Goal: Task Accomplishment & Management: Complete application form

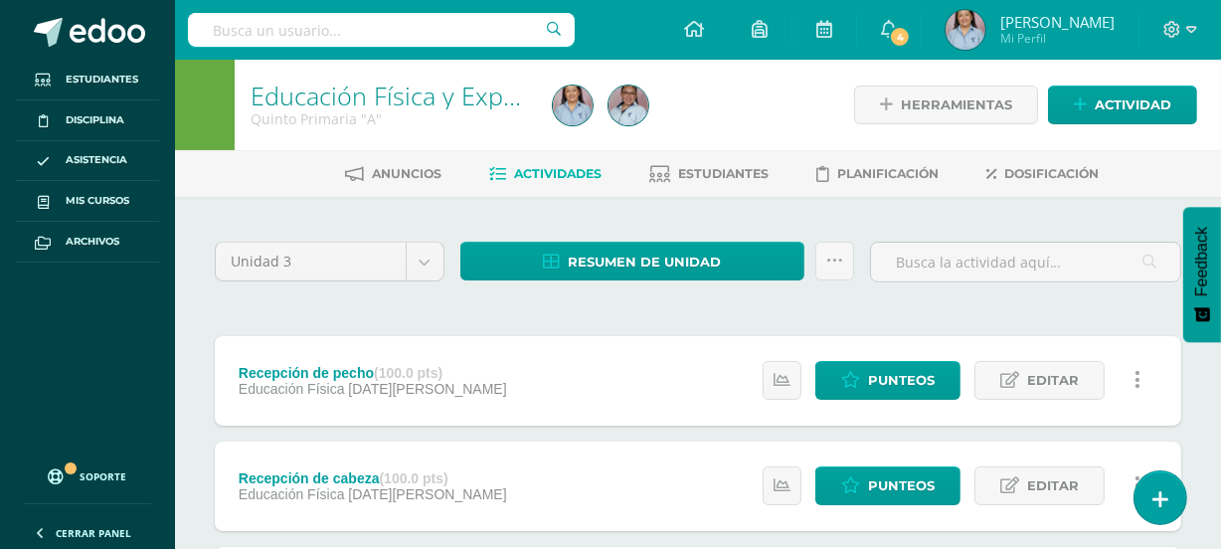
drag, startPoint x: 0, startPoint y: 0, endPoint x: 735, endPoint y: 128, distance: 745.6
click at [735, 128] on div at bounding box center [700, 105] width 310 height 90
click at [723, 89] on div at bounding box center [700, 105] width 310 height 90
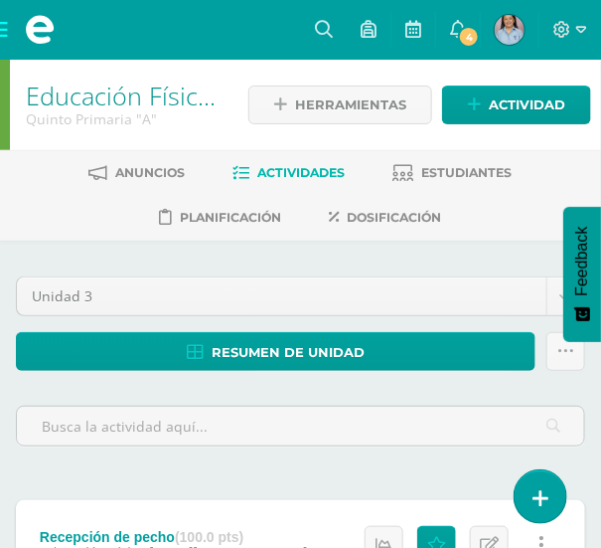
click at [6, 27] on span at bounding box center [40, 30] width 80 height 60
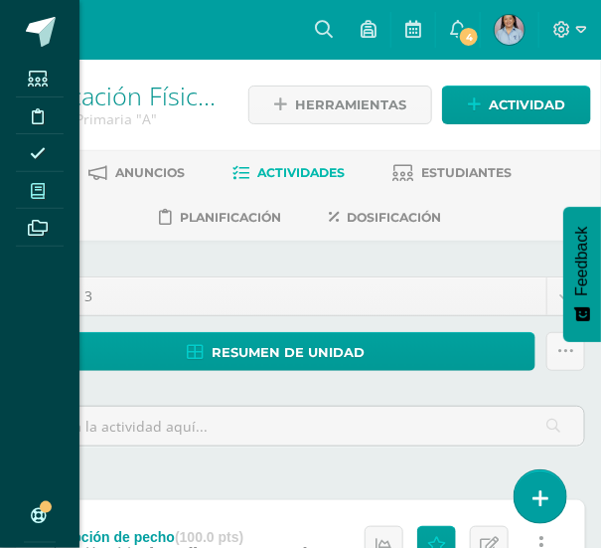
click at [53, 174] on link "Mis cursos" at bounding box center [40, 191] width 48 height 38
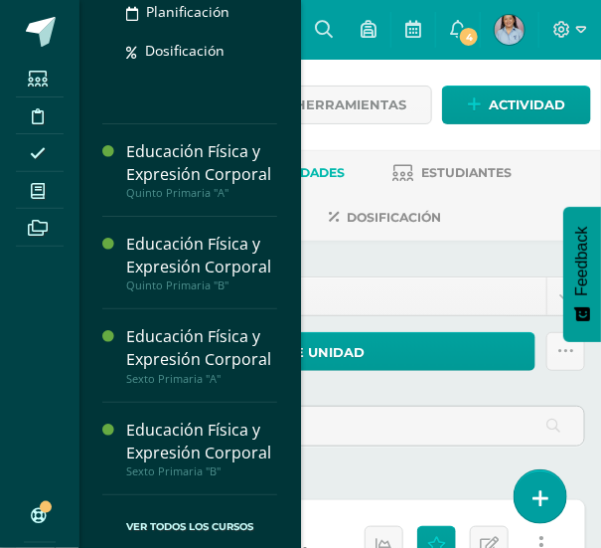
scroll to position [1314, 0]
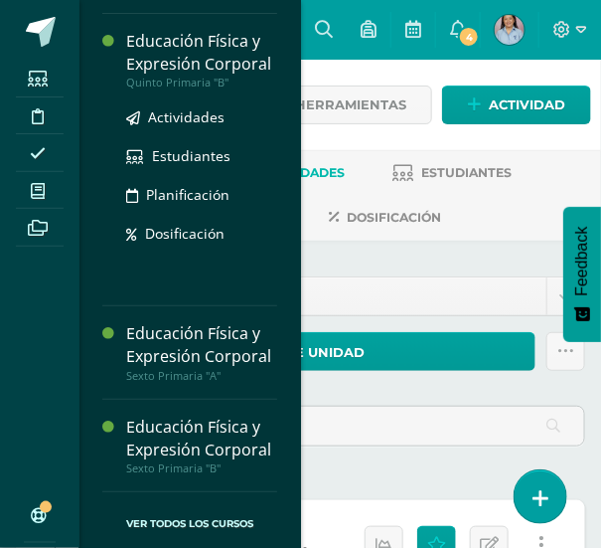
click at [169, 76] on div "Educación Física y Expresión Corporal" at bounding box center [201, 53] width 151 height 46
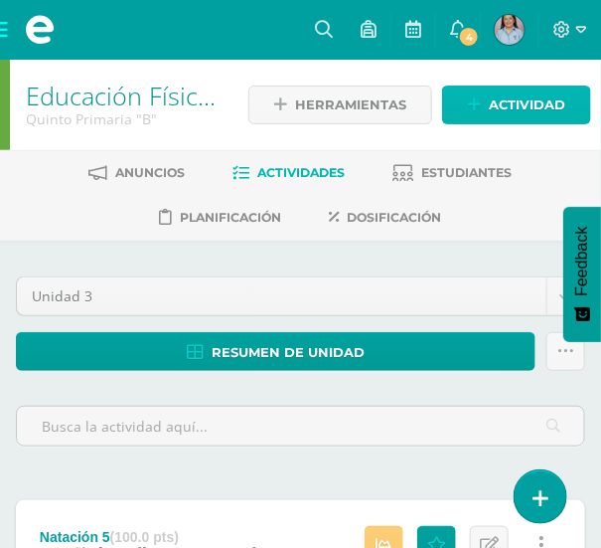
drag, startPoint x: 484, startPoint y: 101, endPoint x: 425, endPoint y: 116, distance: 60.5
click at [484, 101] on link "Actividad" at bounding box center [516, 104] width 149 height 39
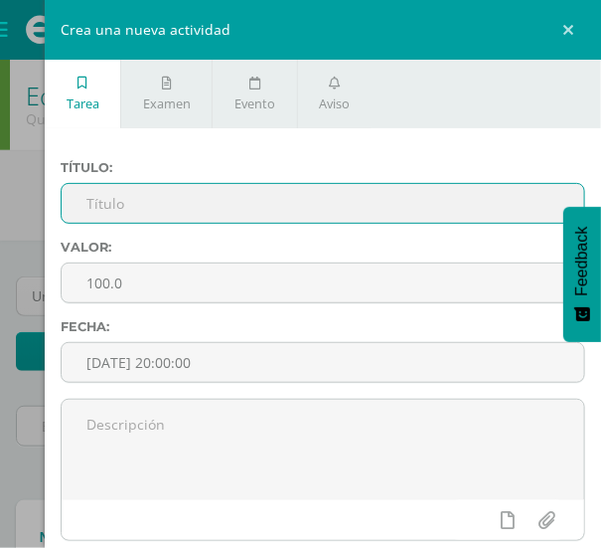
click at [116, 214] on input "text" at bounding box center [323, 203] width 523 height 39
paste input "Dominio [PERSON_NAME] con pie"
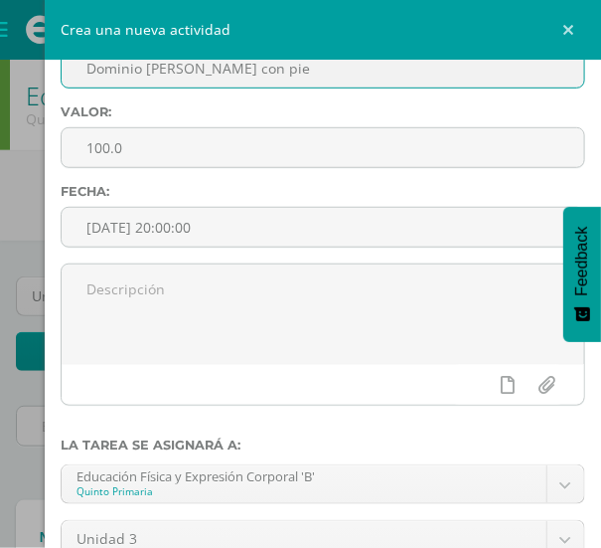
scroll to position [368, 0]
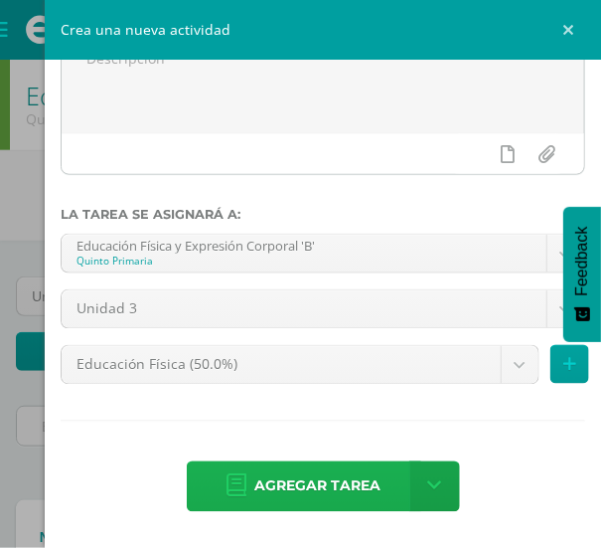
type input "Dominio [PERSON_NAME] con pie"
click at [272, 490] on span "Agregar tarea" at bounding box center [318, 486] width 126 height 49
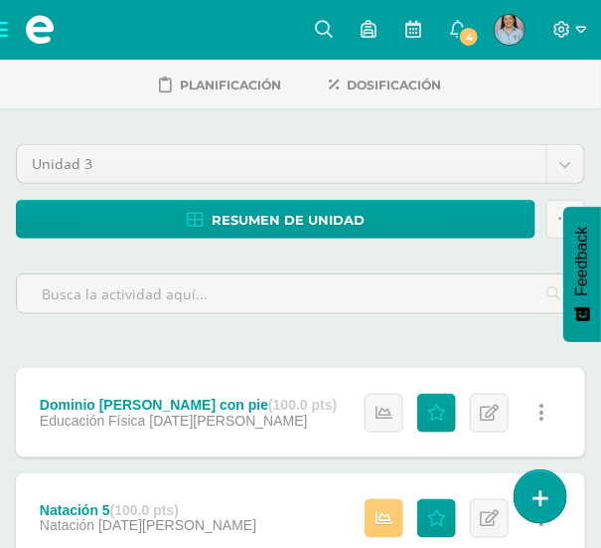
scroll to position [180, 0]
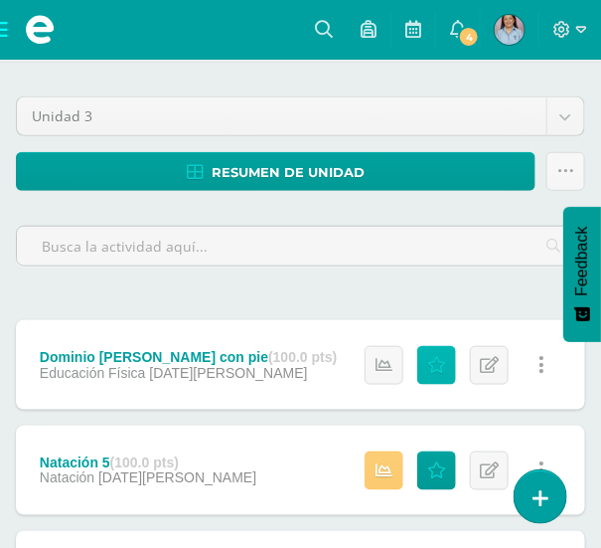
click at [435, 366] on icon at bounding box center [436, 365] width 19 height 17
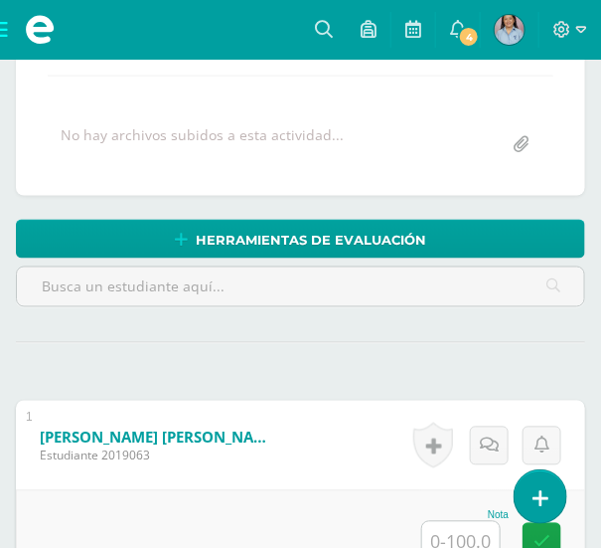
scroll to position [410, 0]
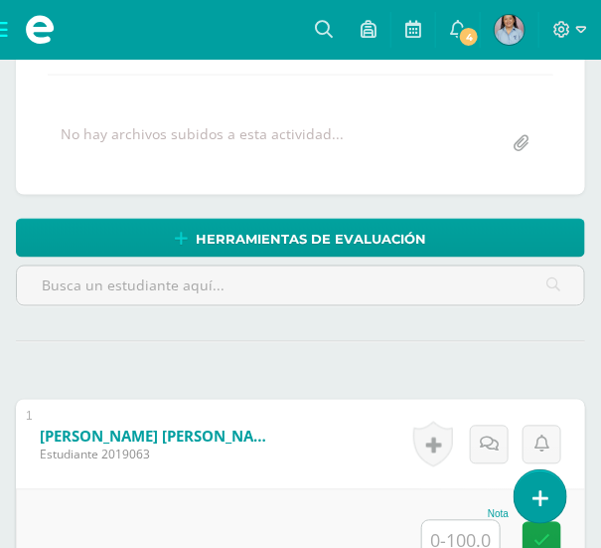
click at [450, 531] on input "text" at bounding box center [461, 540] width 78 height 39
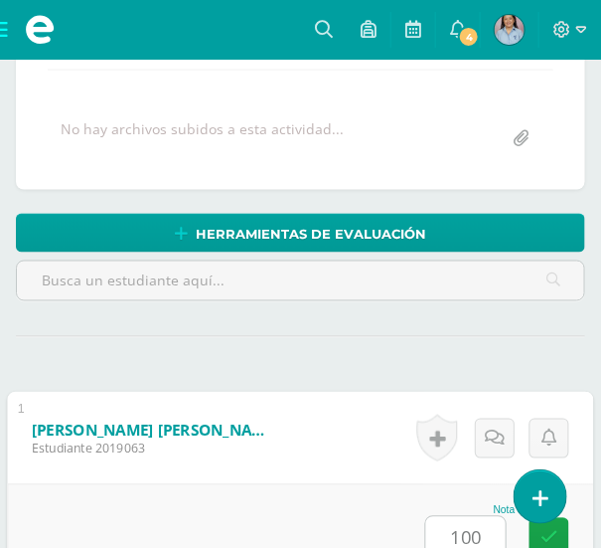
type input "100"
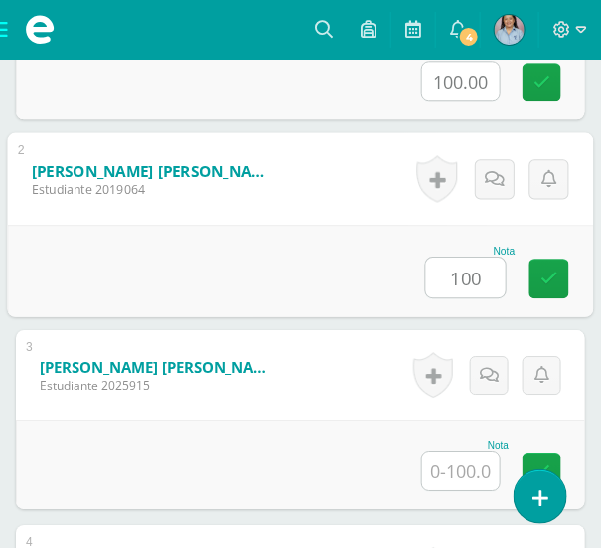
type input "100"
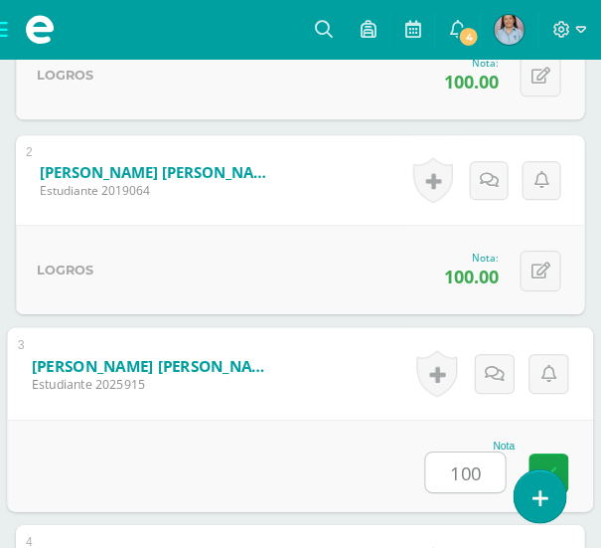
type input "100"
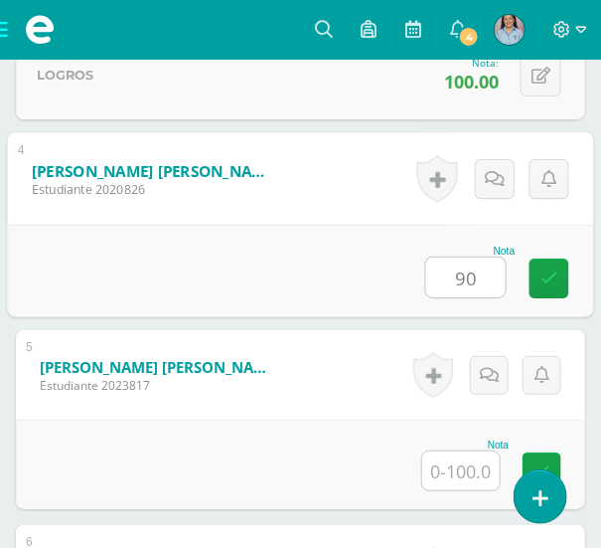
type input "90"
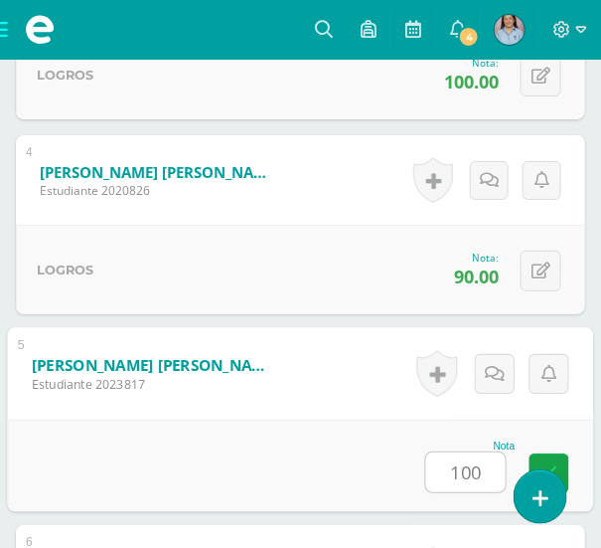
type input "100"
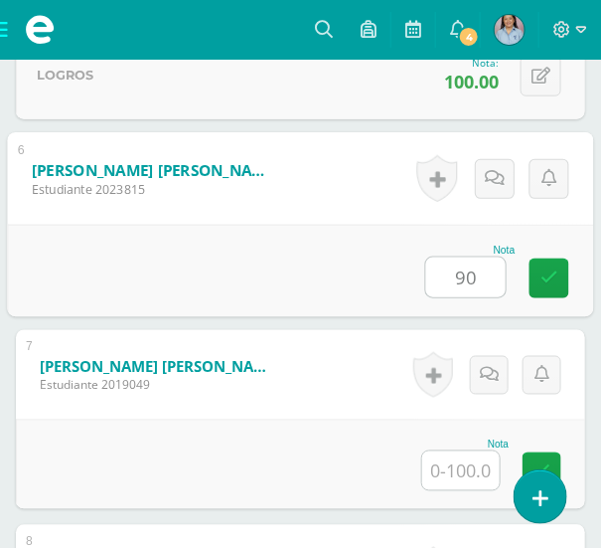
type input "90"
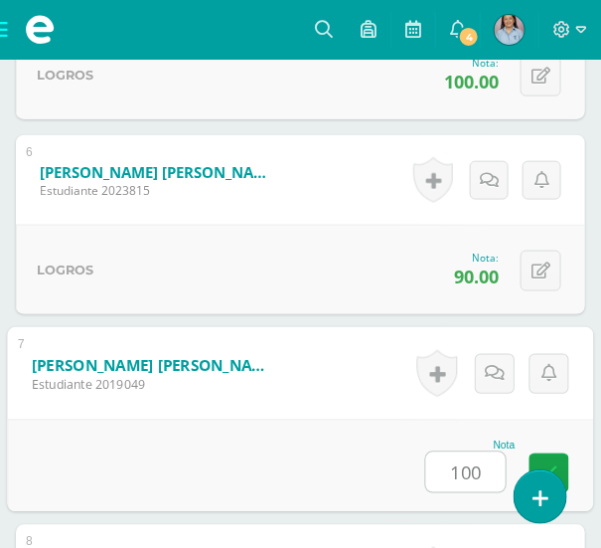
type input "100"
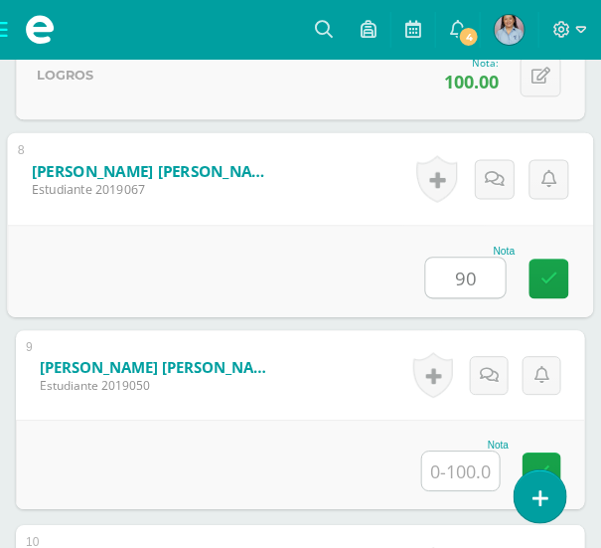
type input "90"
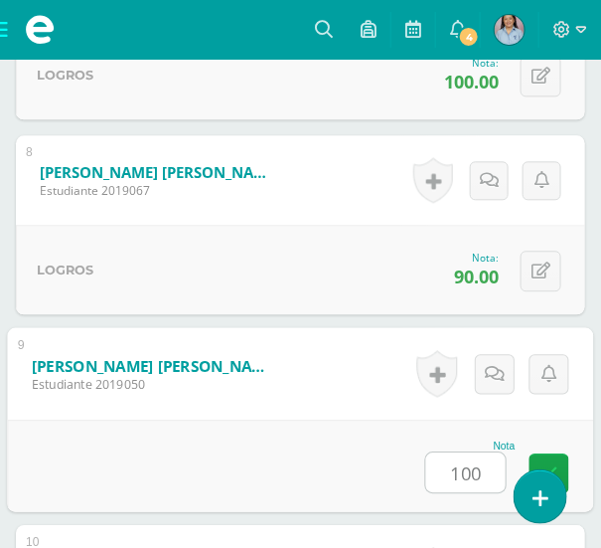
type input "100"
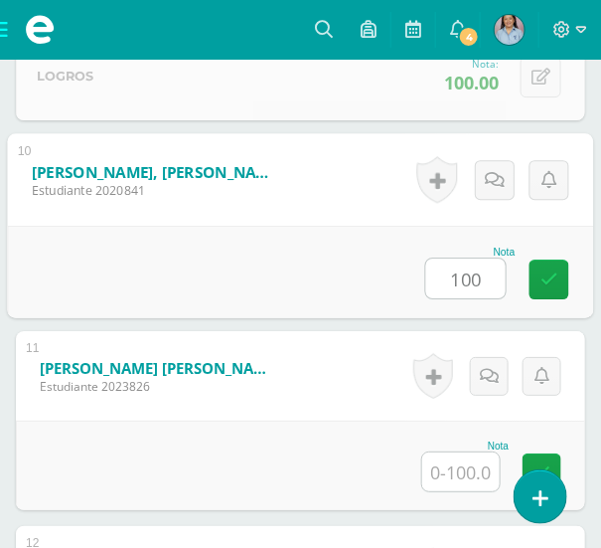
type input "100"
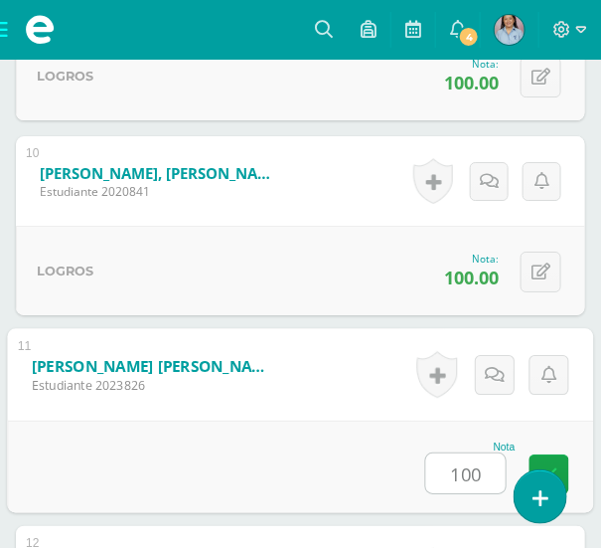
type input "100"
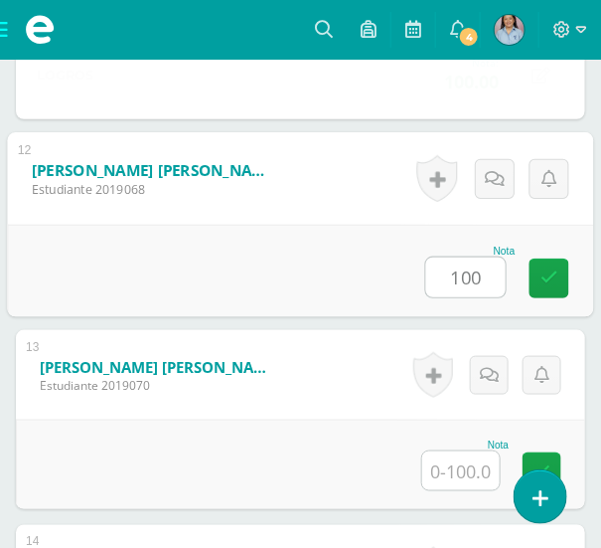
type input "100"
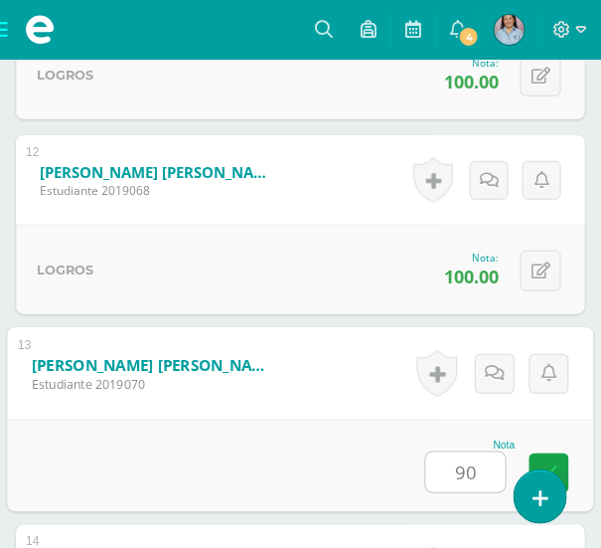
type input "90"
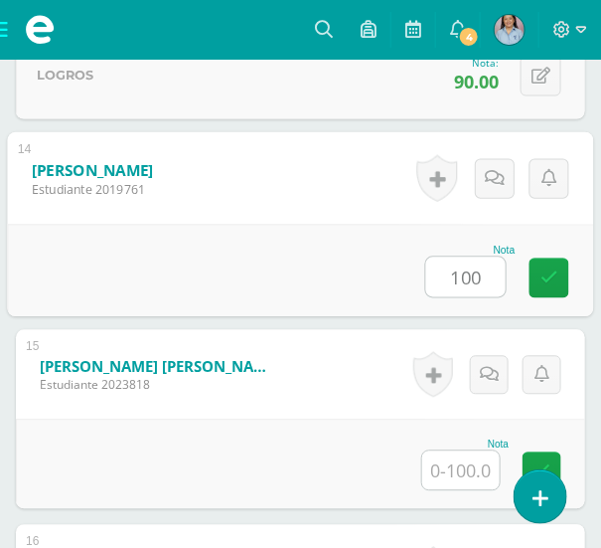
type input "100"
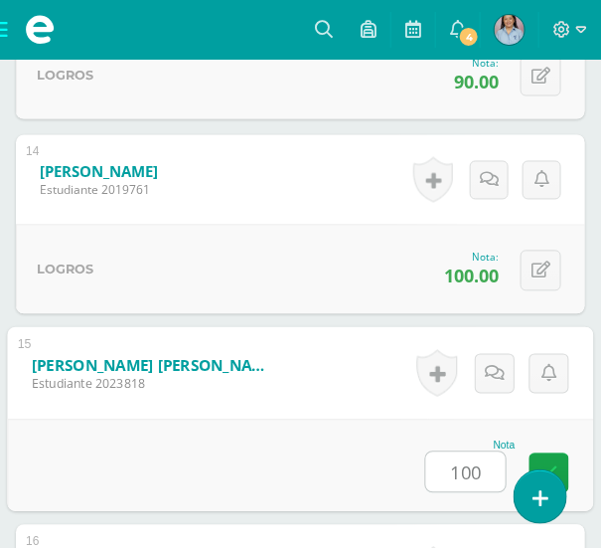
type input "100"
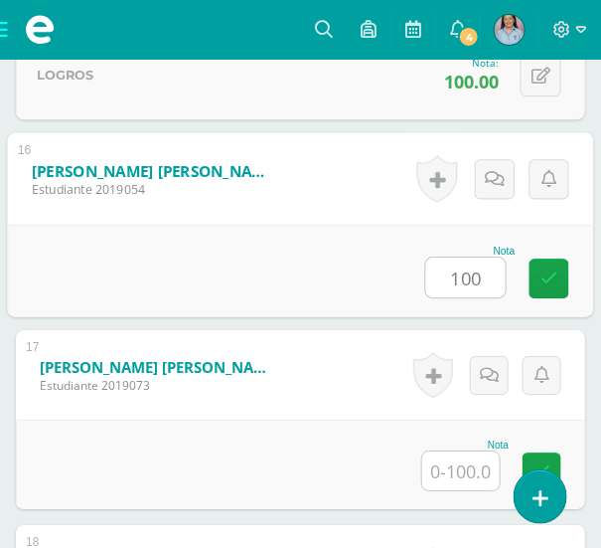
type input "100"
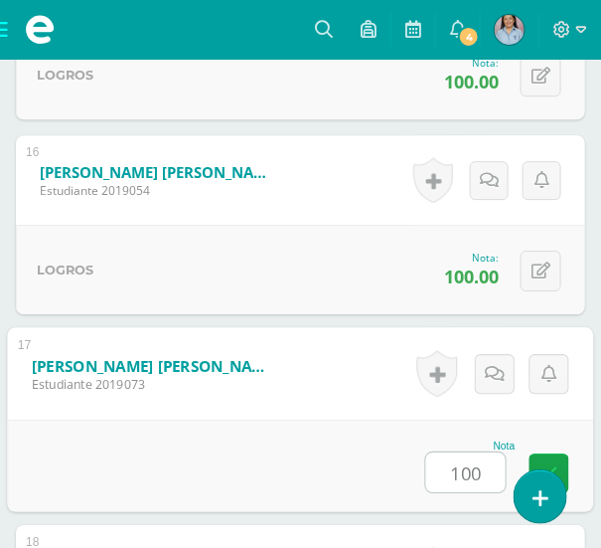
type input "100"
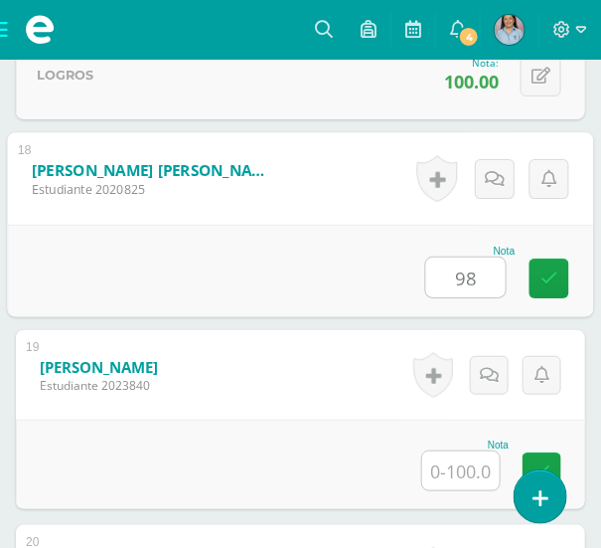
type input "98"
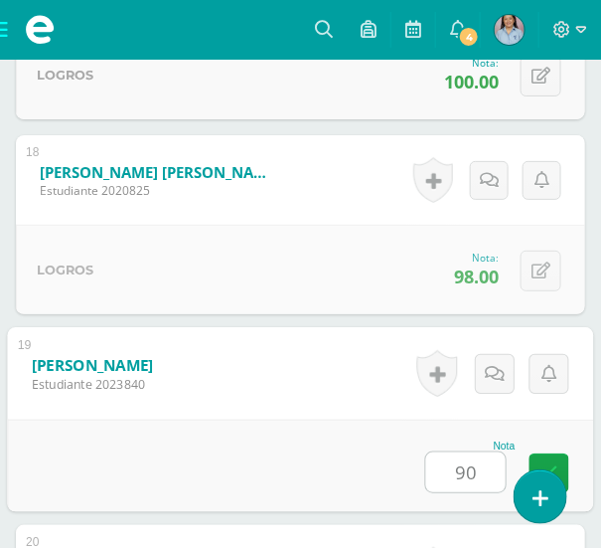
type input "90"
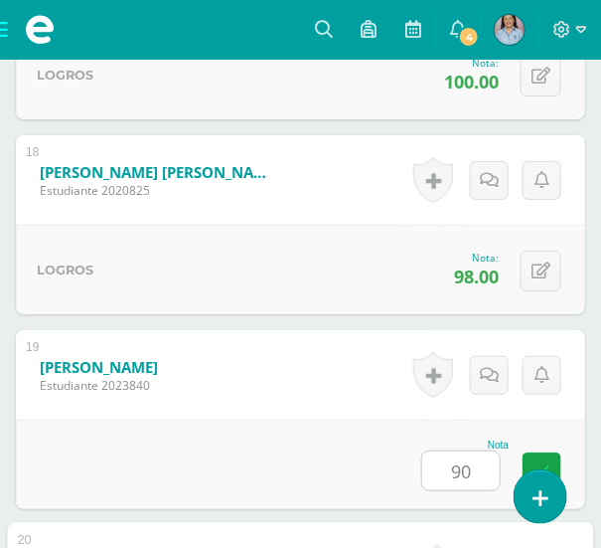
scroll to position [4374, 0]
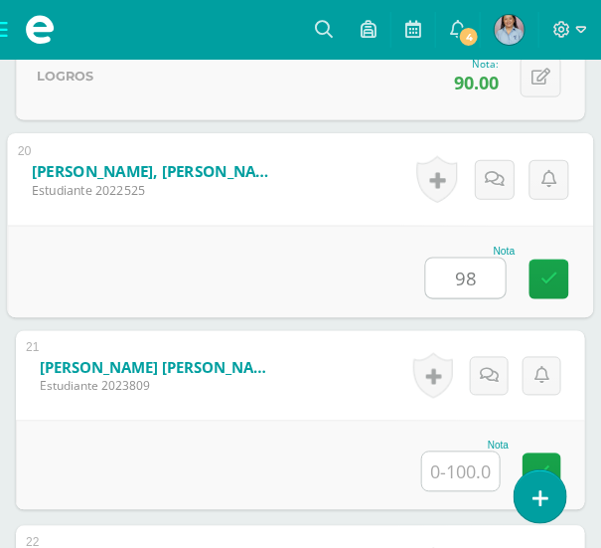
type input "98"
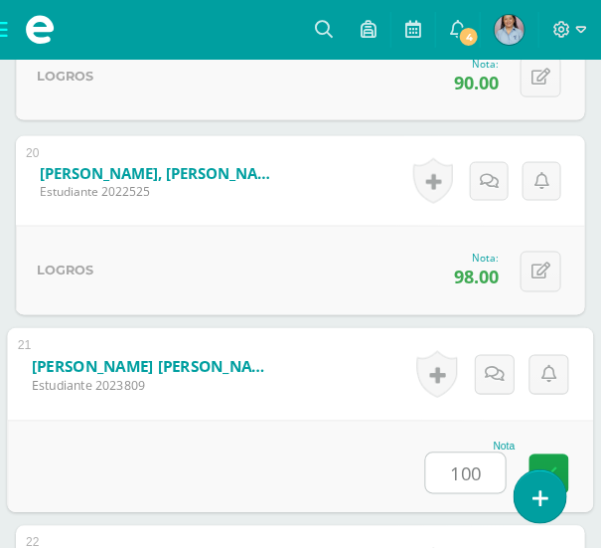
type input "100"
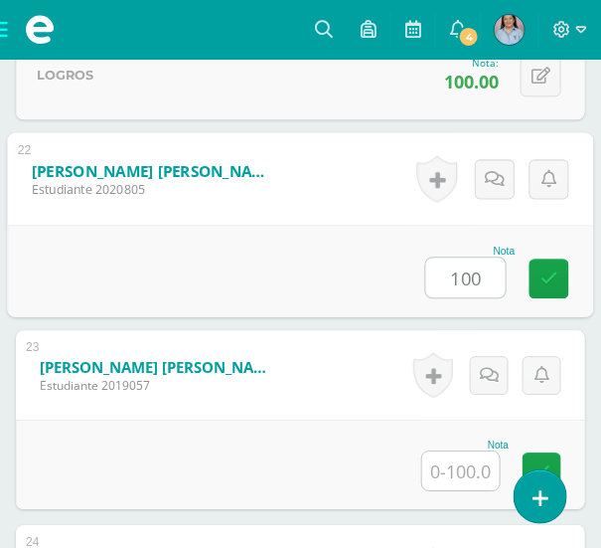
type input "100"
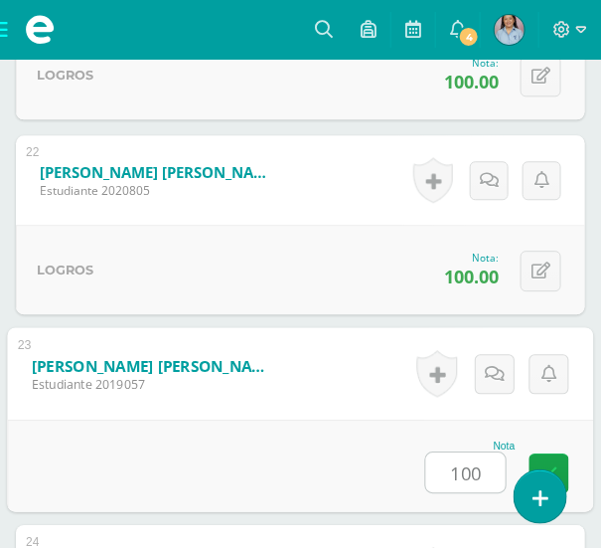
type input "100"
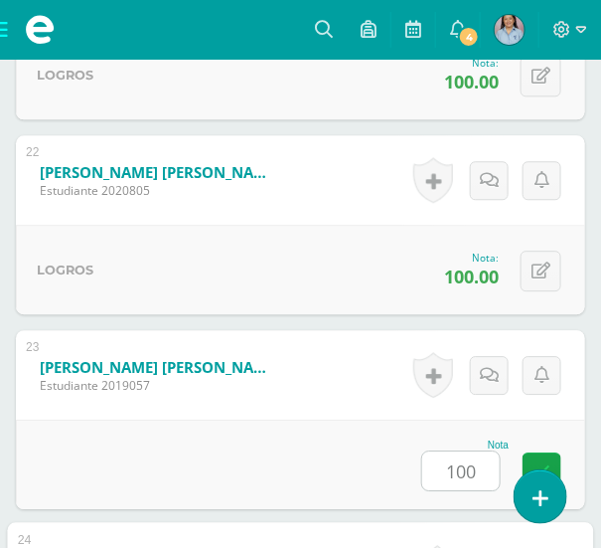
scroll to position [5155, 0]
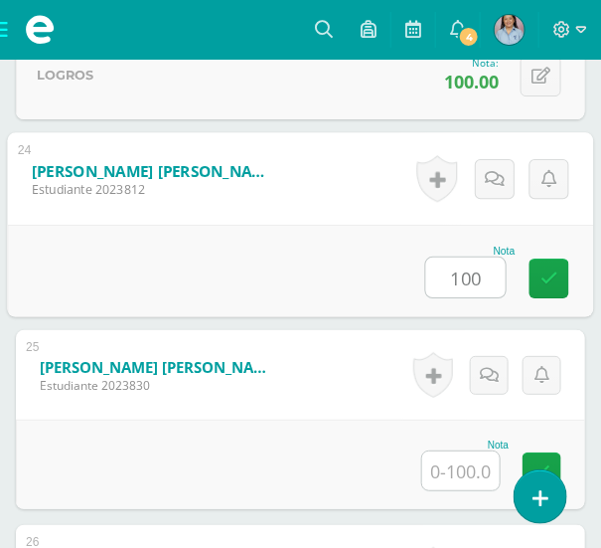
type input "100"
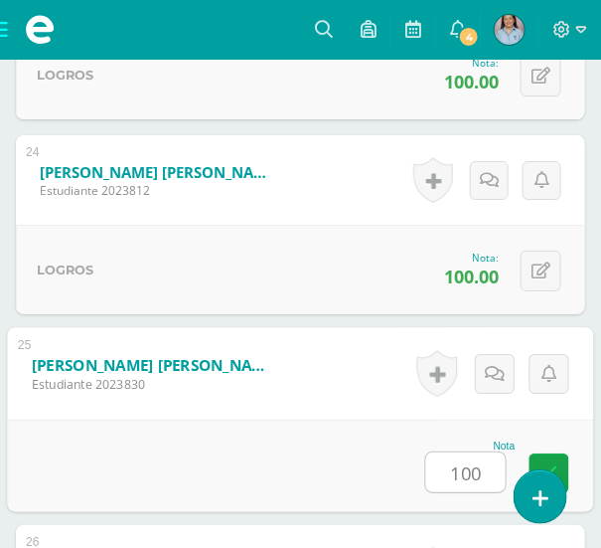
type input "100"
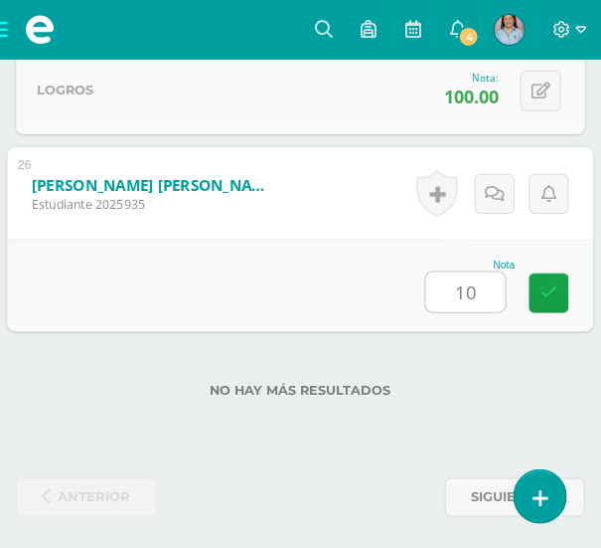
type input "100"
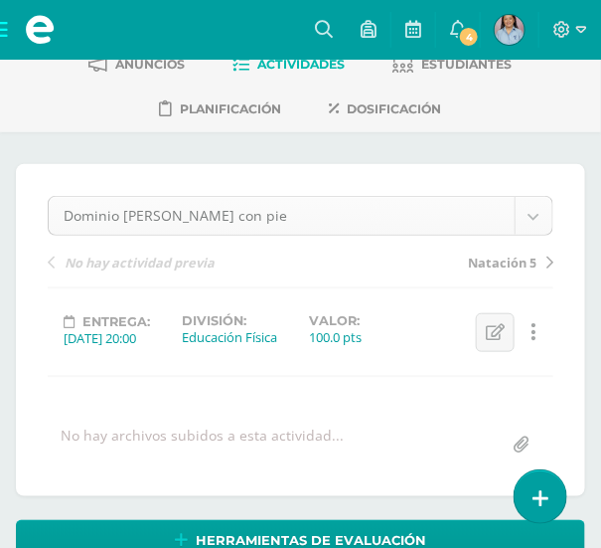
scroll to position [0, 0]
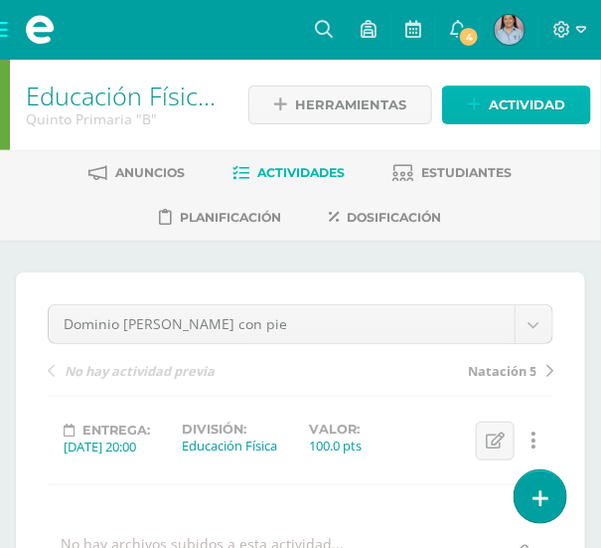
click at [496, 116] on span "Actividad" at bounding box center [527, 104] width 77 height 37
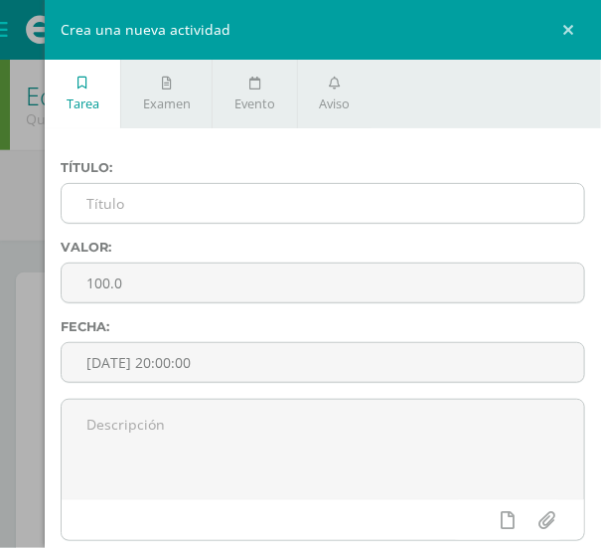
click at [199, 198] on input "text" at bounding box center [323, 203] width 523 height 39
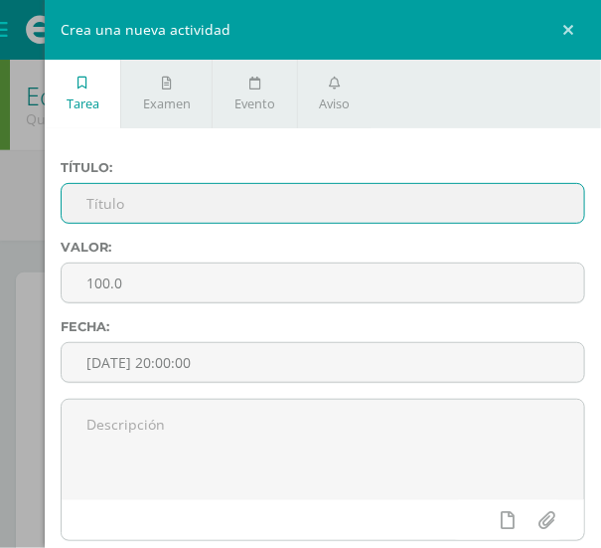
paste input "Dominio [PERSON_NAME] con muslo y cabeza"
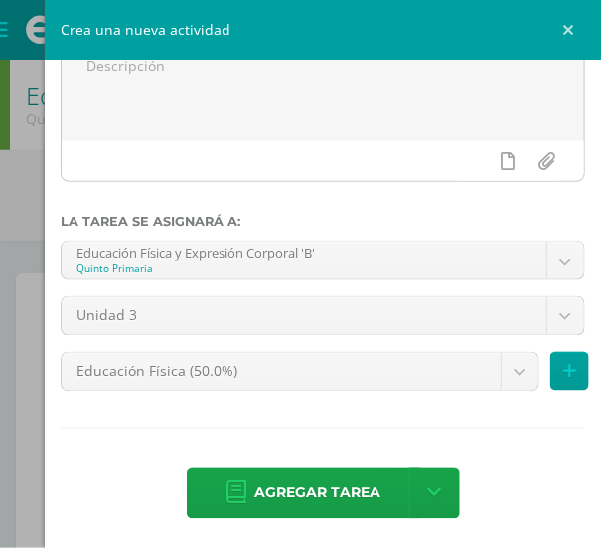
scroll to position [368, 0]
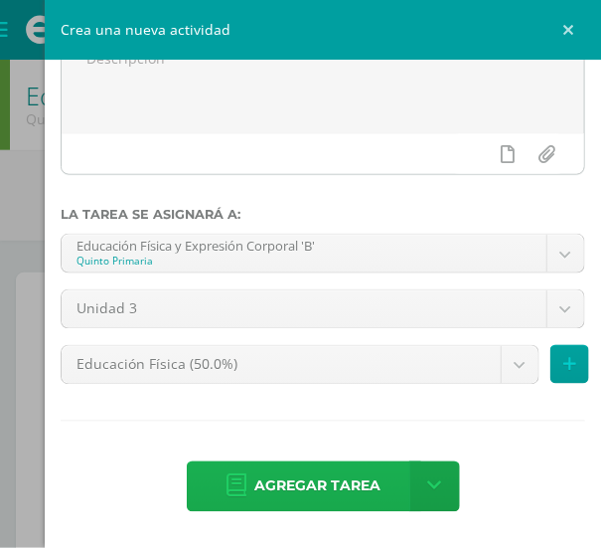
type input "Dominio [PERSON_NAME] con muslo y cabeza"
click at [299, 496] on span "Agregar tarea" at bounding box center [318, 486] width 126 height 49
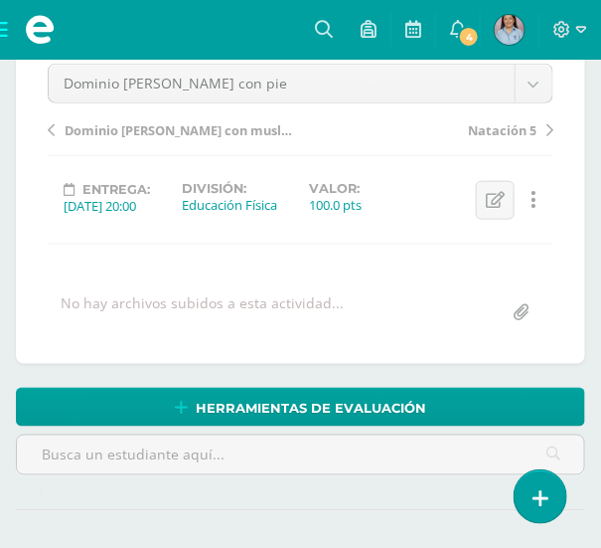
scroll to position [247, 0]
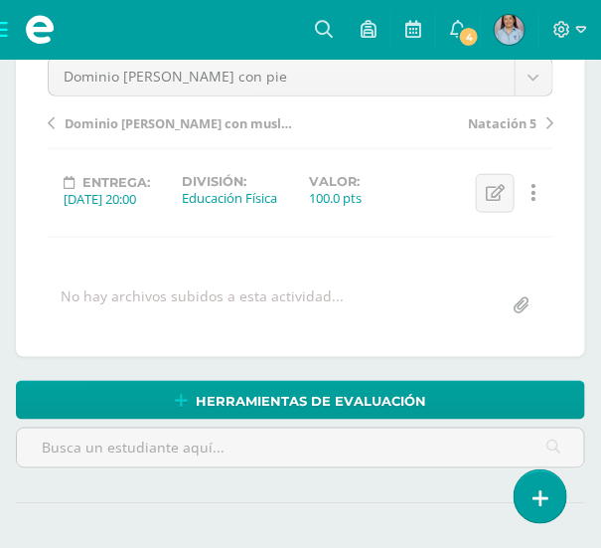
click at [115, 127] on span "Dominio de balón con muslo y cabeza" at bounding box center [179, 123] width 228 height 18
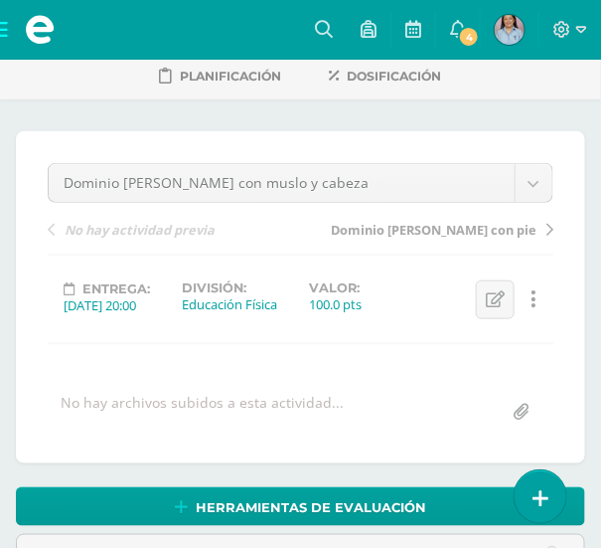
scroll to position [139, 0]
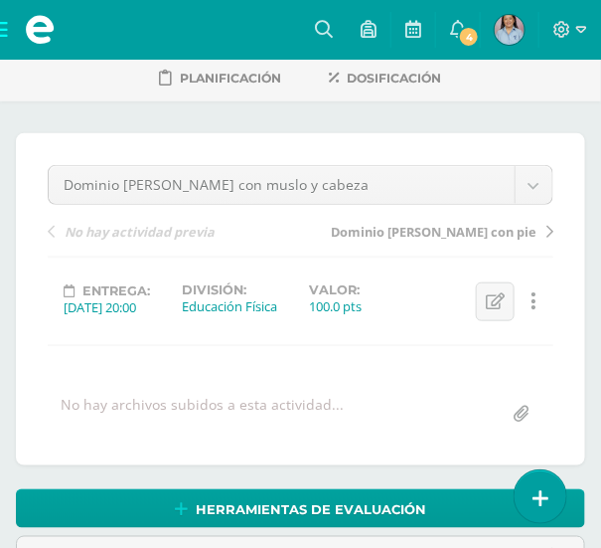
type input "10010010090"
click at [411, 230] on span "Dominio [PERSON_NAME] con pie" at bounding box center [434, 232] width 206 height 18
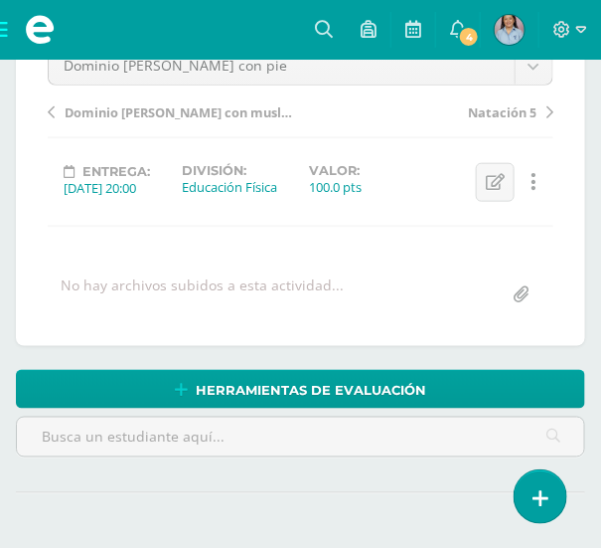
scroll to position [228, 0]
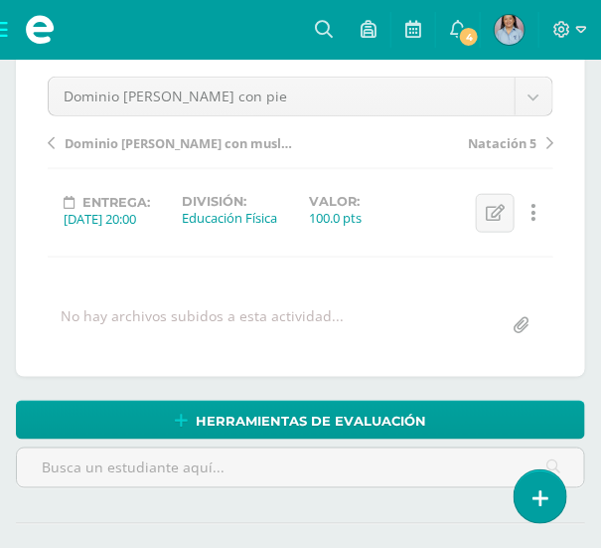
click at [182, 139] on span "Dominio [PERSON_NAME] con muslo y cabeza" at bounding box center [179, 143] width 228 height 18
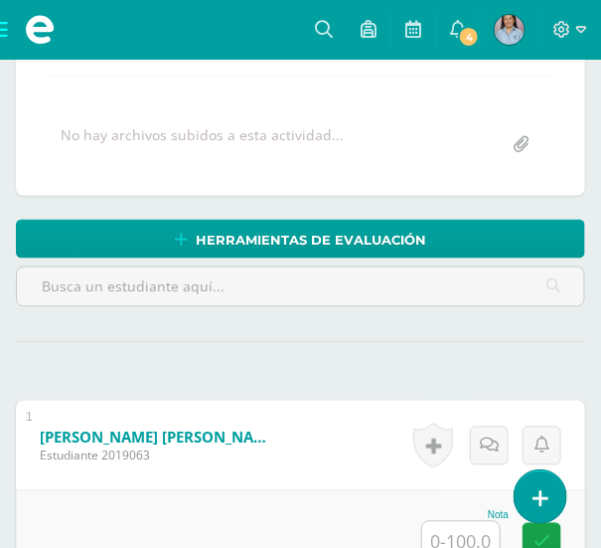
scroll to position [410, 0]
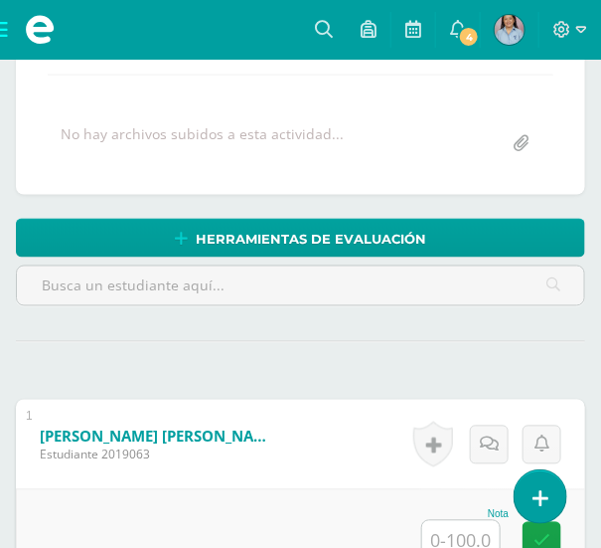
click at [472, 534] on input "text" at bounding box center [461, 540] width 78 height 39
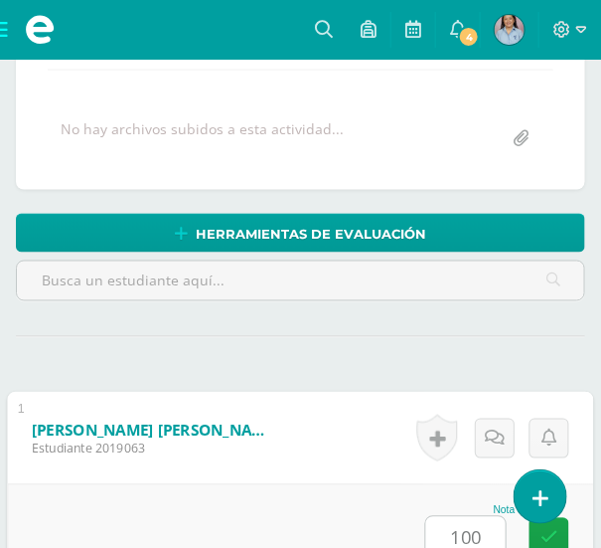
type input "100"
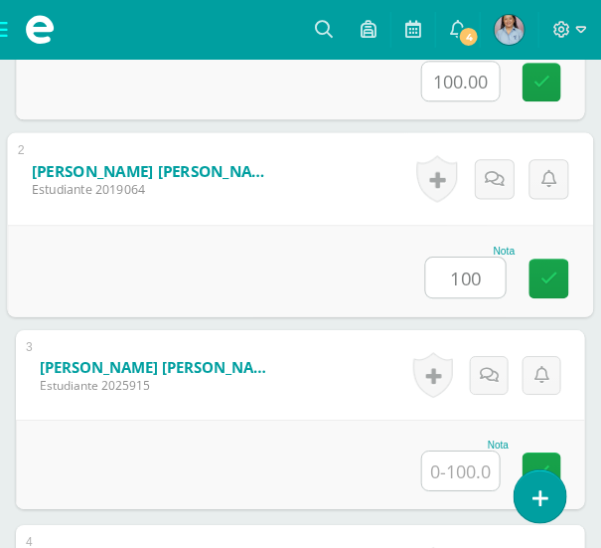
type input "100"
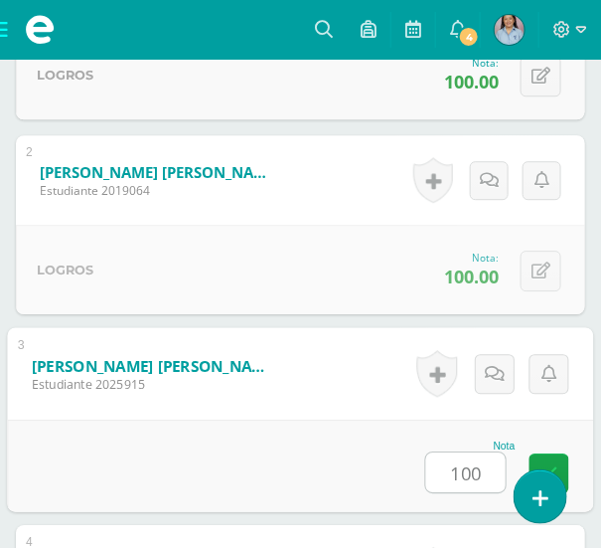
type input "100"
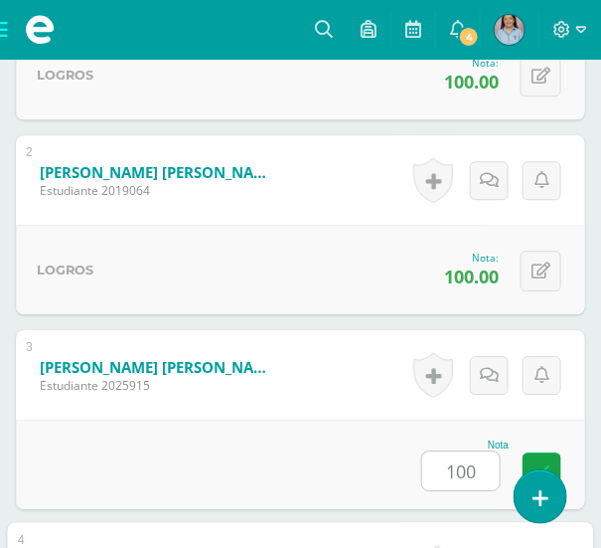
scroll to position [1258, 0]
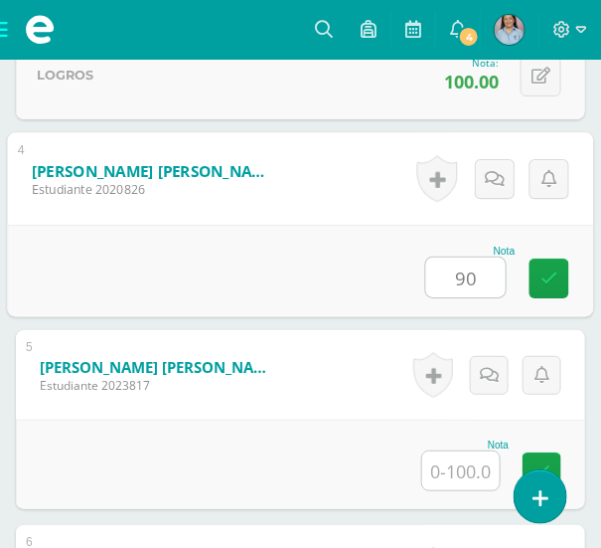
type input "90"
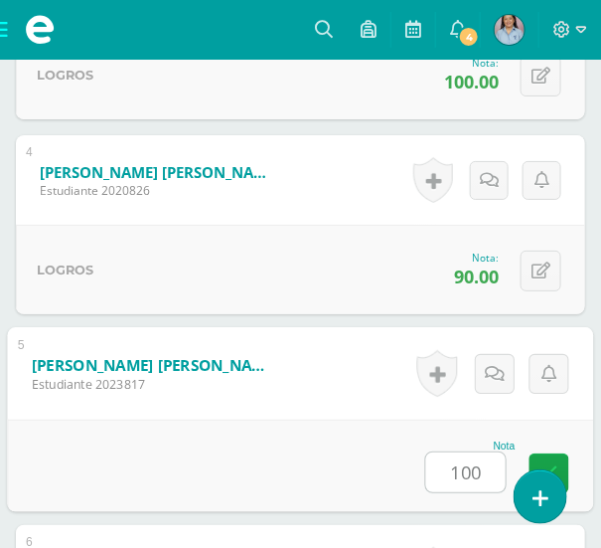
type input "100"
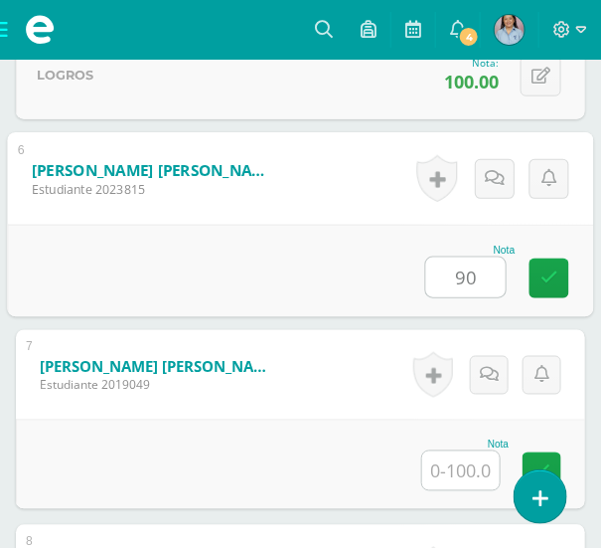
type input "90"
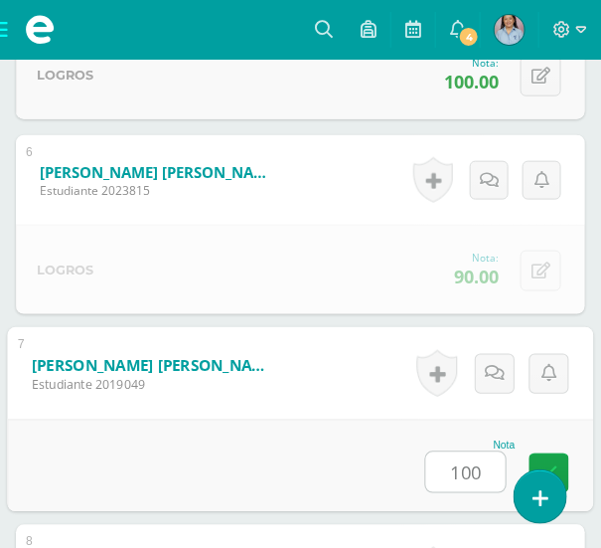
type input "100"
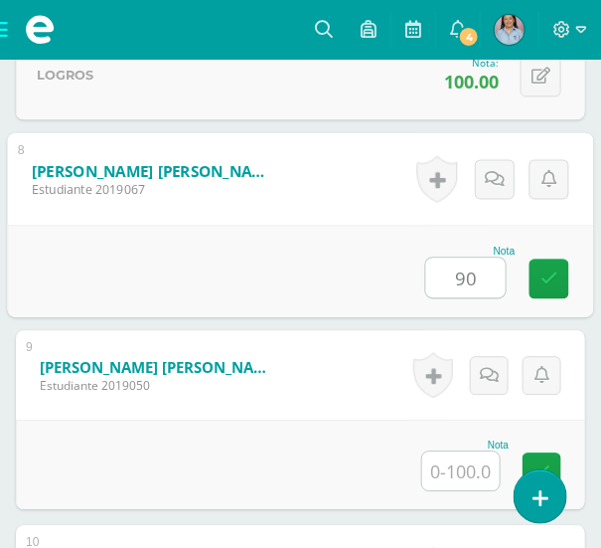
type input "90"
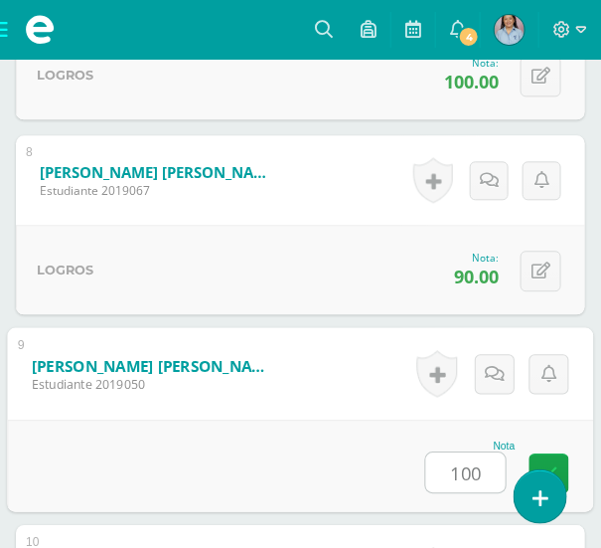
type input "100"
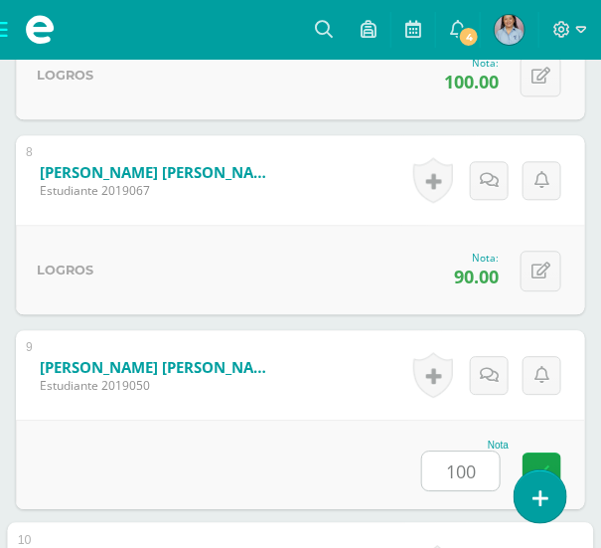
scroll to position [2426, 0]
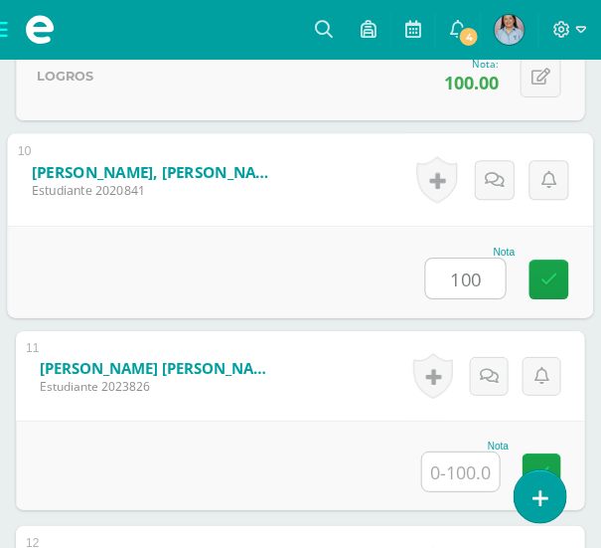
type input "100"
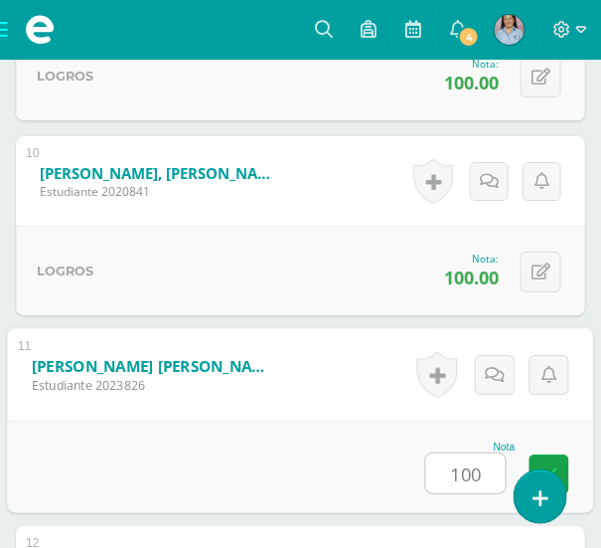
type input "100"
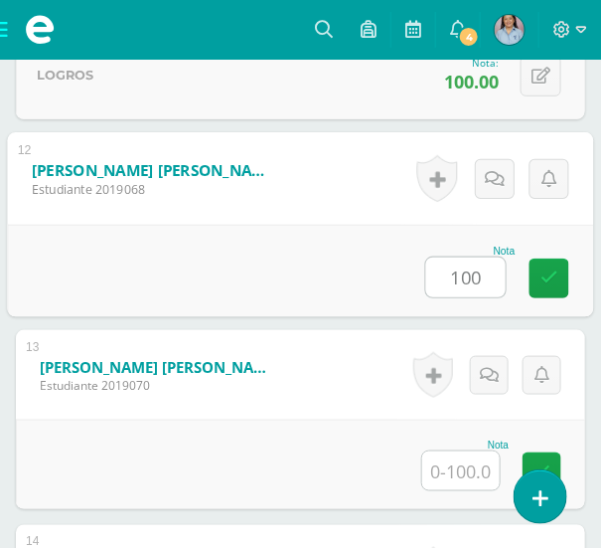
type input "100"
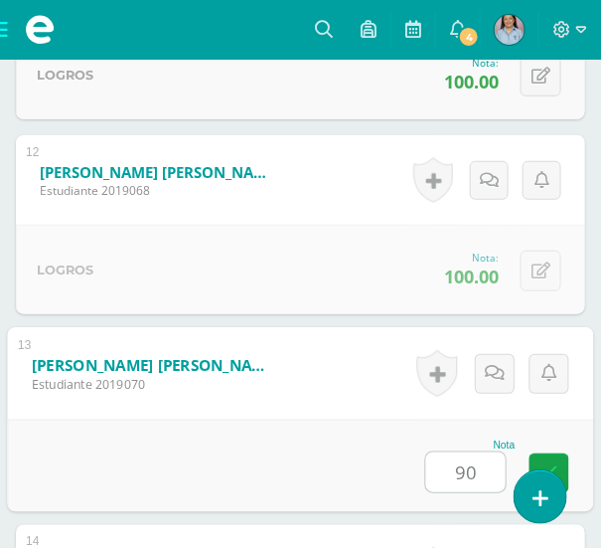
type input "90"
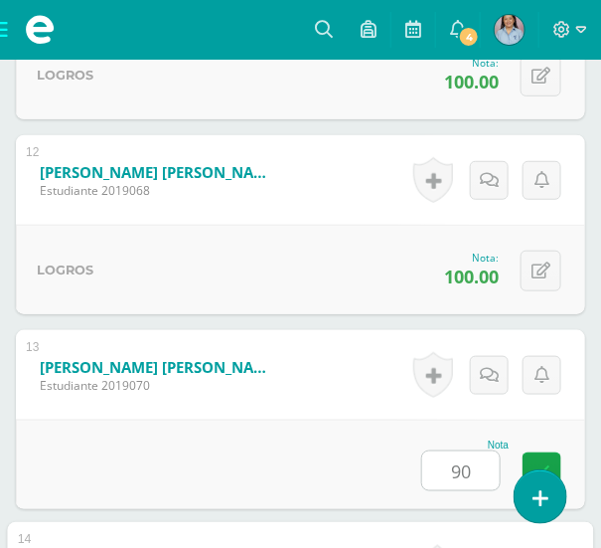
scroll to position [3207, 0]
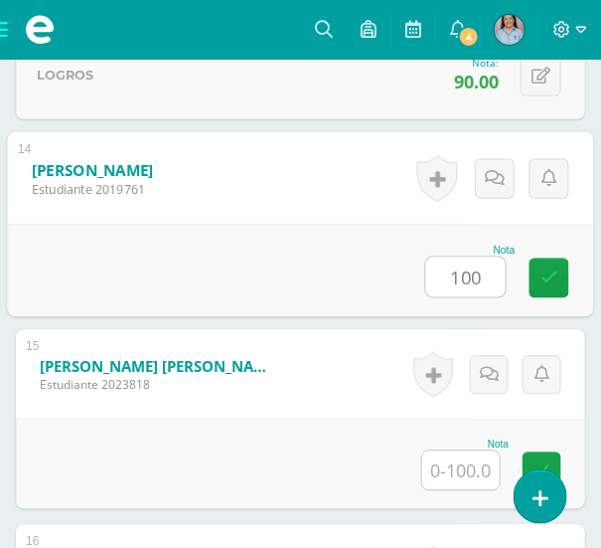
type input "100"
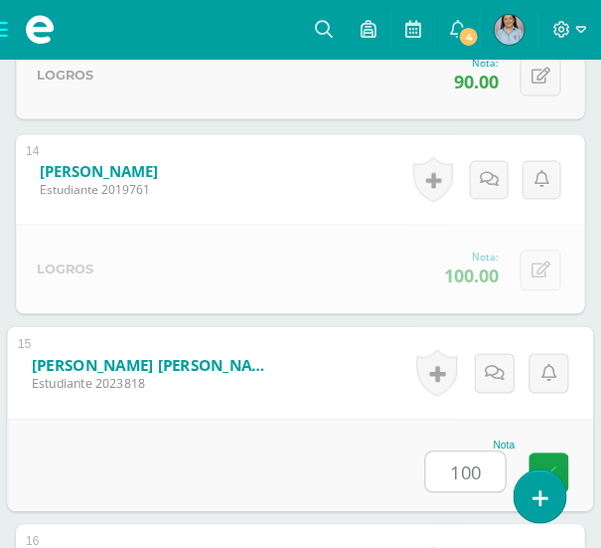
type input "100"
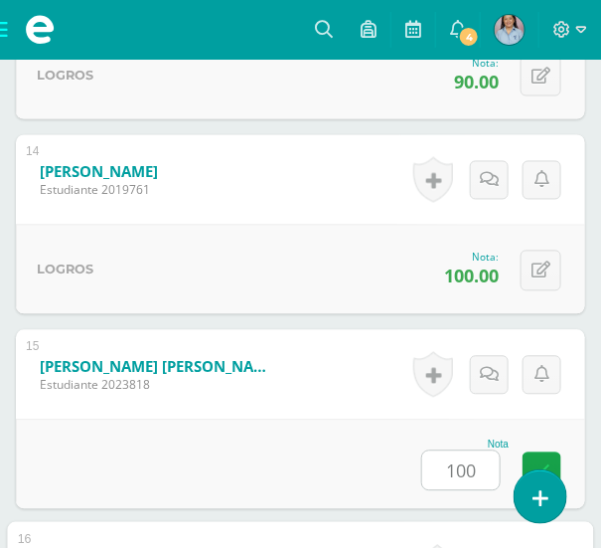
scroll to position [3596, 0]
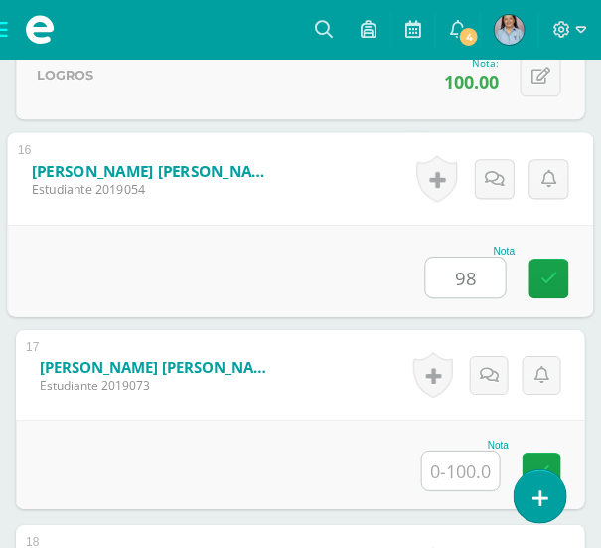
type input "98"
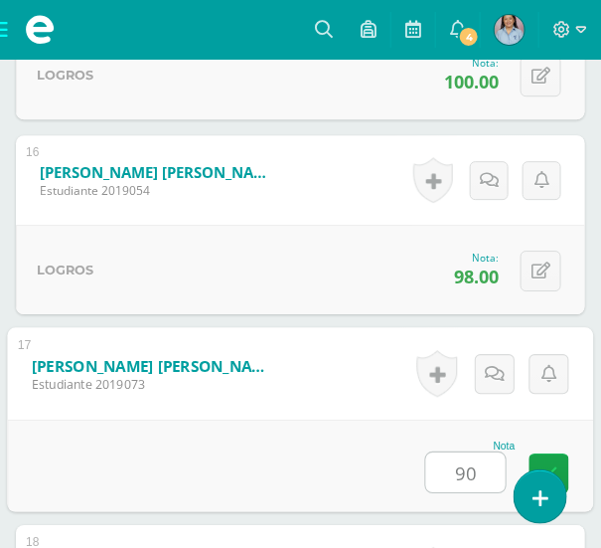
type input "90"
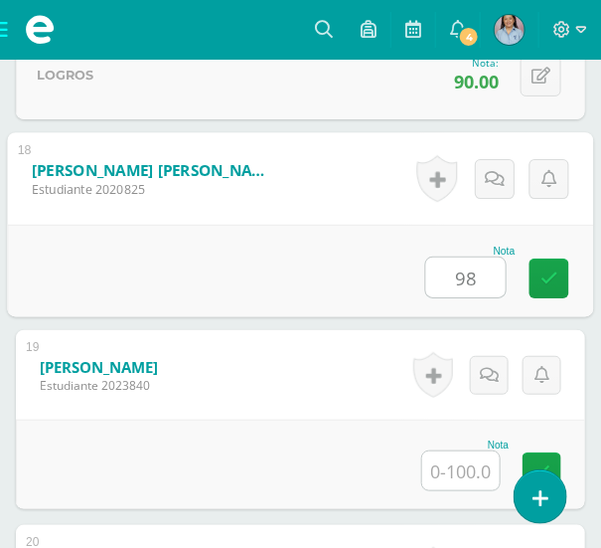
type input "98"
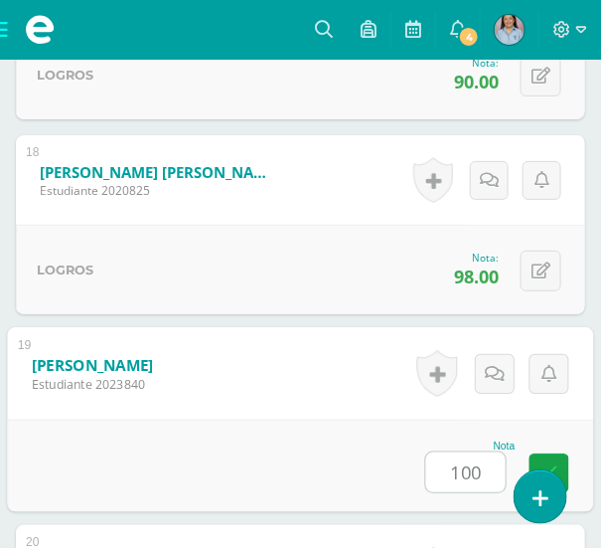
type input "100"
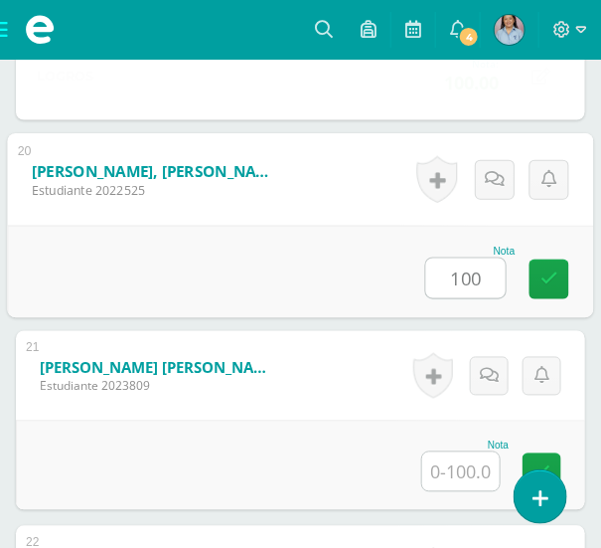
type input "100"
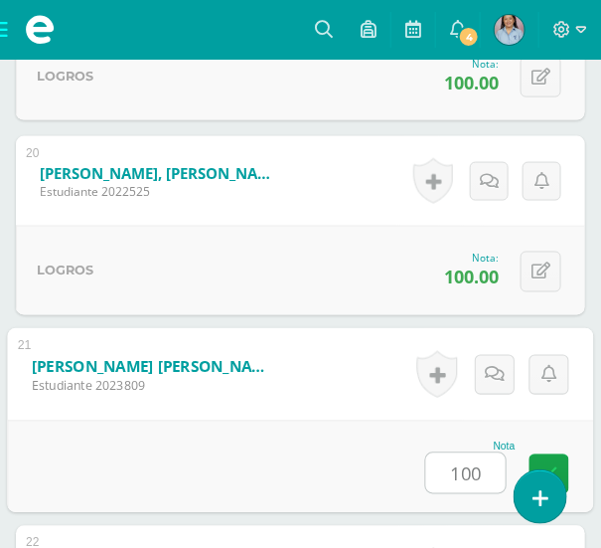
type input "100"
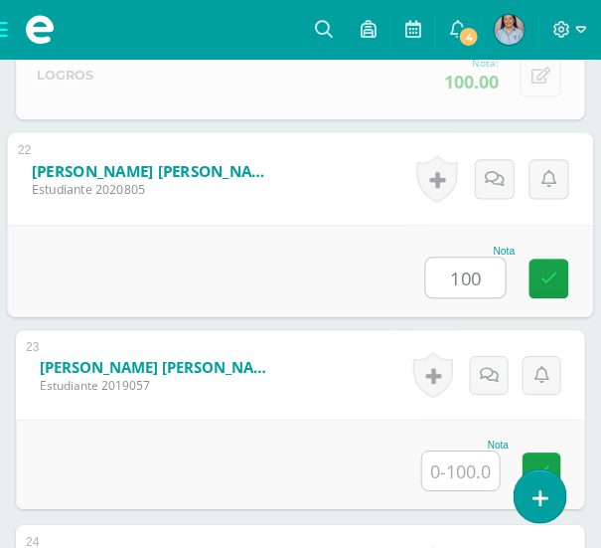
type input "100"
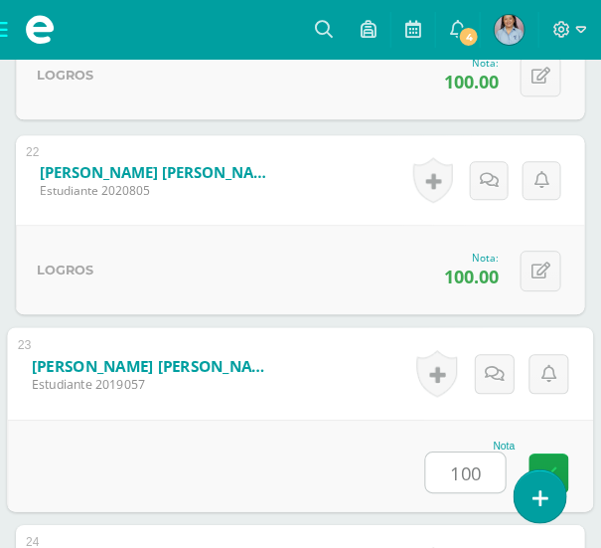
type input "100"
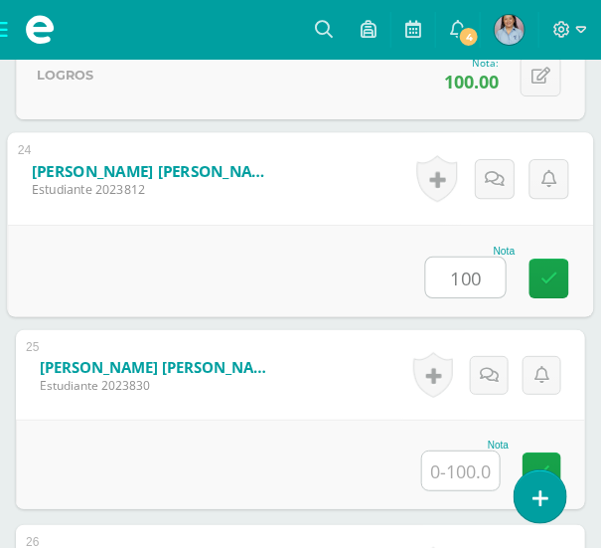
type input "100"
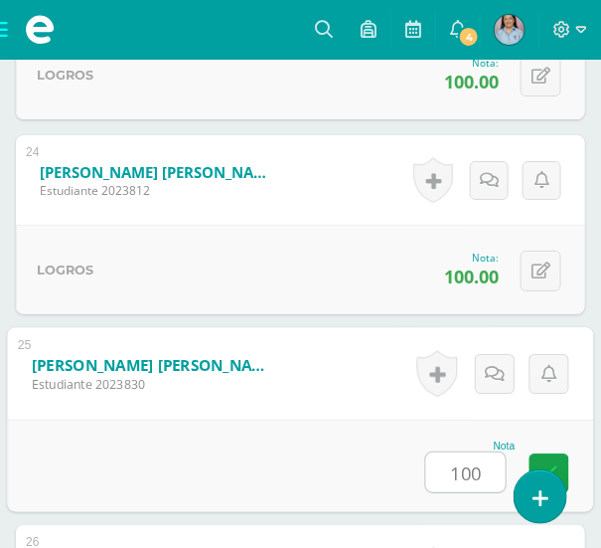
type input "100"
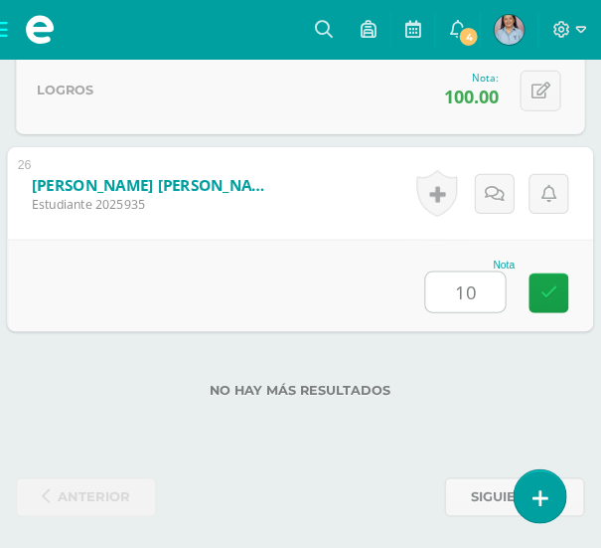
type input "100"
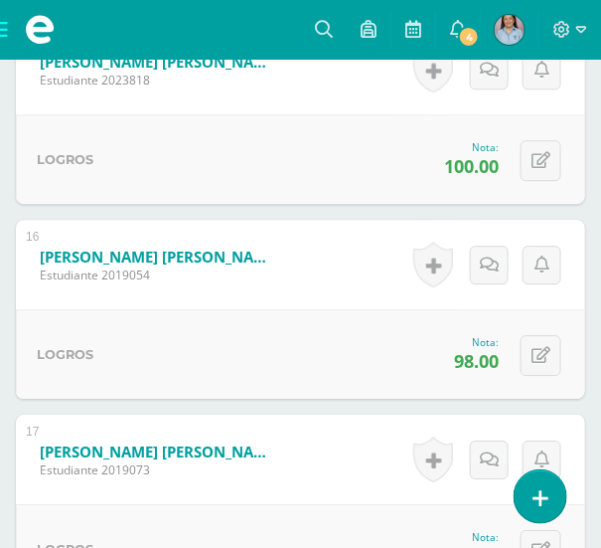
scroll to position [3524, 0]
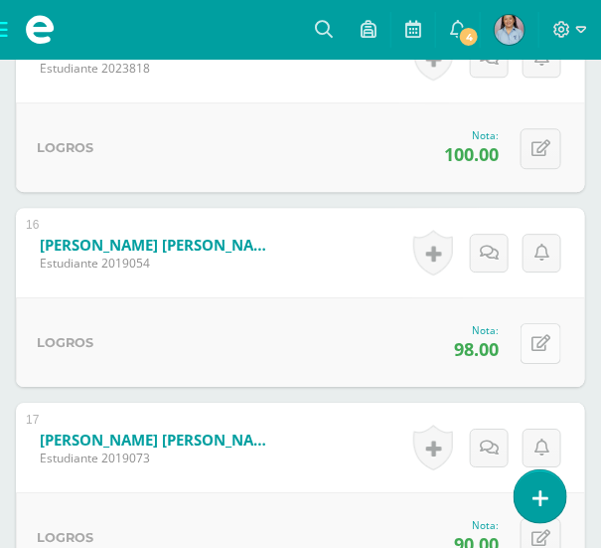
click at [542, 338] on icon at bounding box center [541, 343] width 19 height 17
click at [547, 349] on button at bounding box center [541, 343] width 41 height 41
click at [532, 348] on button at bounding box center [541, 343] width 41 height 41
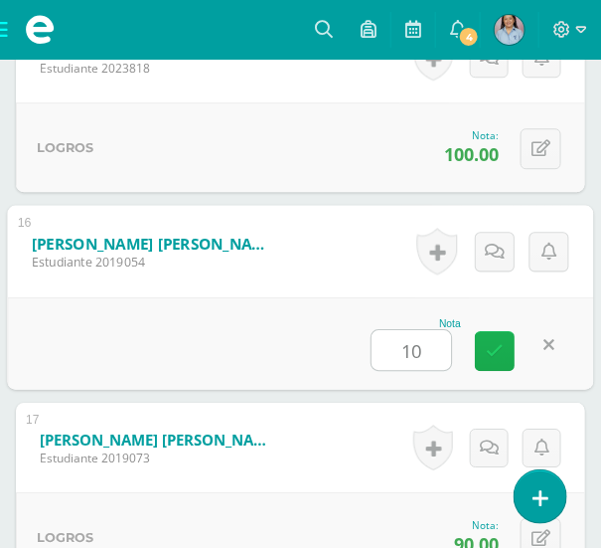
type input "100"
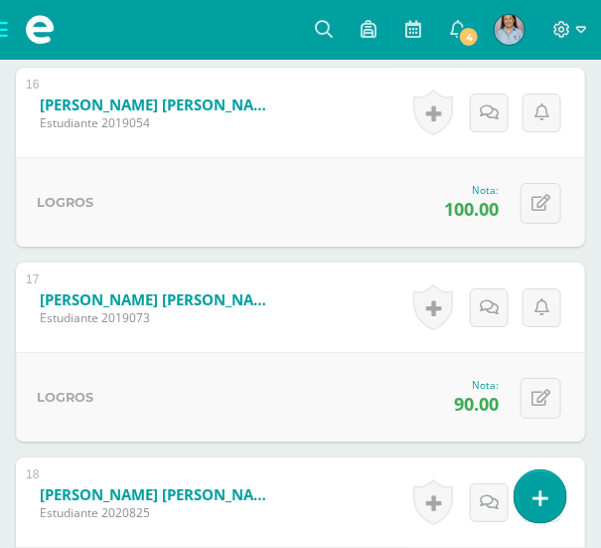
scroll to position [3704, 0]
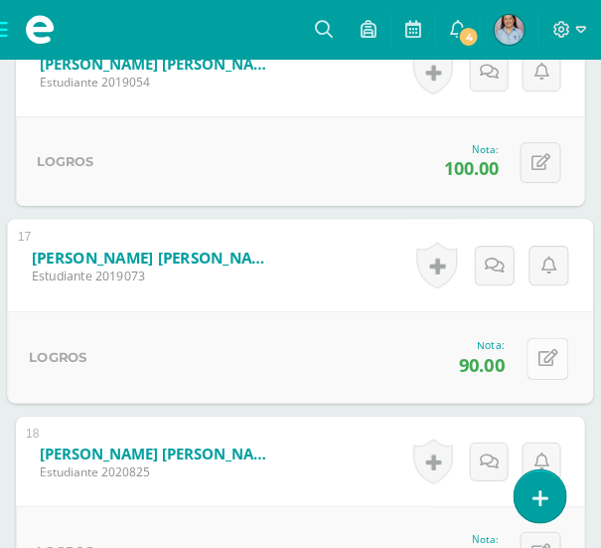
click at [546, 366] on button at bounding box center [549, 358] width 42 height 42
type input "100"
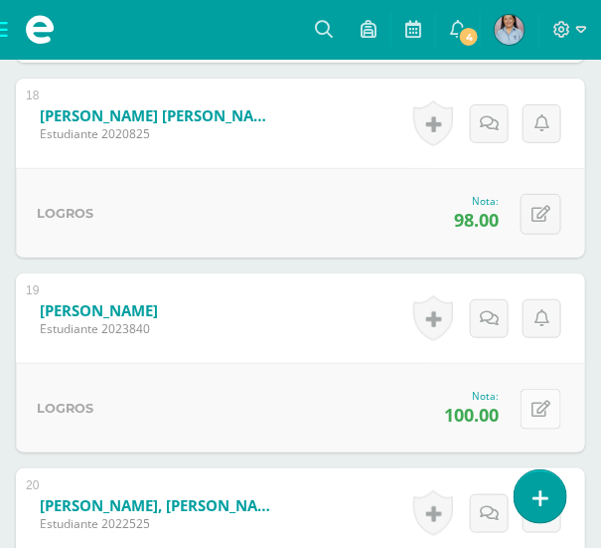
scroll to position [4065, 0]
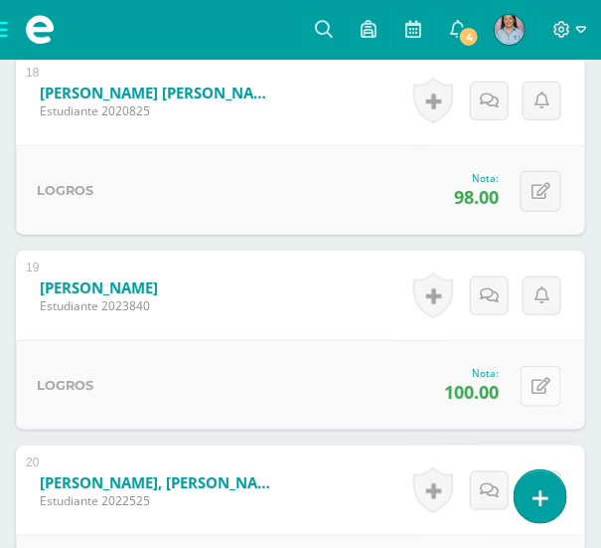
click at [549, 381] on icon at bounding box center [541, 386] width 19 height 17
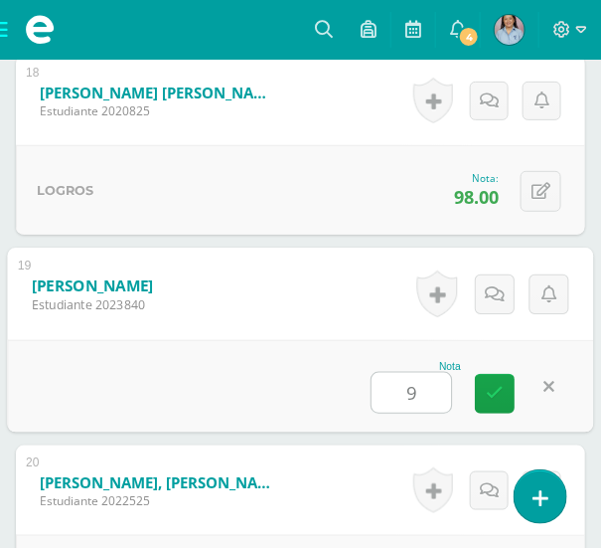
type input "90"
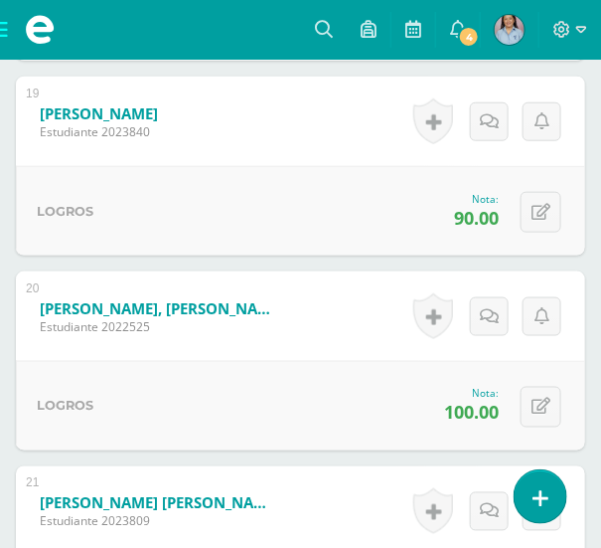
scroll to position [4246, 0]
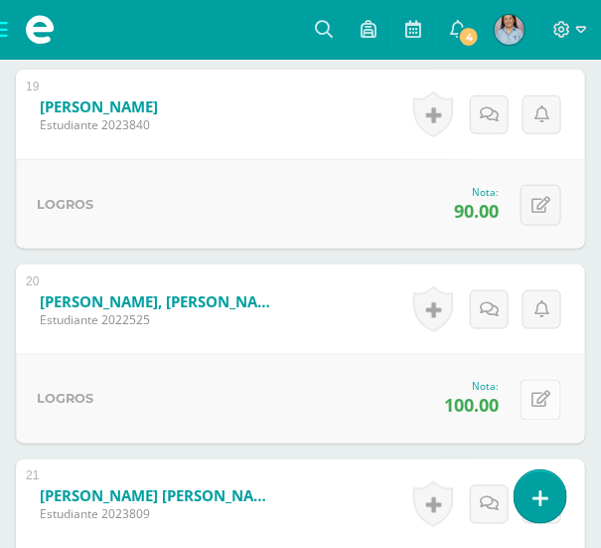
click at [546, 384] on button at bounding box center [541, 400] width 41 height 41
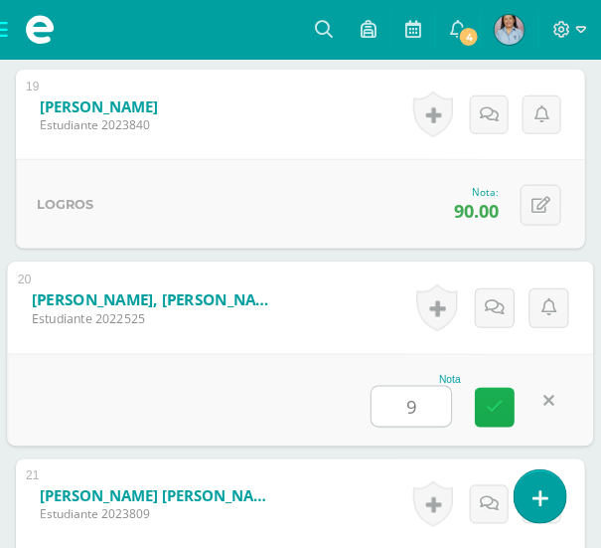
type input "98"
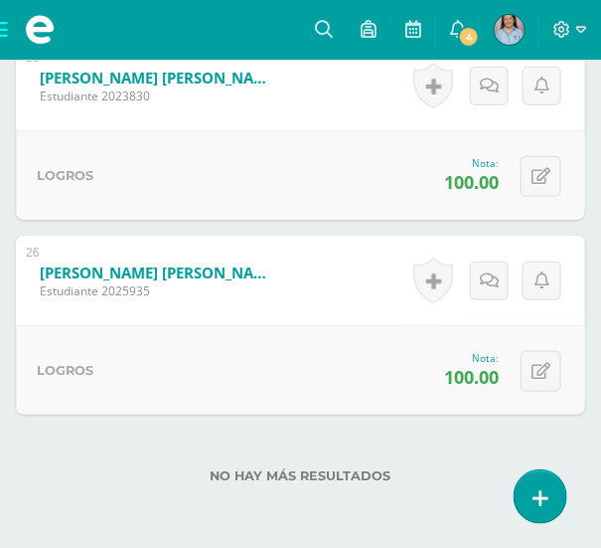
scroll to position [5512, 0]
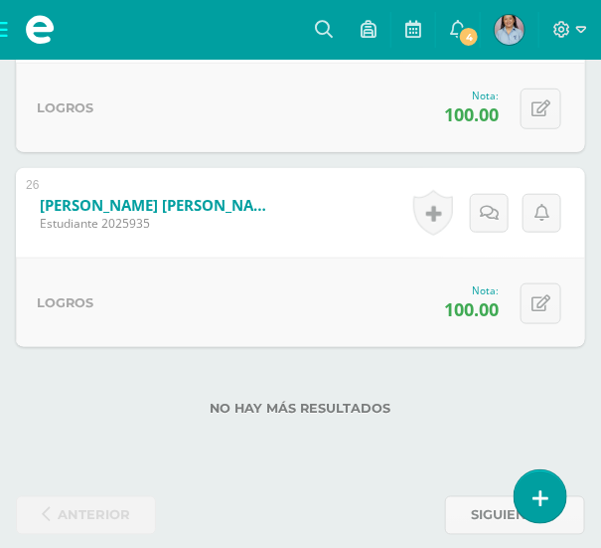
click at [410, 401] on label "No hay más resultados" at bounding box center [301, 408] width 570 height 15
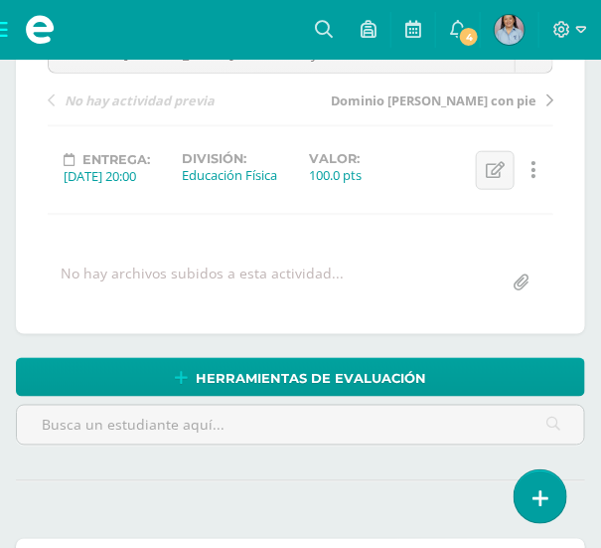
scroll to position [0, 0]
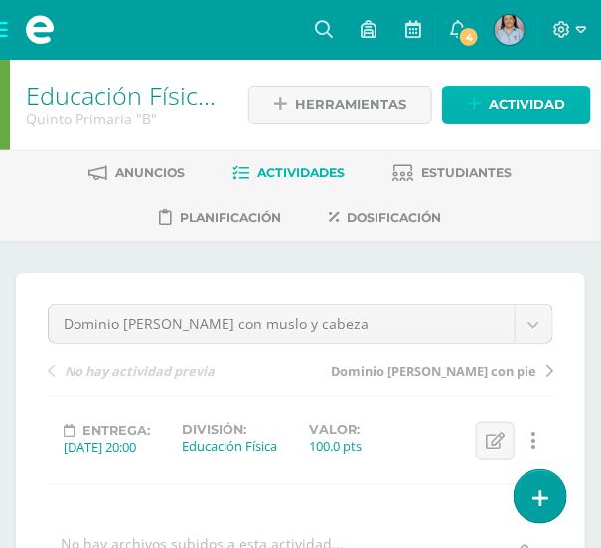
click at [516, 108] on span "Actividad" at bounding box center [527, 104] width 77 height 37
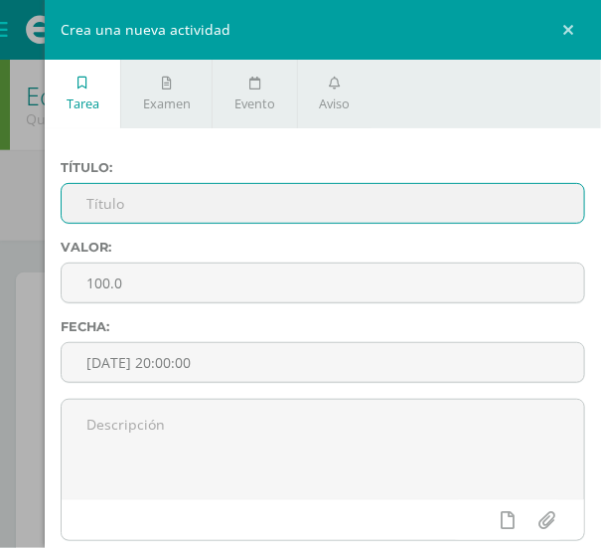
click at [143, 204] on input "text" at bounding box center [323, 203] width 523 height 39
paste input "Pases con el empeine"
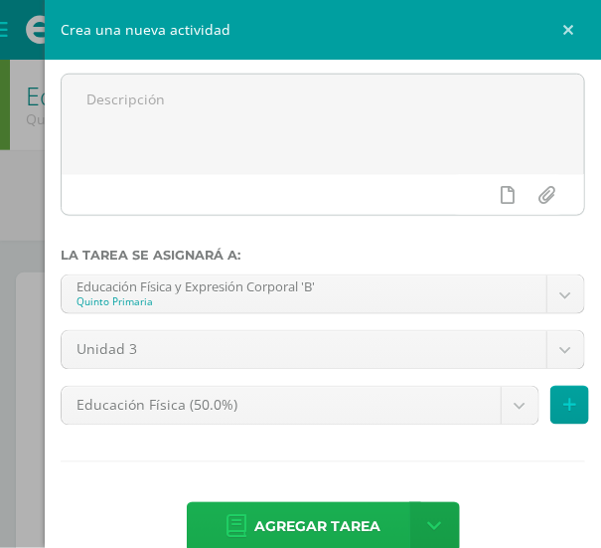
scroll to position [361, 0]
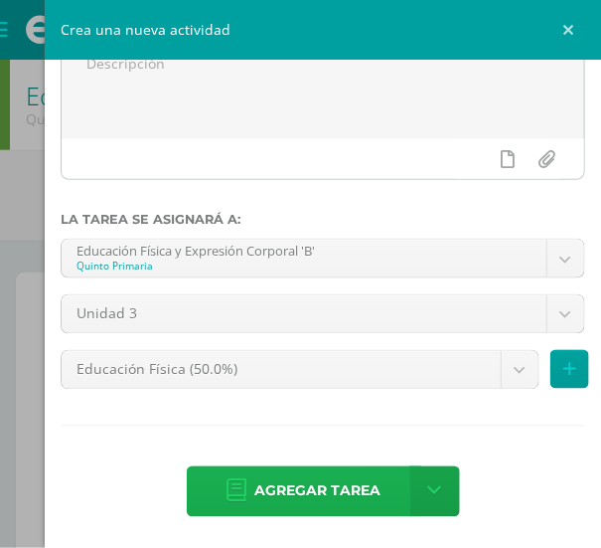
type input "Pases con el empeine"
click at [324, 483] on span "Agregar tarea" at bounding box center [318, 491] width 126 height 49
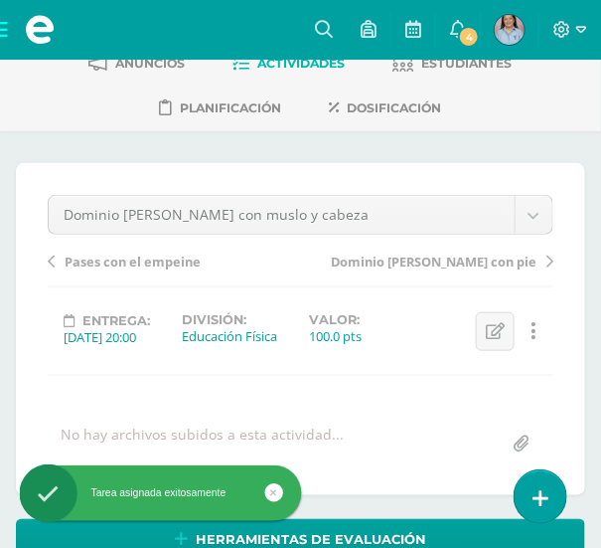
scroll to position [89, 0]
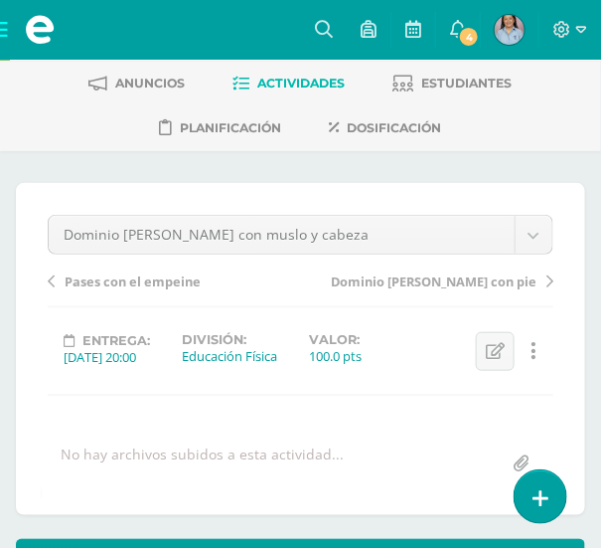
click at [146, 278] on span "Pases con el empeine" at bounding box center [133, 281] width 136 height 18
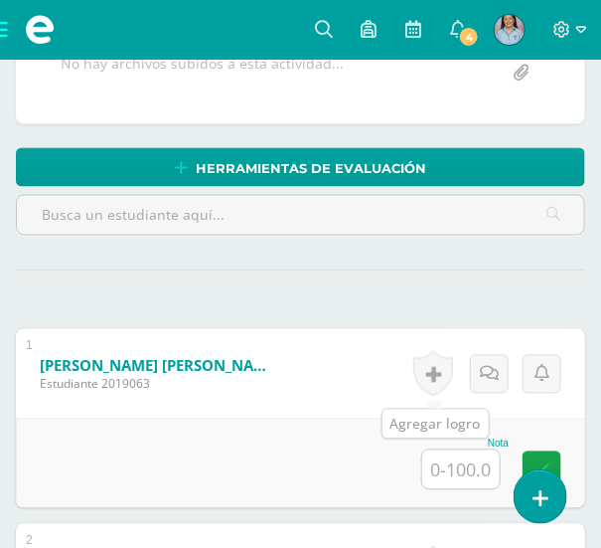
scroll to position [553, 0]
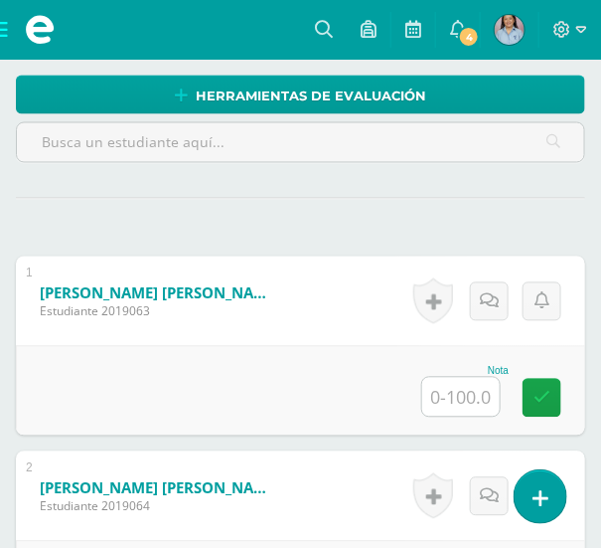
click at [460, 390] on input "text" at bounding box center [461, 397] width 78 height 39
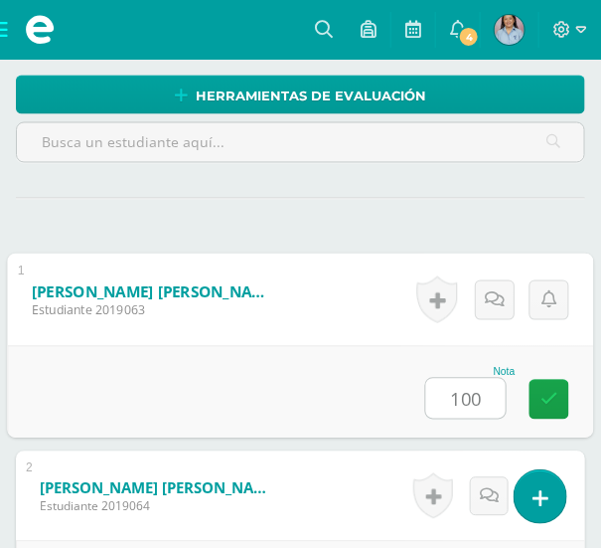
type input "100"
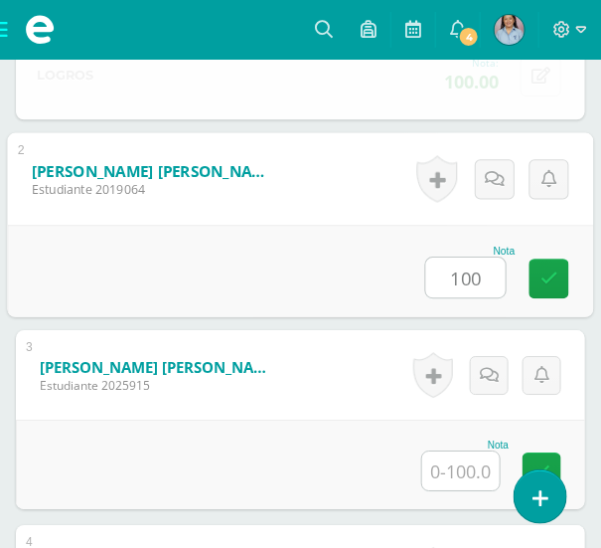
type input "100"
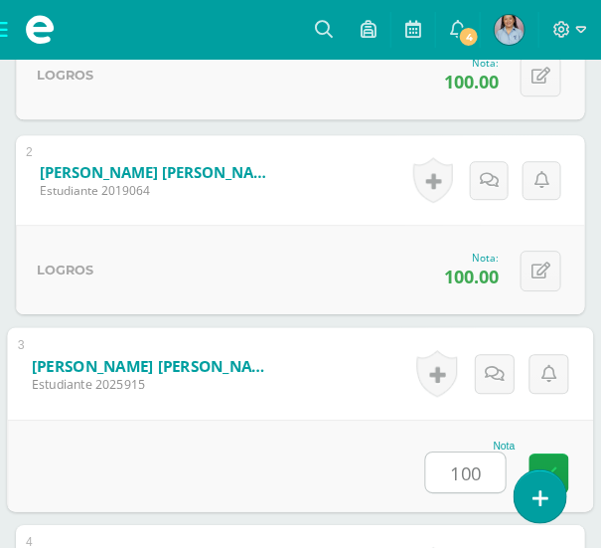
type input "100"
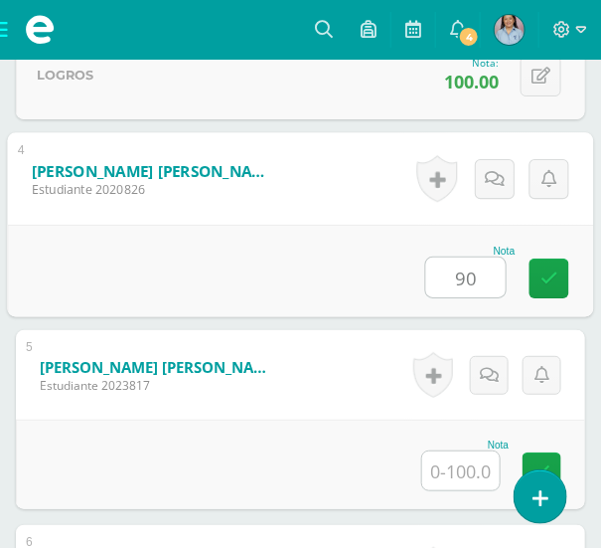
type input "90"
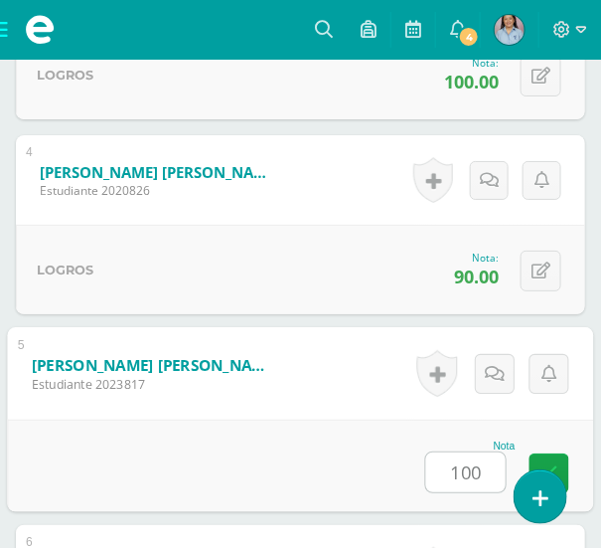
type input "100"
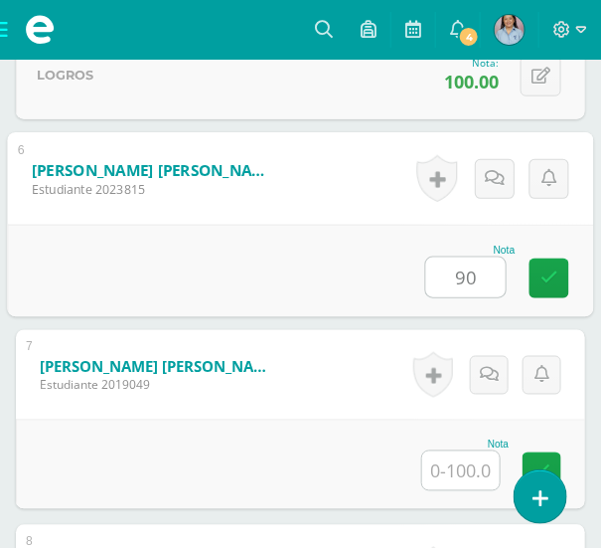
type input "90"
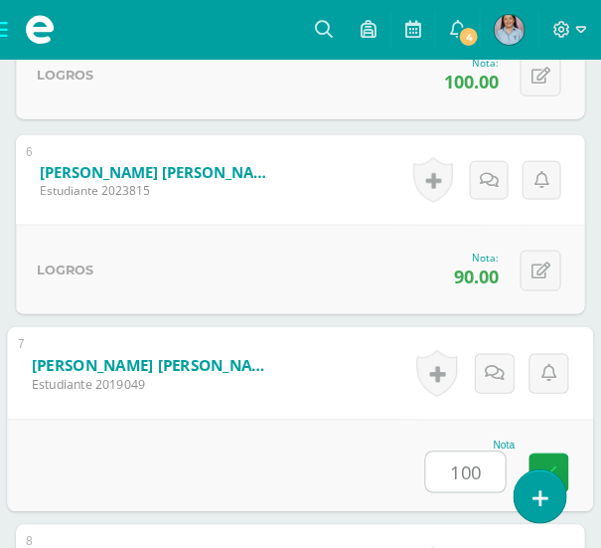
type input "100"
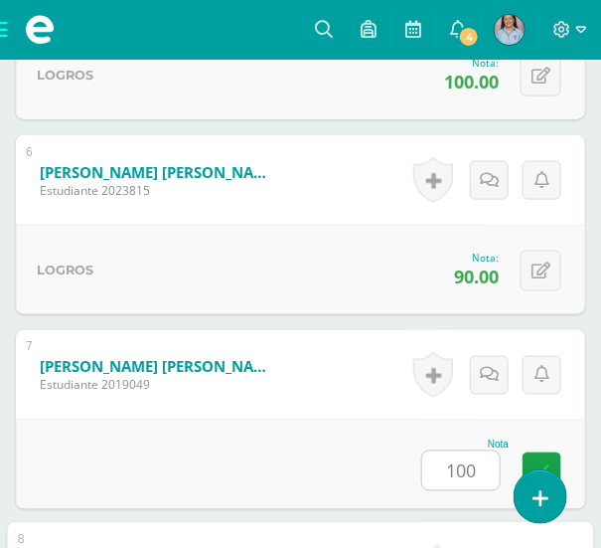
scroll to position [2038, 0]
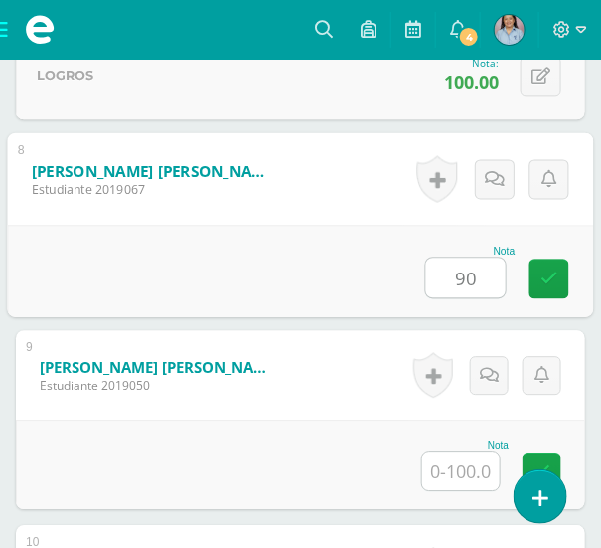
type input "90"
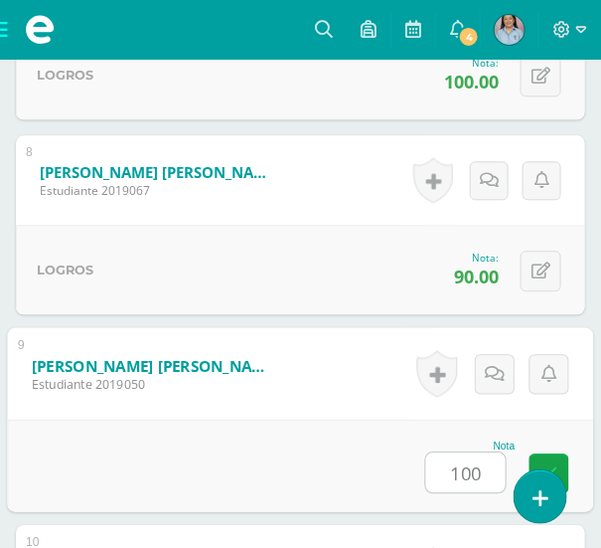
type input "100"
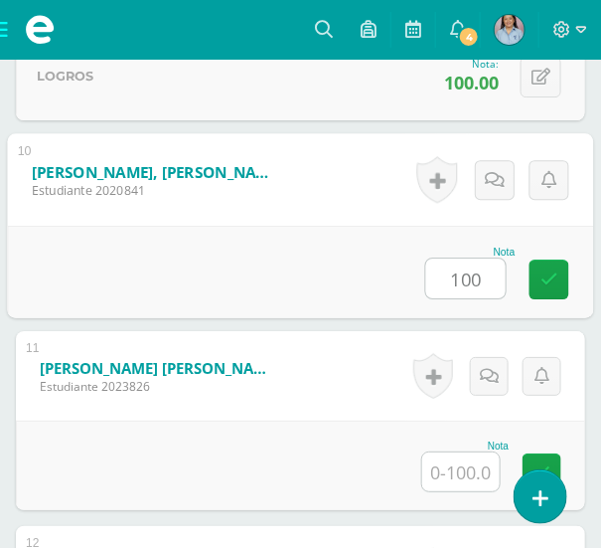
type input "100"
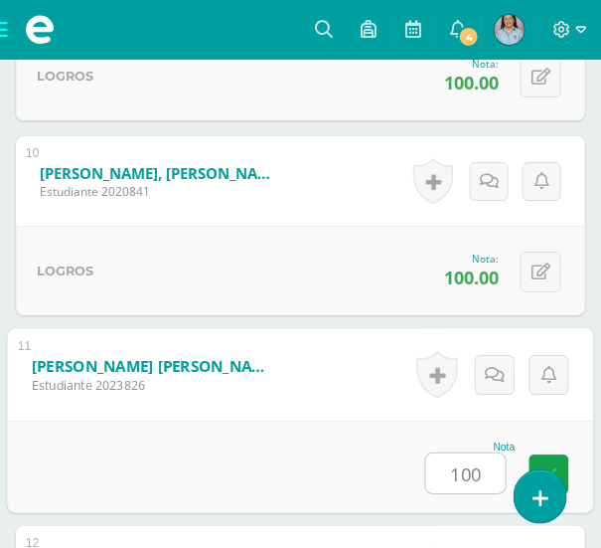
type input "100"
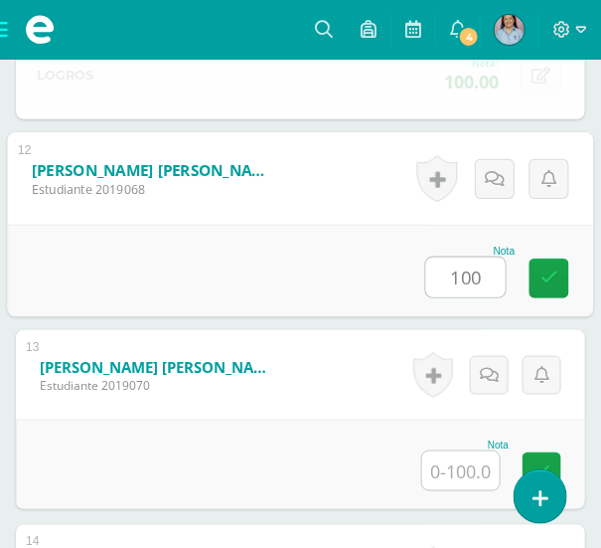
type input "100"
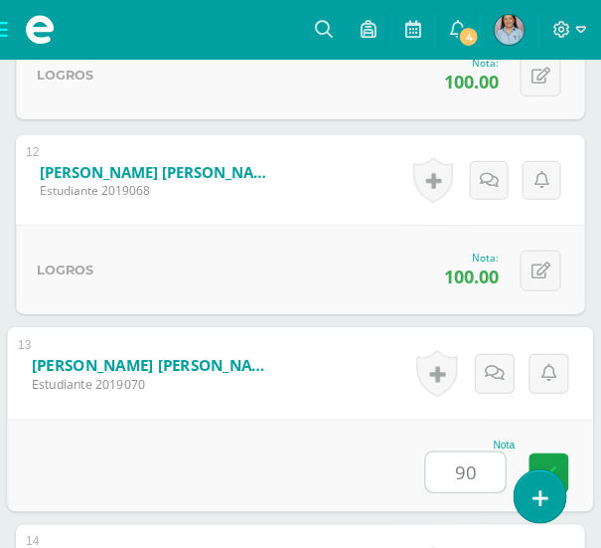
type input "90"
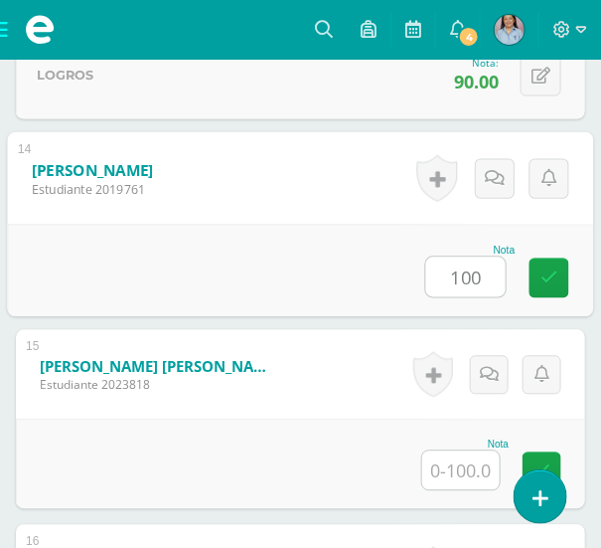
type input "100"
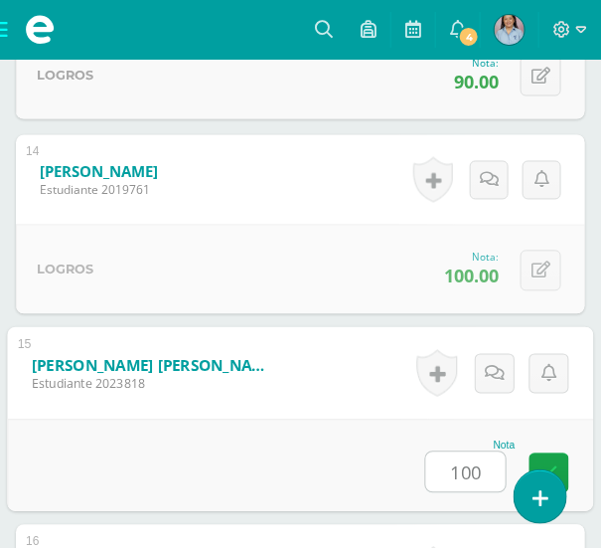
type input "100"
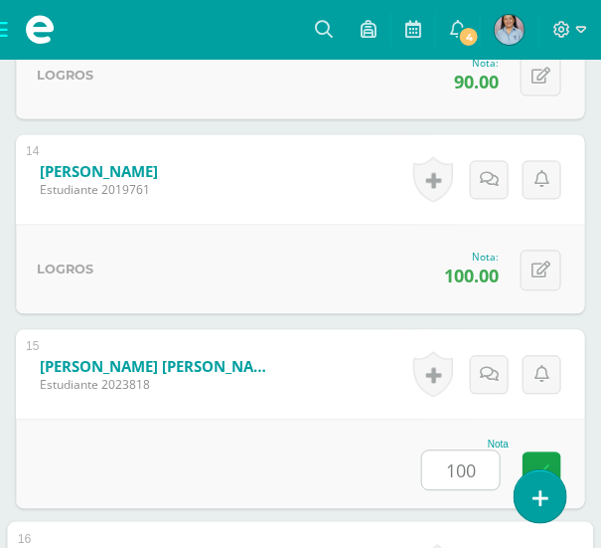
scroll to position [3596, 0]
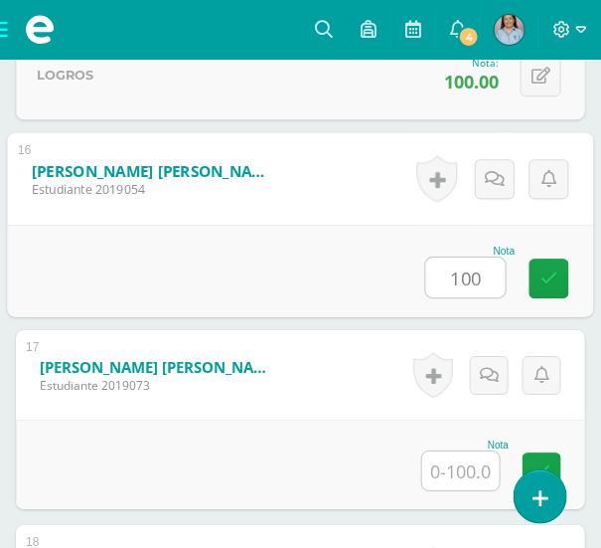
type input "100"
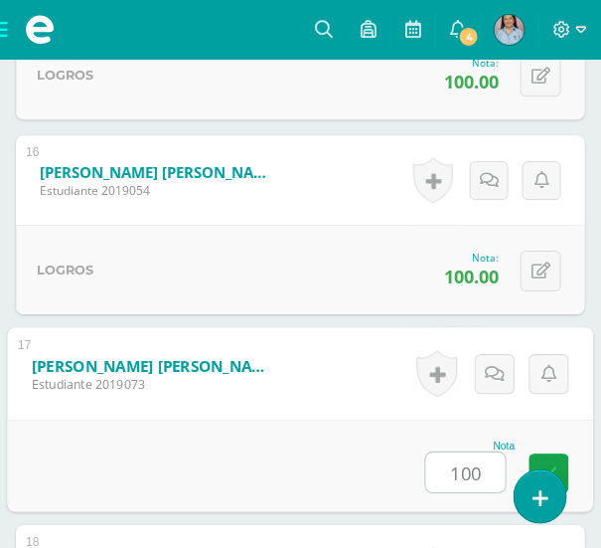
type input "100"
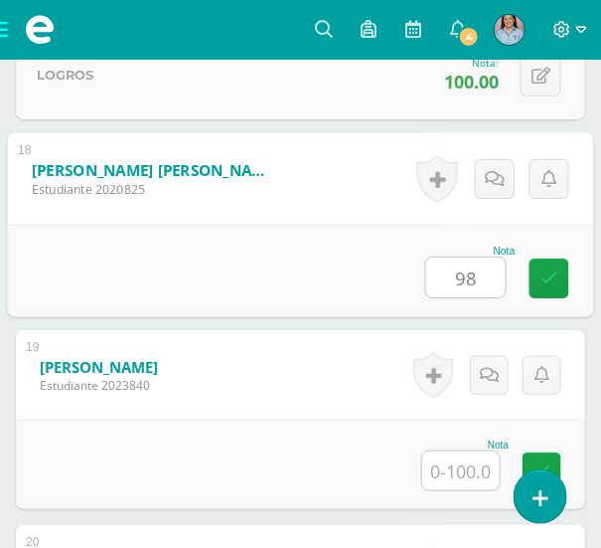
type input "98"
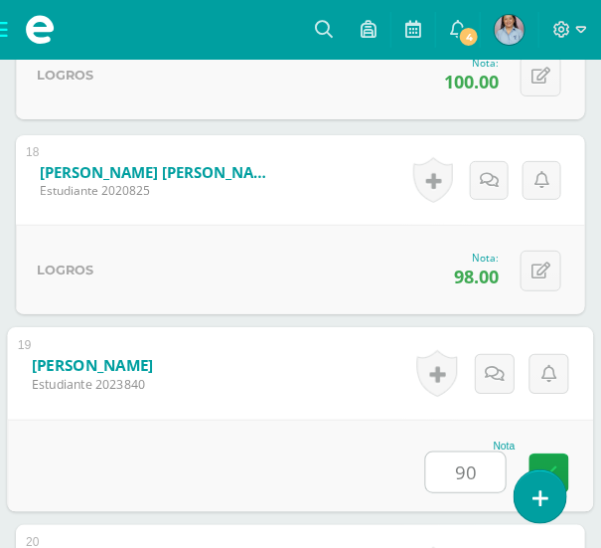
type input "90"
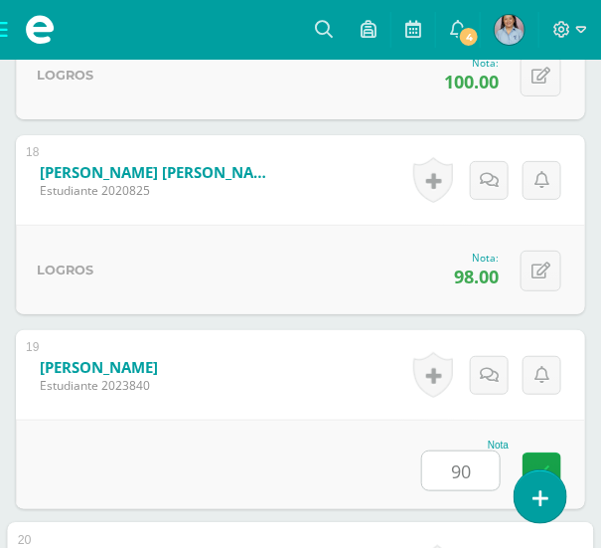
scroll to position [4374, 0]
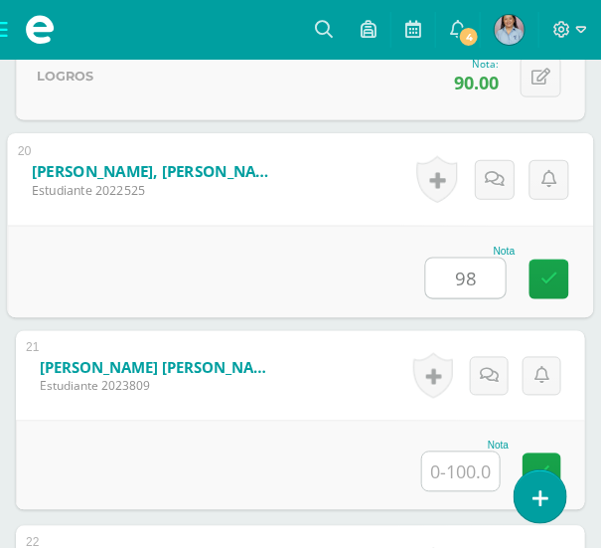
type input "98"
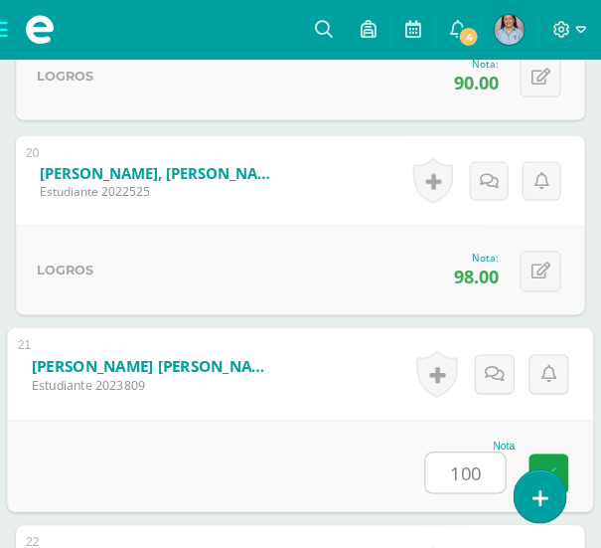
type input "100"
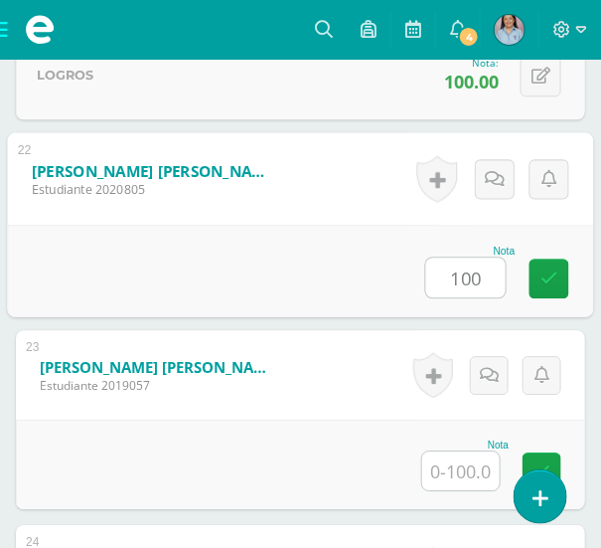
type input "100"
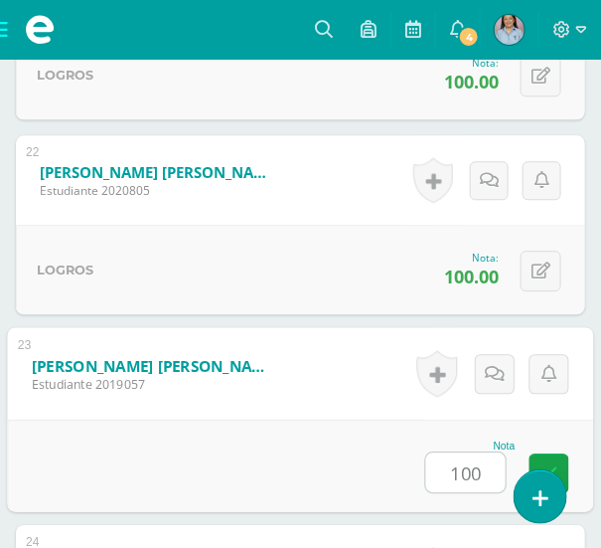
type input "100"
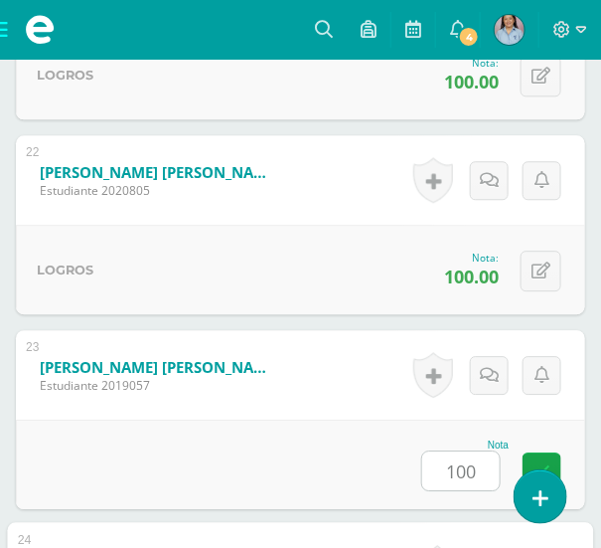
scroll to position [5155, 0]
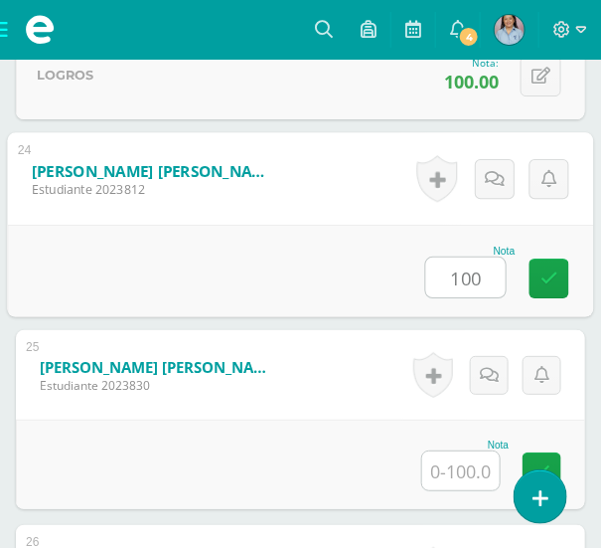
type input "100"
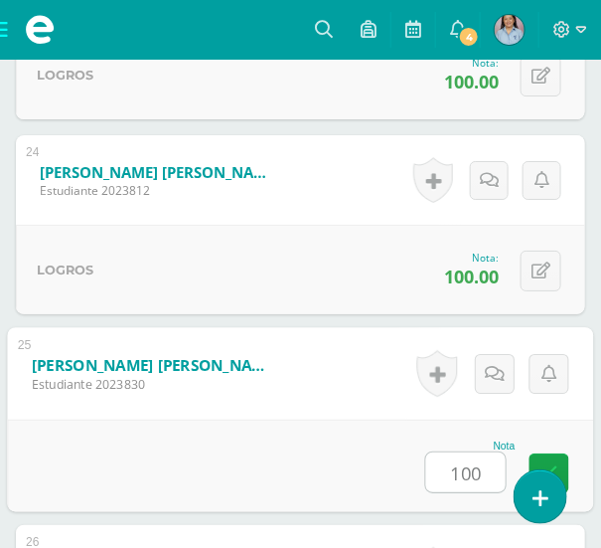
type input "100"
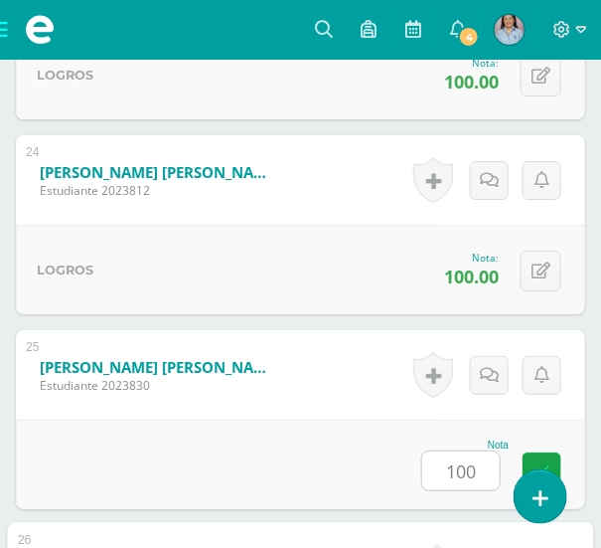
scroll to position [5529, 0]
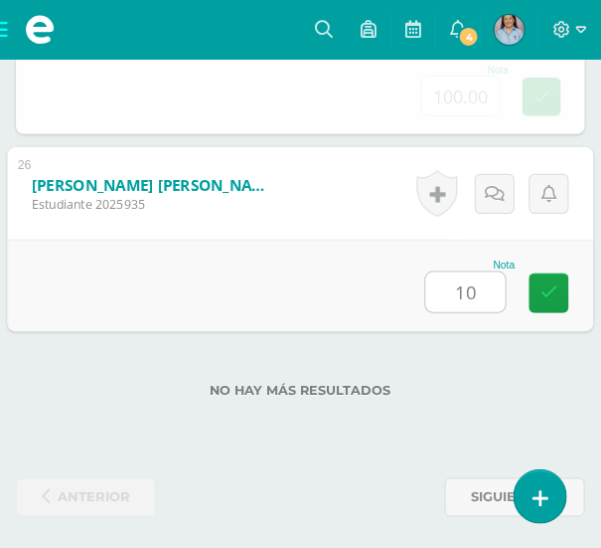
type input "100"
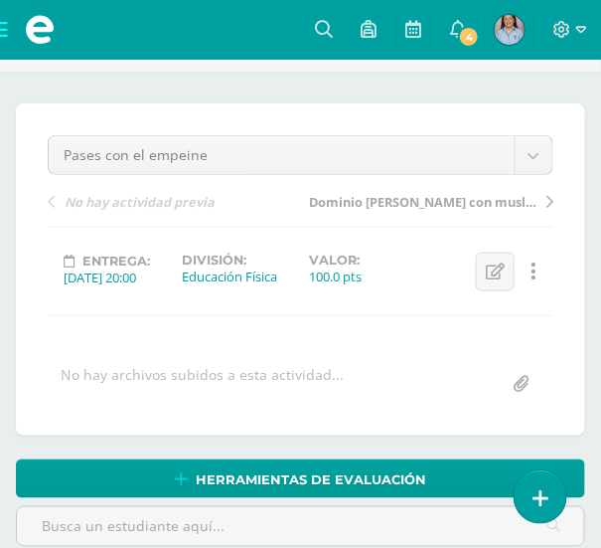
scroll to position [0, 0]
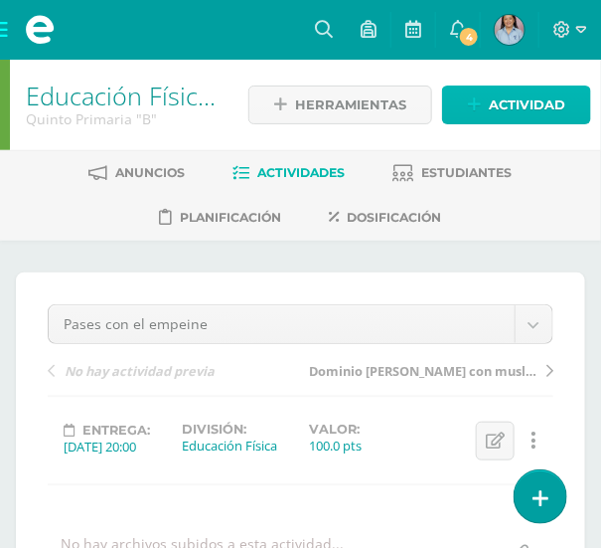
click at [512, 97] on span "Actividad" at bounding box center [527, 104] width 77 height 37
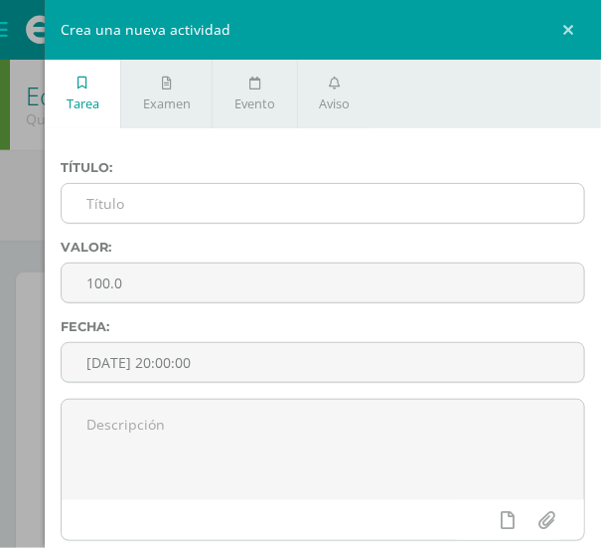
click at [123, 196] on input "text" at bounding box center [323, 203] width 523 height 39
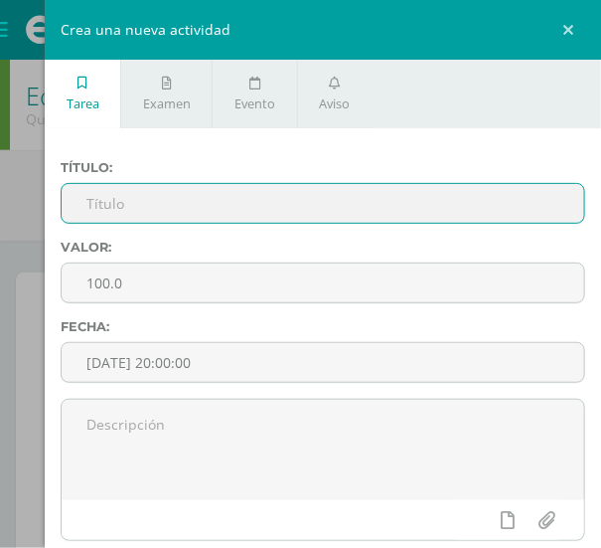
paste input "Pases con el talón"
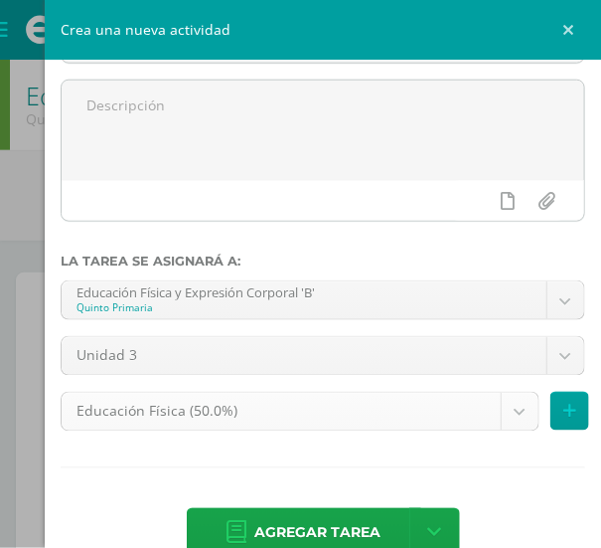
scroll to position [368, 0]
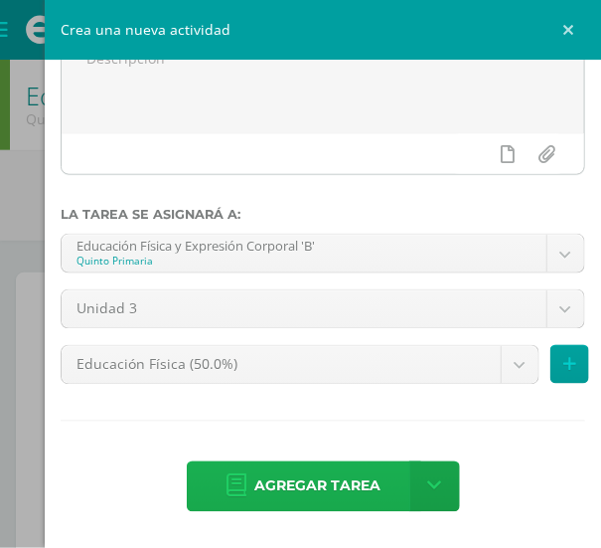
type input "Pases con el talón"
click at [308, 480] on span "Agregar tarea" at bounding box center [318, 486] width 126 height 49
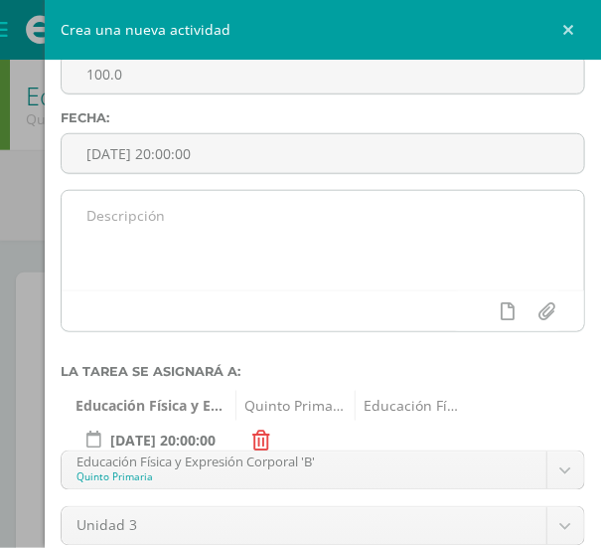
scroll to position [7, 0]
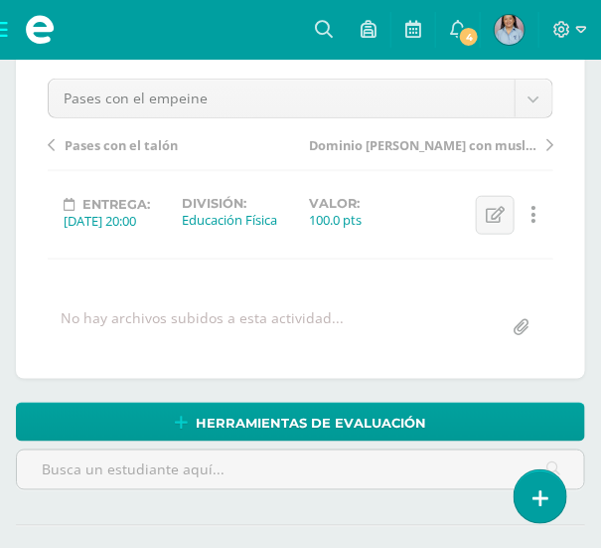
scroll to position [189, 0]
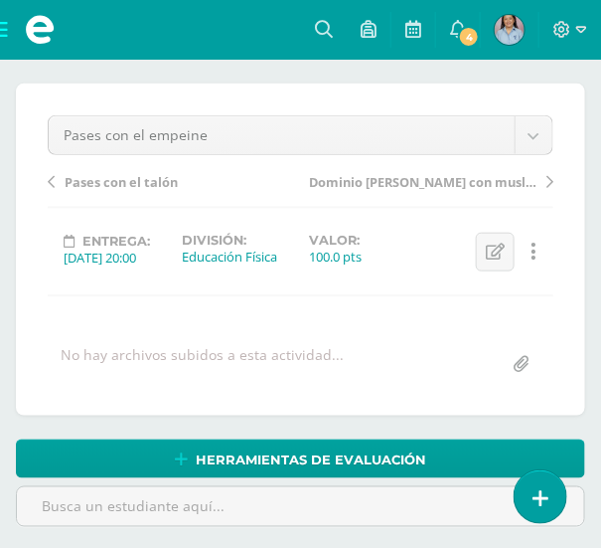
click at [144, 182] on span "Pases con el talón" at bounding box center [121, 182] width 113 height 18
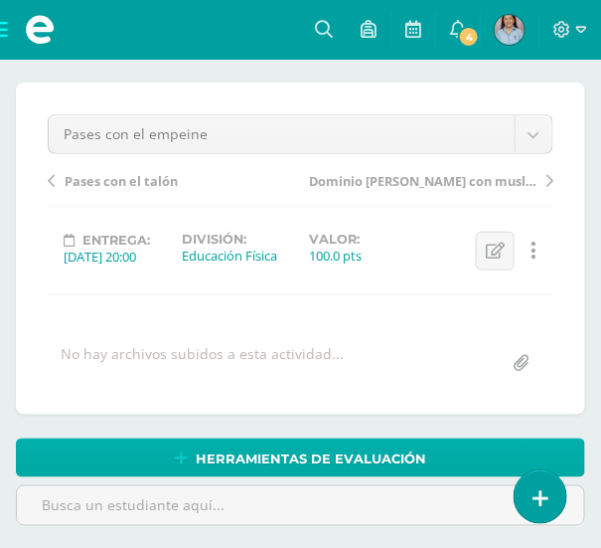
scroll to position [191, 0]
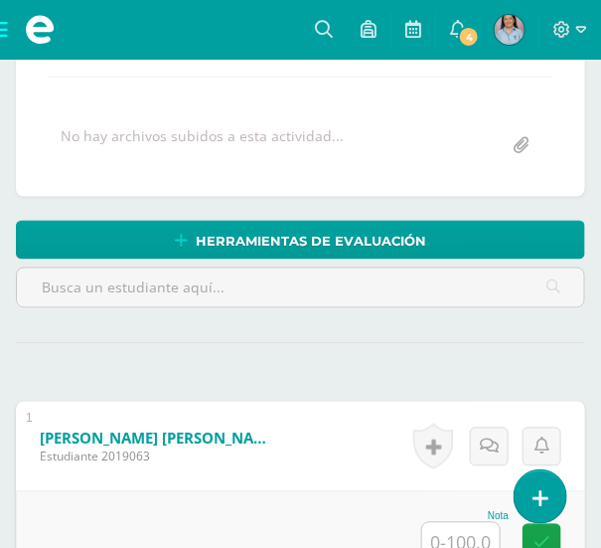
scroll to position [408, 0]
click at [467, 536] on input "text" at bounding box center [461, 542] width 78 height 39
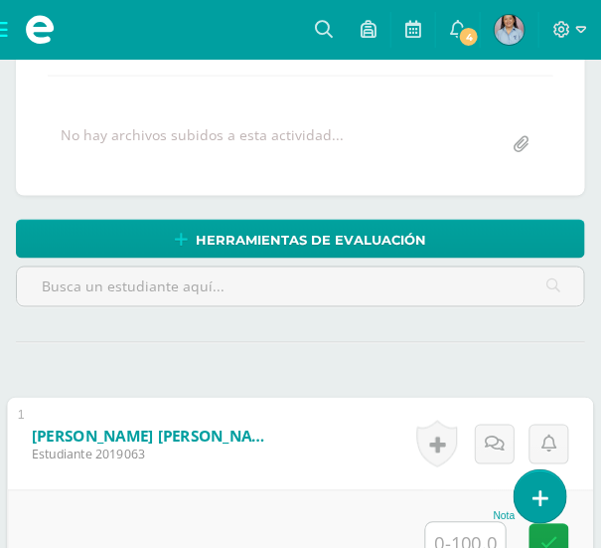
scroll to position [410, 0]
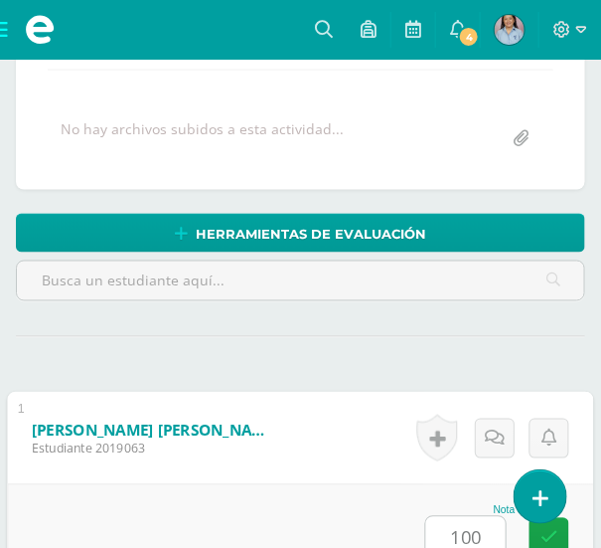
type input "100"
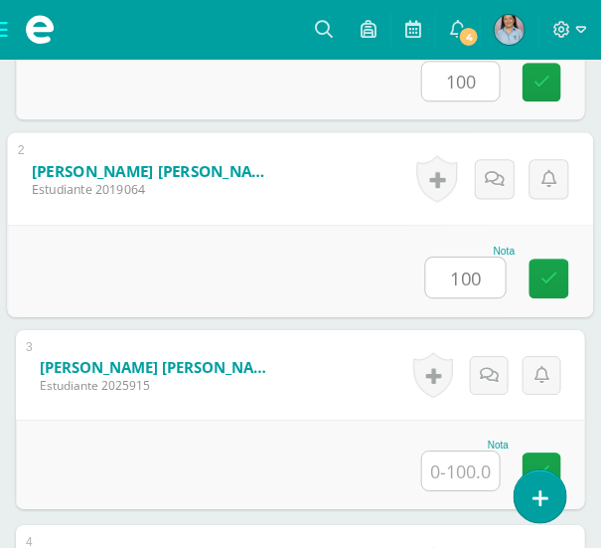
type input "100"
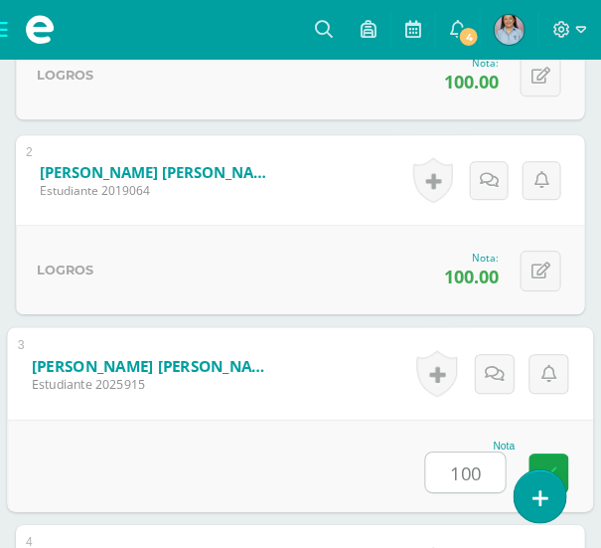
type input "100"
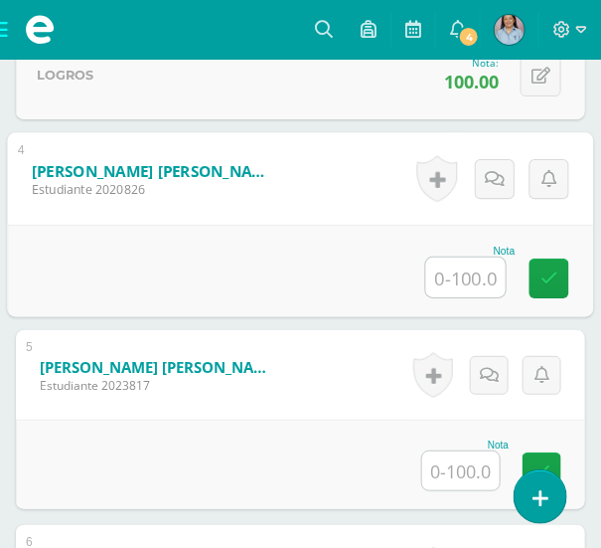
type input "1"
type input "90"
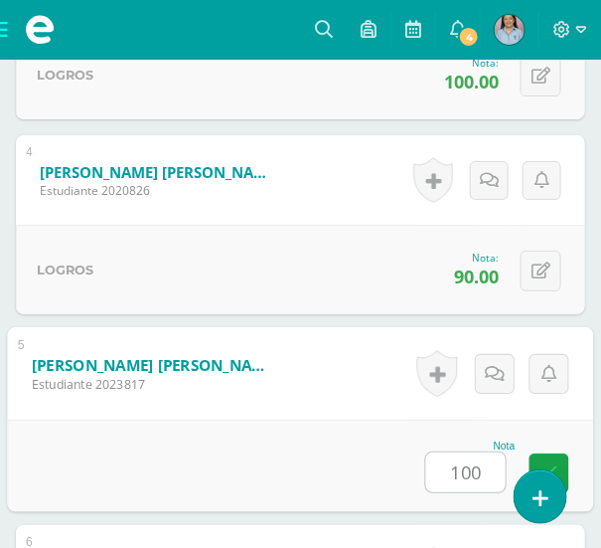
type input "100"
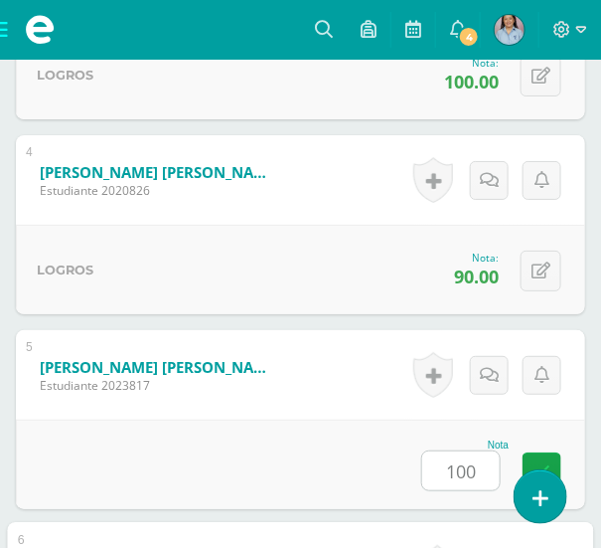
scroll to position [1648, 0]
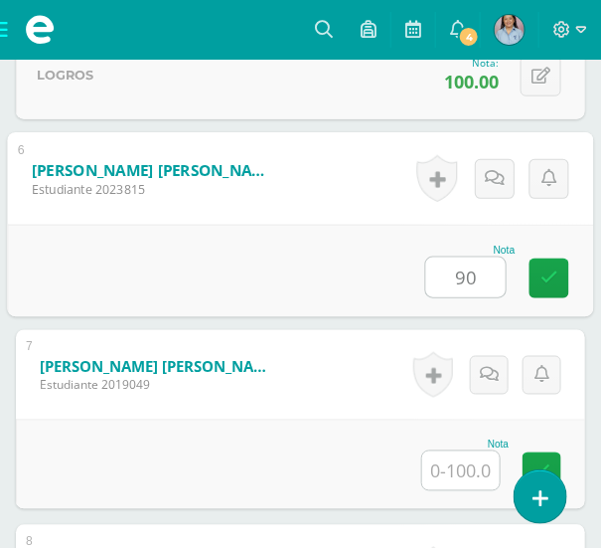
type input "90"
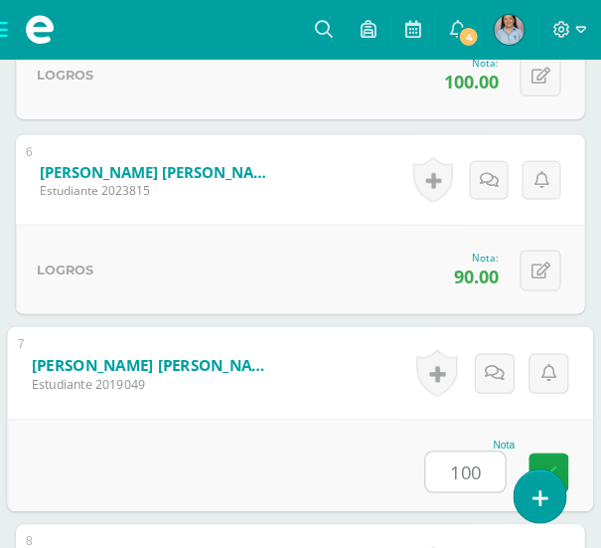
type input "100"
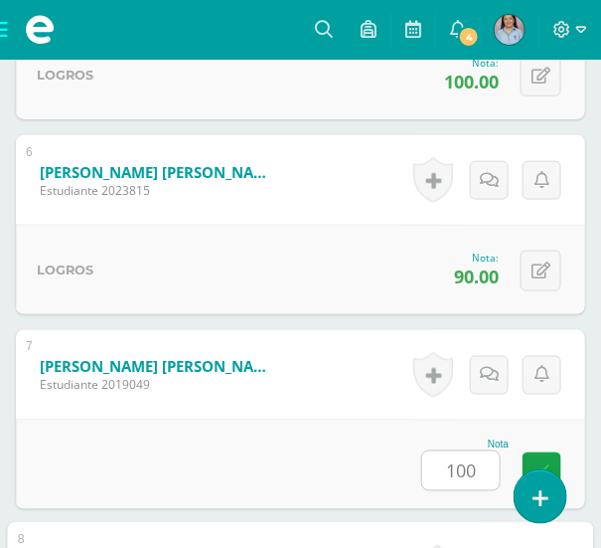
scroll to position [2038, 0]
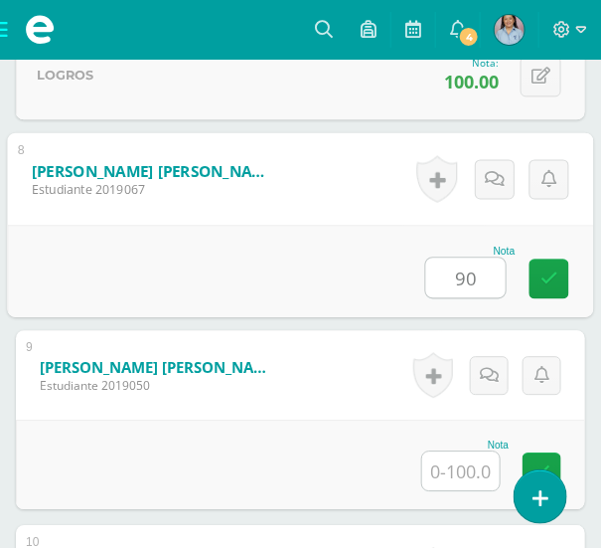
type input "90"
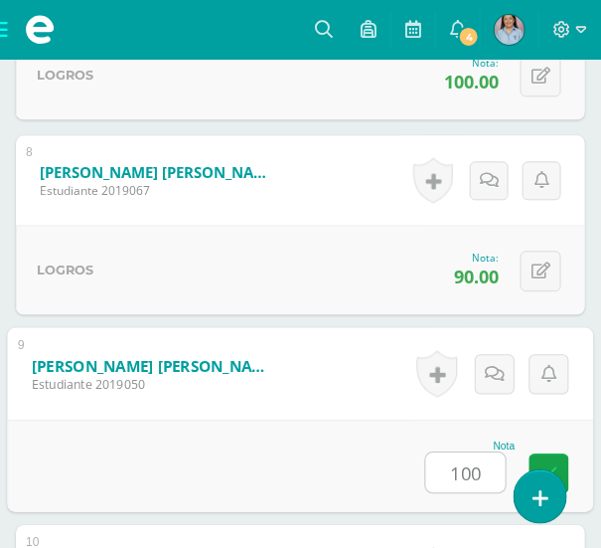
type input "100"
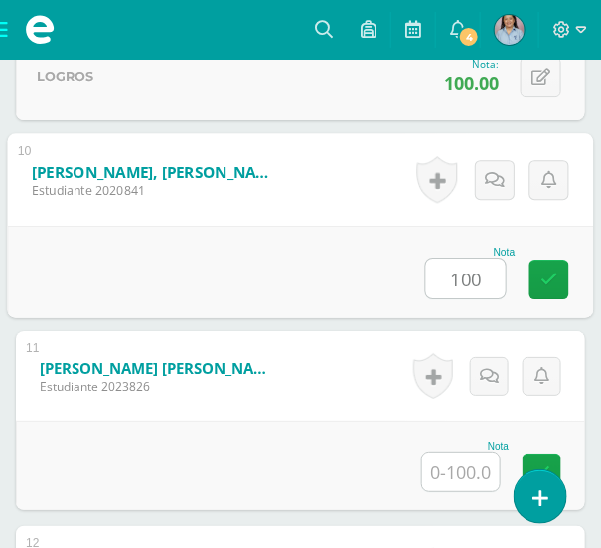
type input "100"
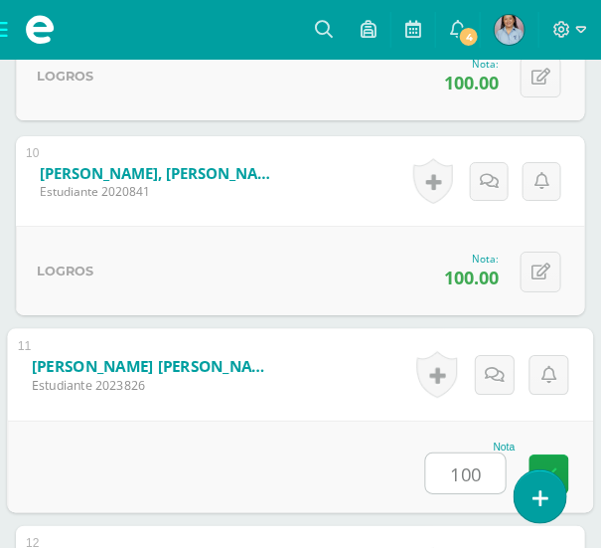
type input "100"
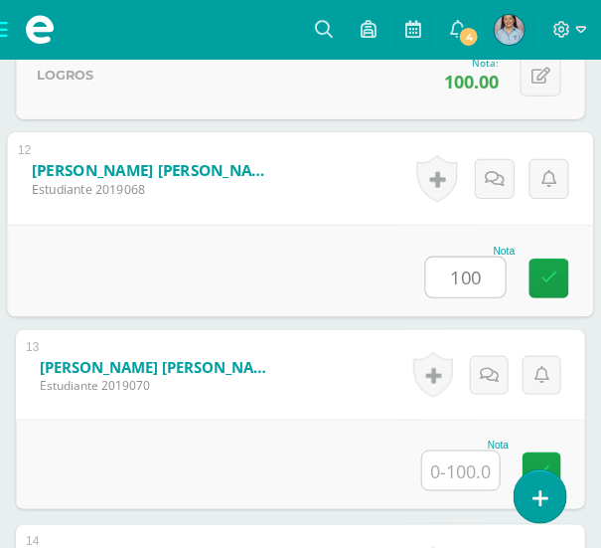
type input "100"
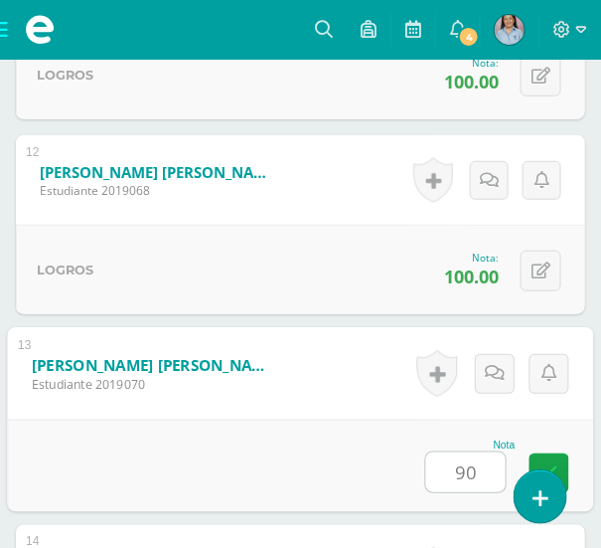
type input "90"
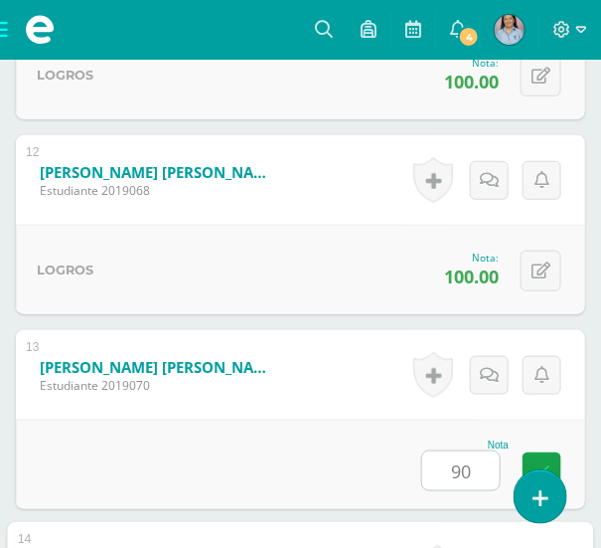
scroll to position [3207, 0]
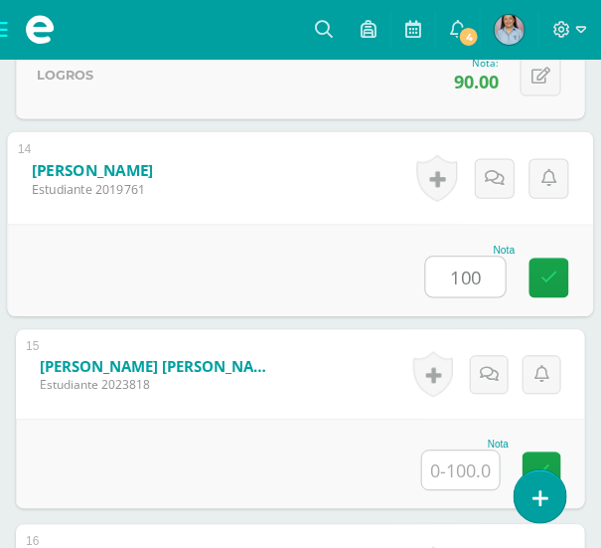
type input "100"
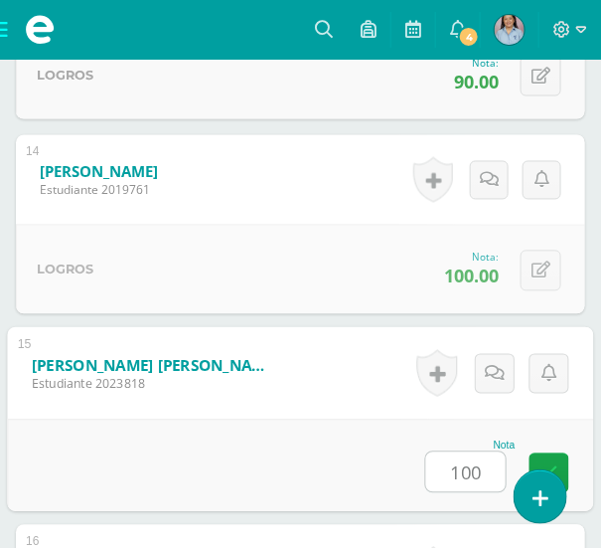
type input "100"
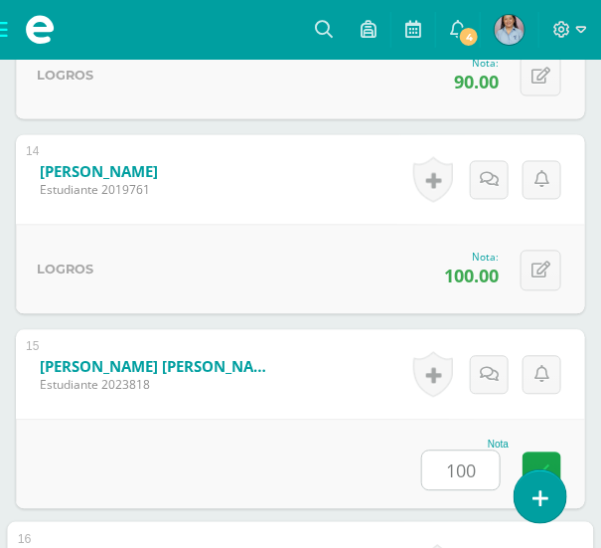
scroll to position [3596, 0]
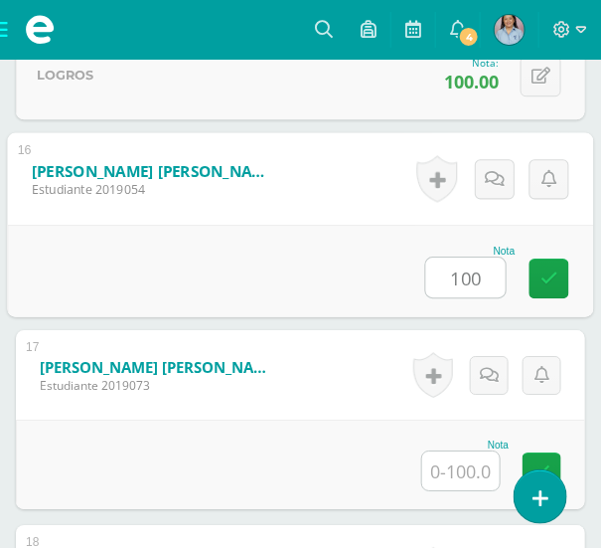
type input "100"
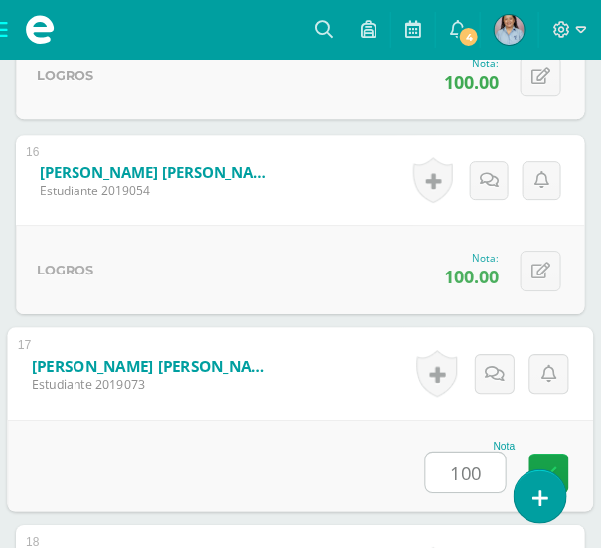
type input "100"
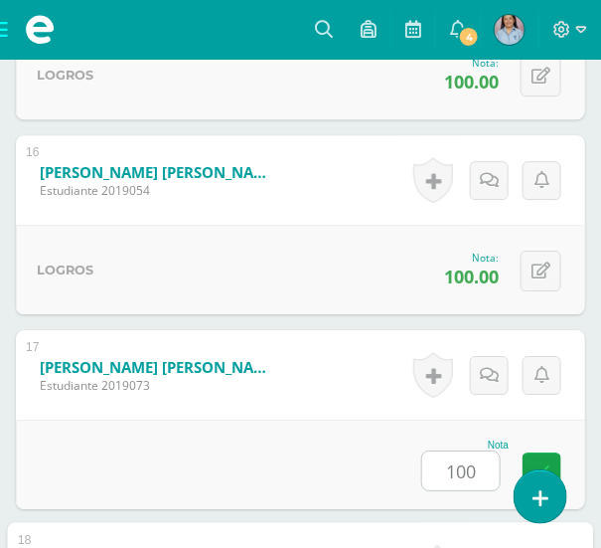
scroll to position [3986, 0]
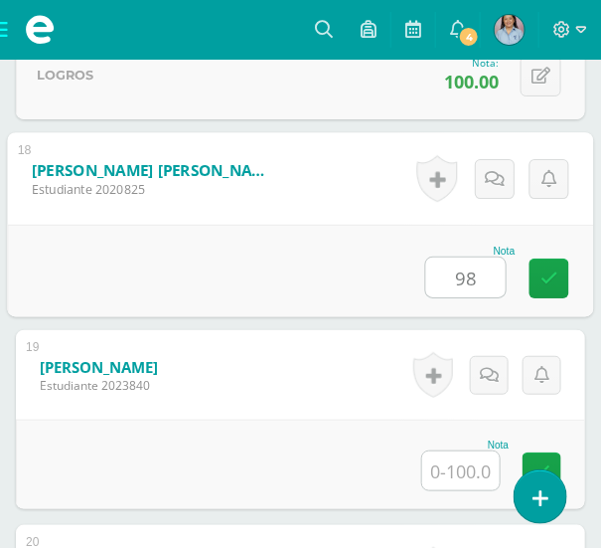
type input "98"
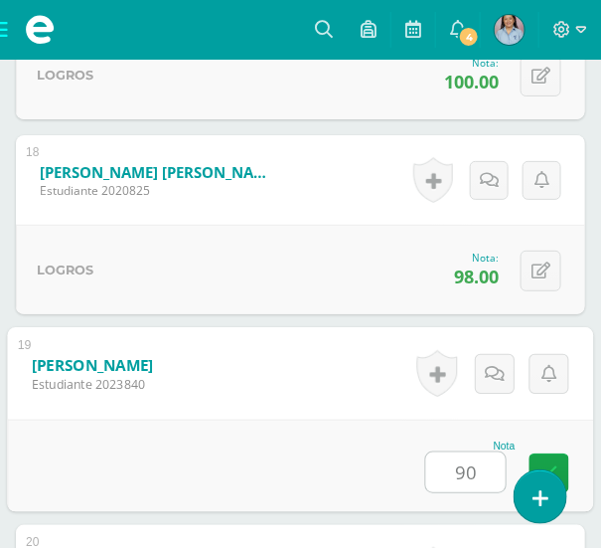
type input "90"
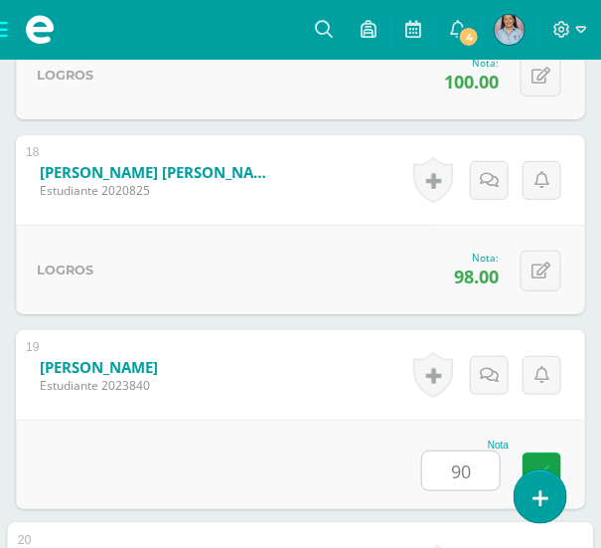
scroll to position [4374, 0]
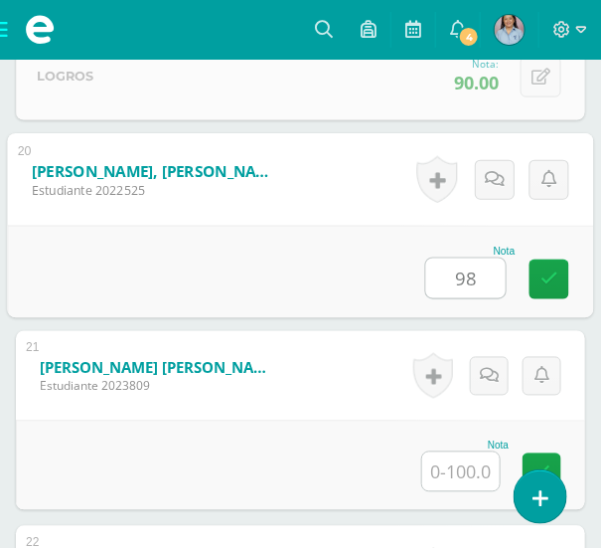
type input "98"
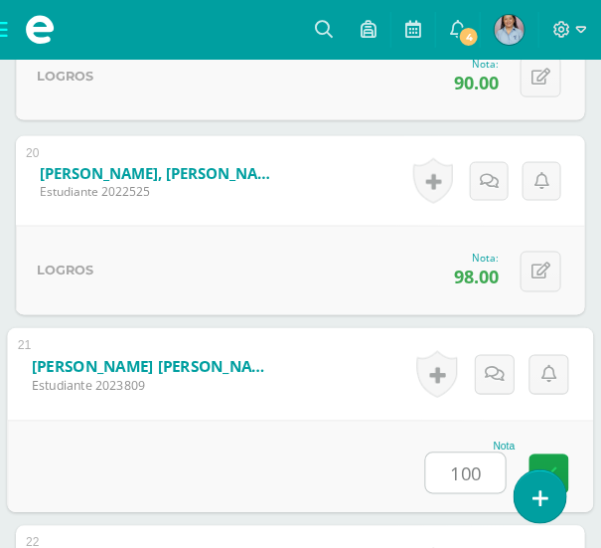
type input "100"
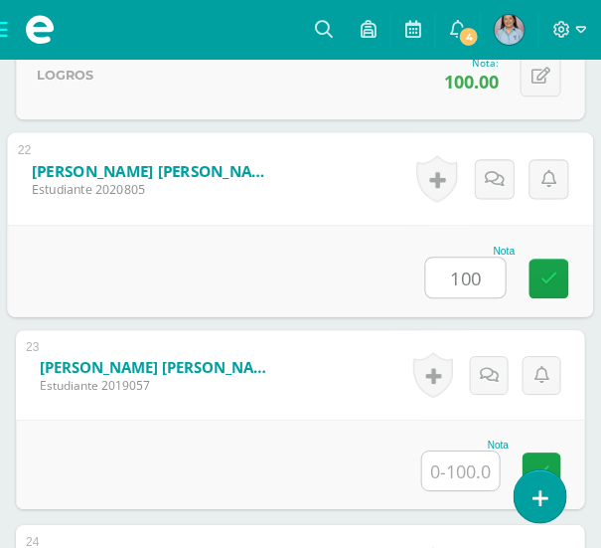
type input "100"
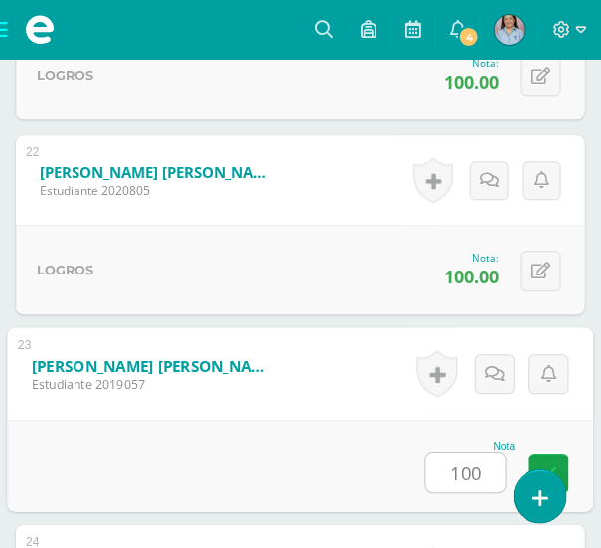
type input "100"
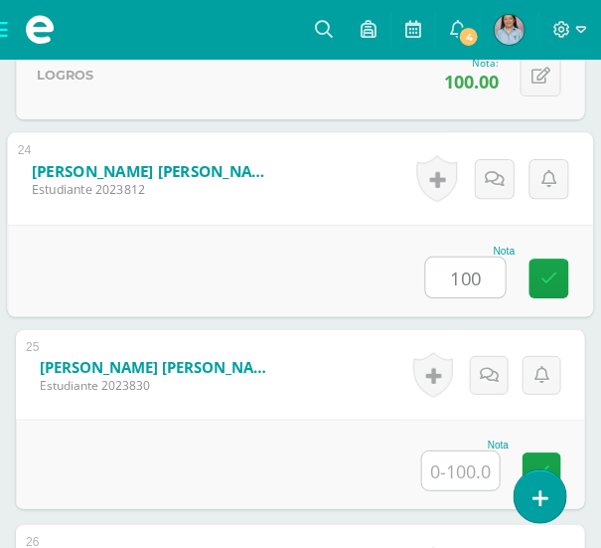
type input "100"
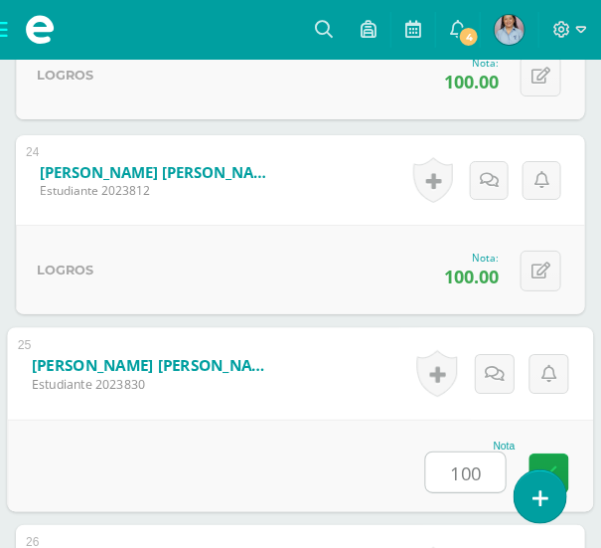
type input "100"
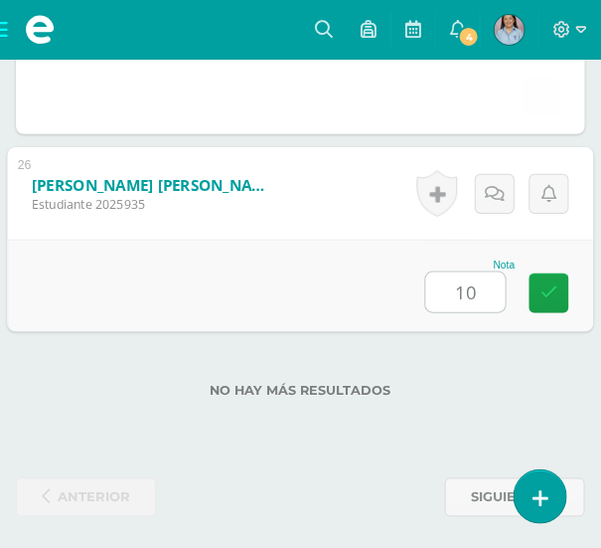
type input "100"
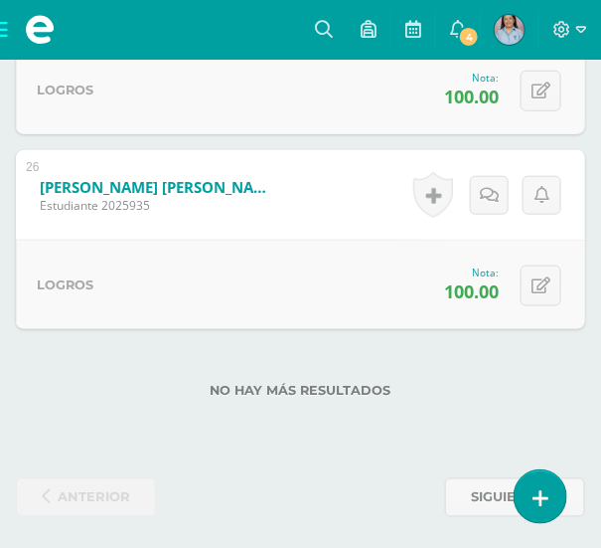
click at [209, 284] on div "0 Logros Logros obtenidos Aún no hay logros agregados Nota: 100.00" at bounding box center [301, 284] width 570 height 89
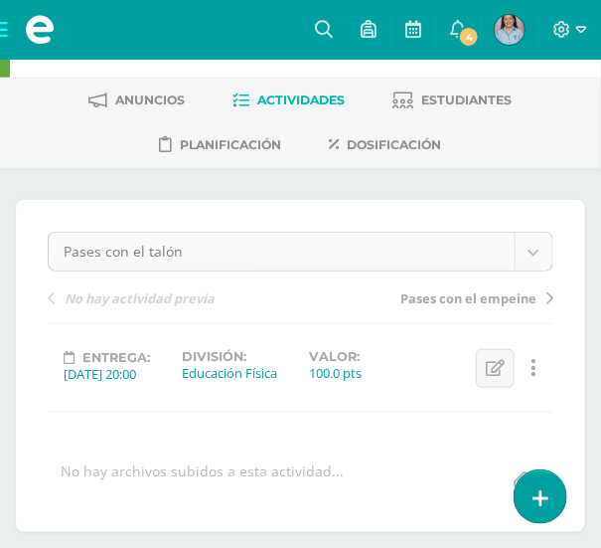
scroll to position [0, 0]
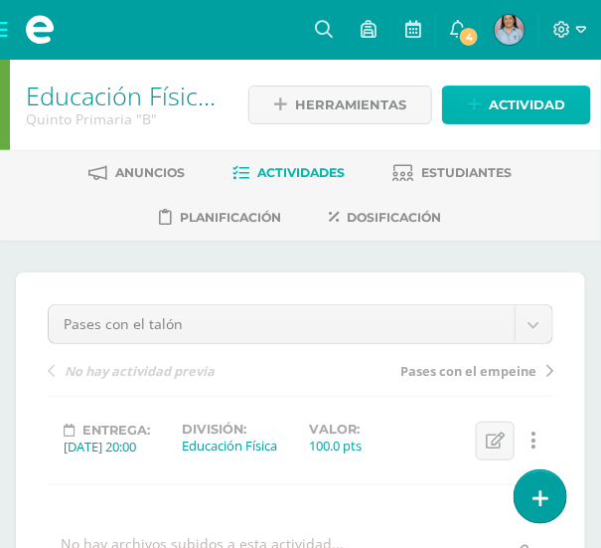
click at [481, 98] on icon at bounding box center [474, 104] width 13 height 17
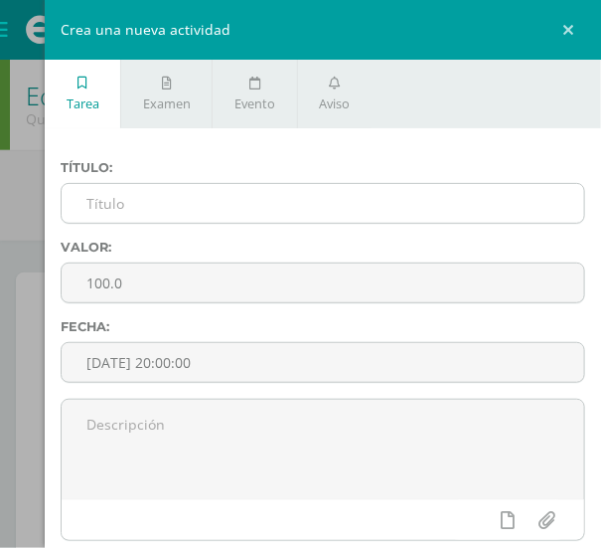
click at [213, 188] on input "text" at bounding box center [323, 203] width 523 height 39
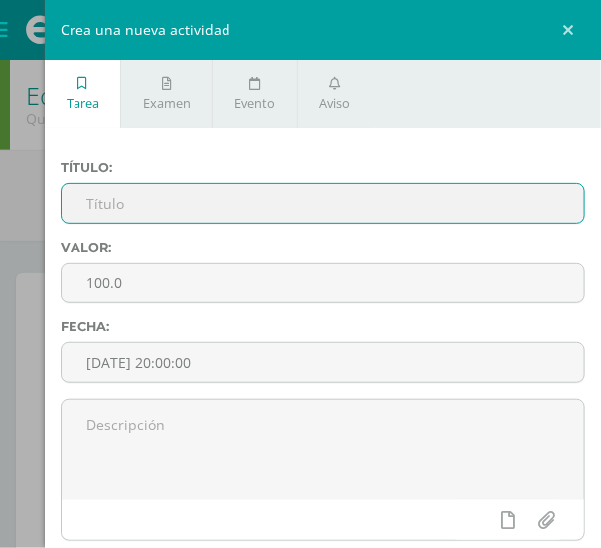
paste input "Recepción de pecho"
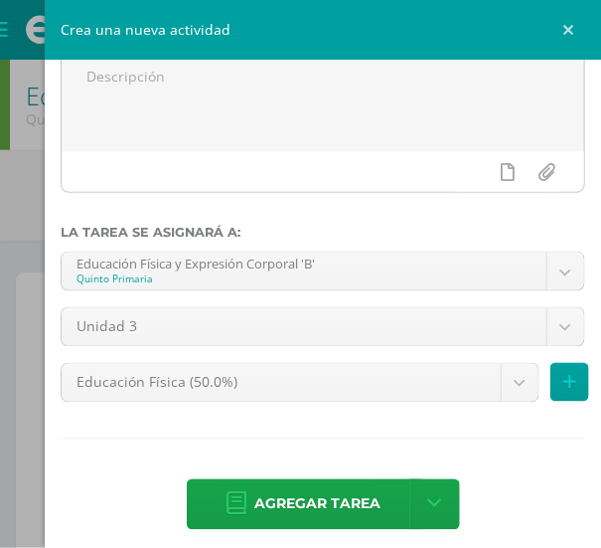
scroll to position [361, 0]
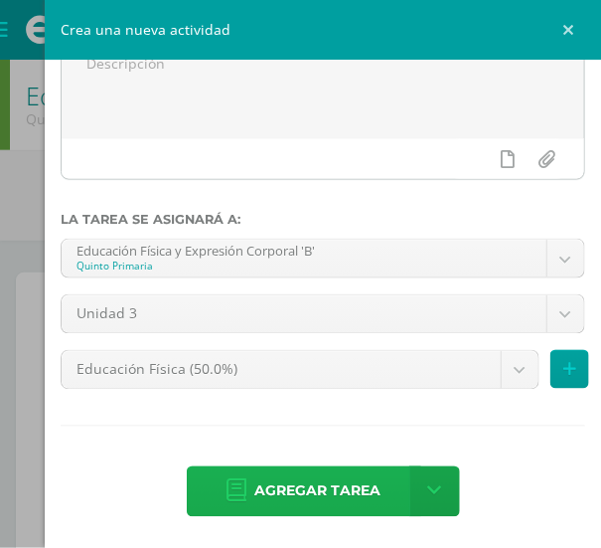
type input "Recepción de pecho"
click at [276, 494] on span "Agregar tarea" at bounding box center [318, 491] width 126 height 49
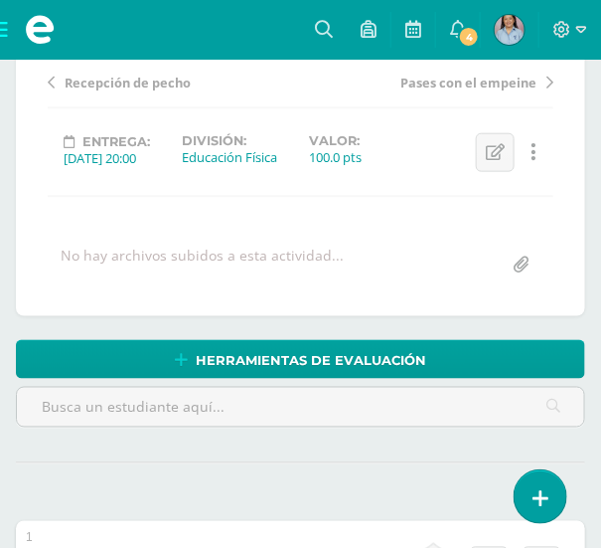
scroll to position [139, 0]
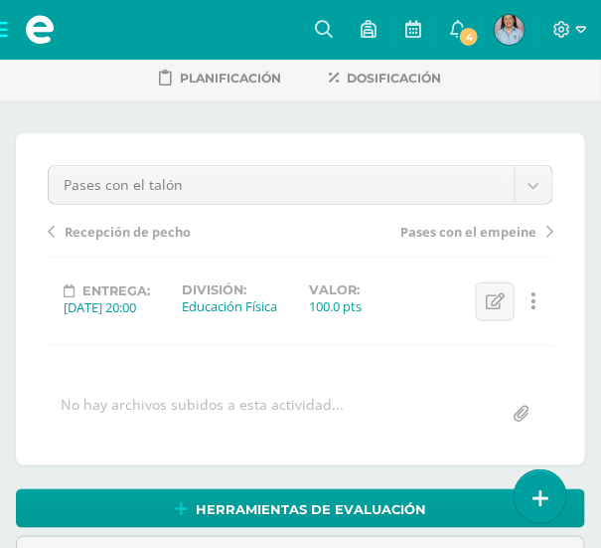
click at [100, 229] on span "Recepción de pecho" at bounding box center [128, 232] width 126 height 18
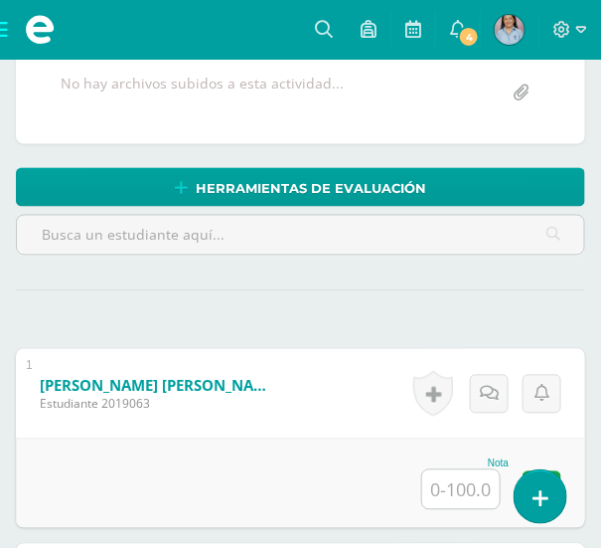
scroll to position [461, 0]
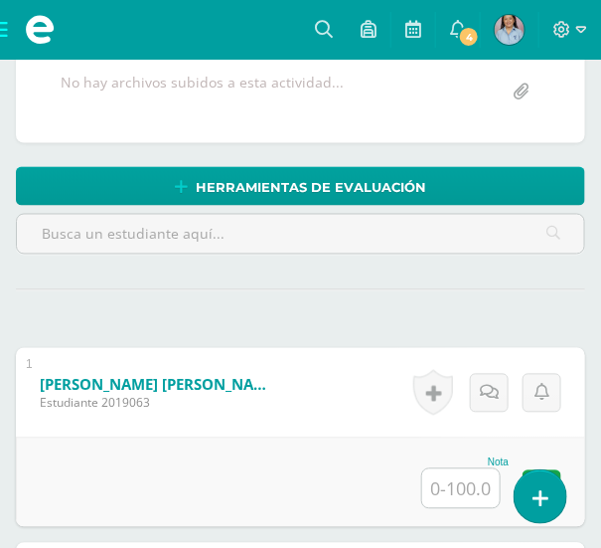
click at [472, 485] on input "text" at bounding box center [461, 488] width 78 height 39
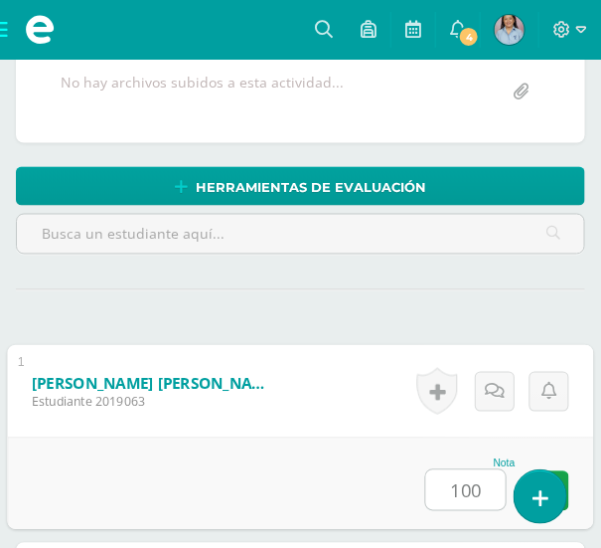
type input "100"
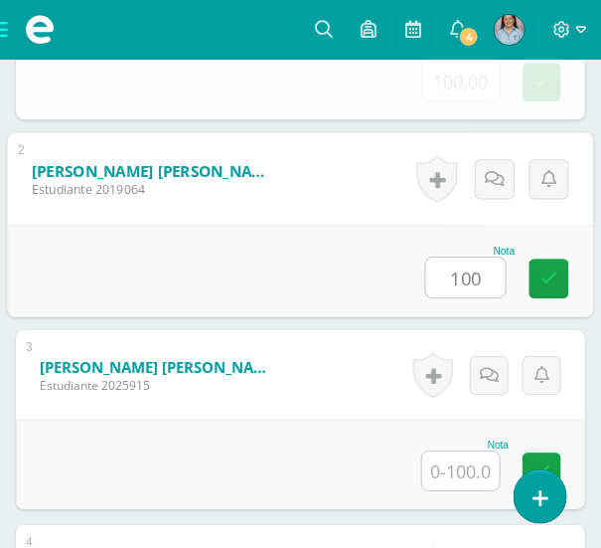
type input "100"
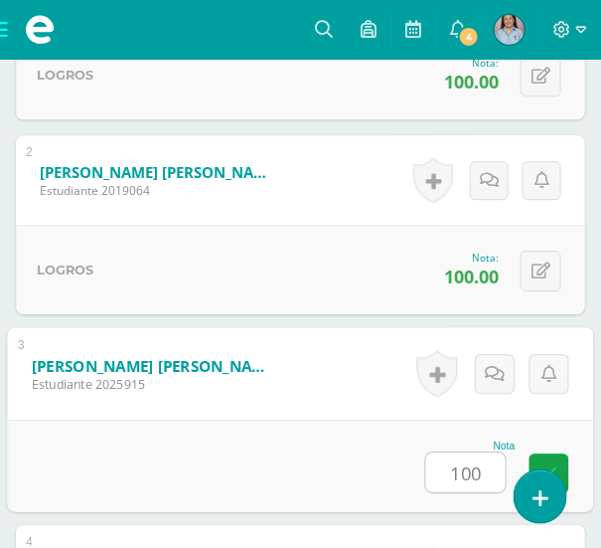
type input "100"
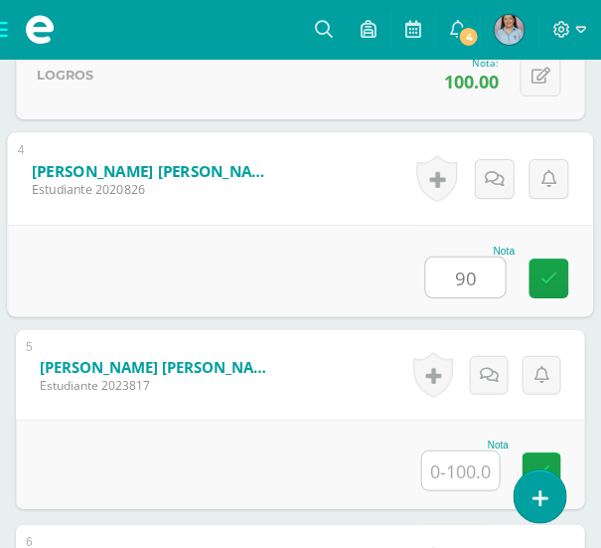
type input "90"
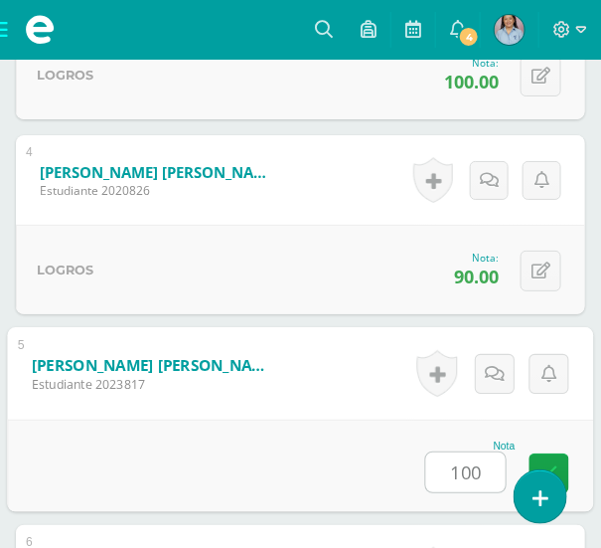
type input "100"
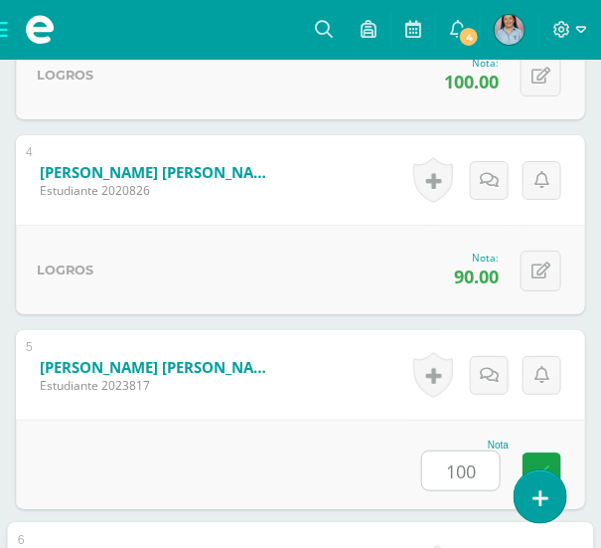
scroll to position [1648, 0]
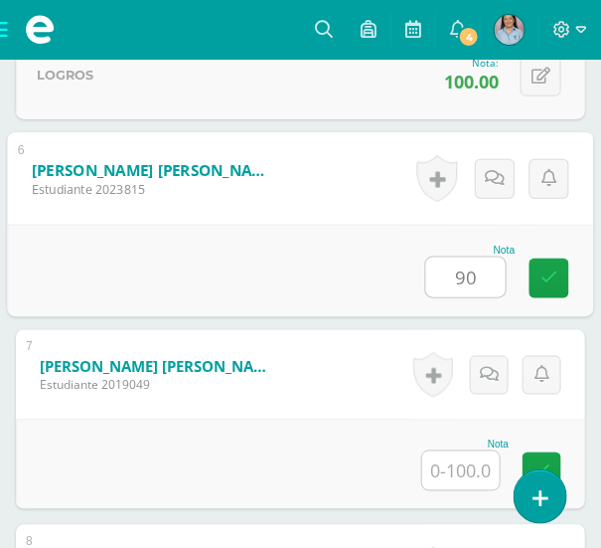
type input "90"
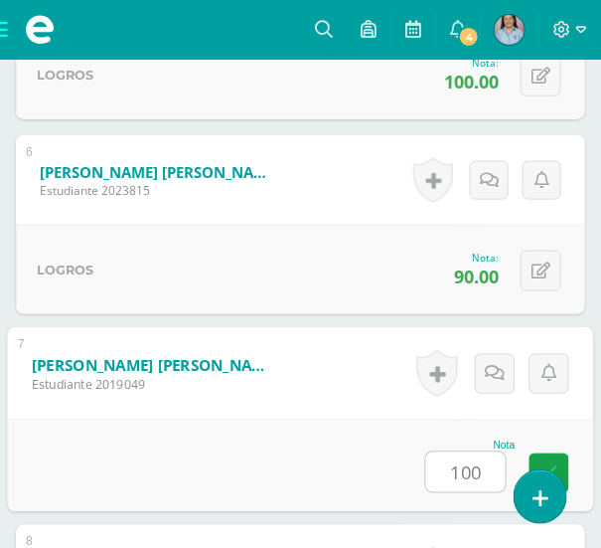
type input "100"
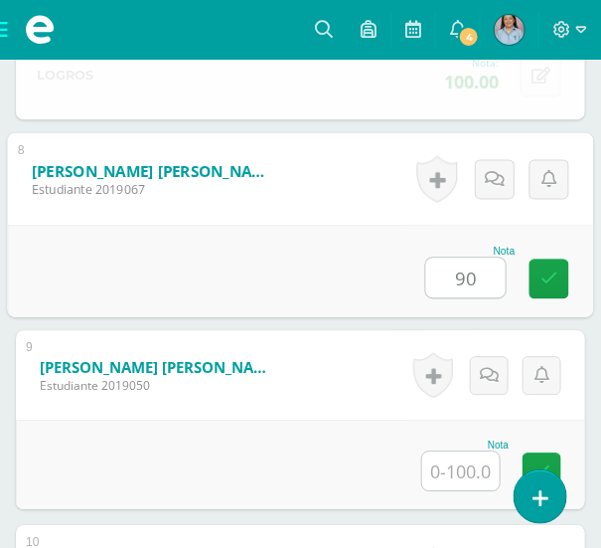
type input "90"
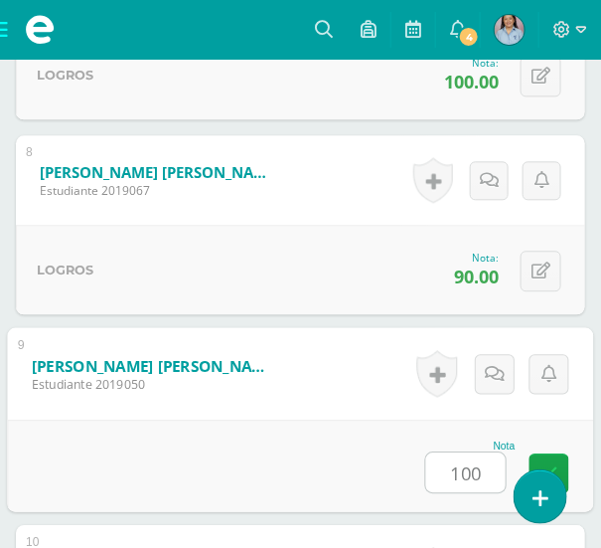
type input "100"
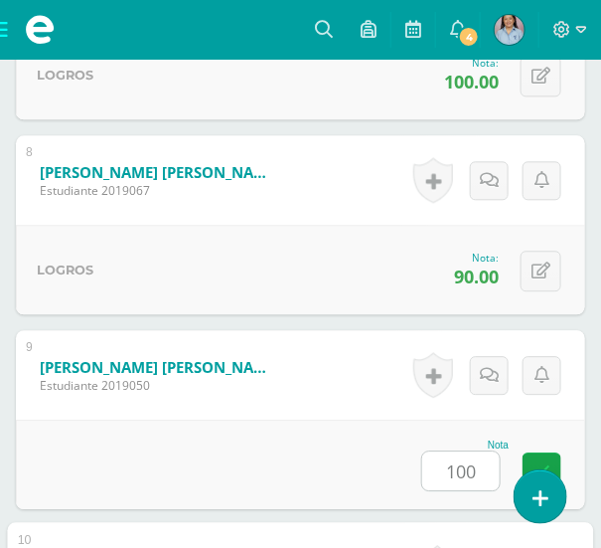
scroll to position [2426, 0]
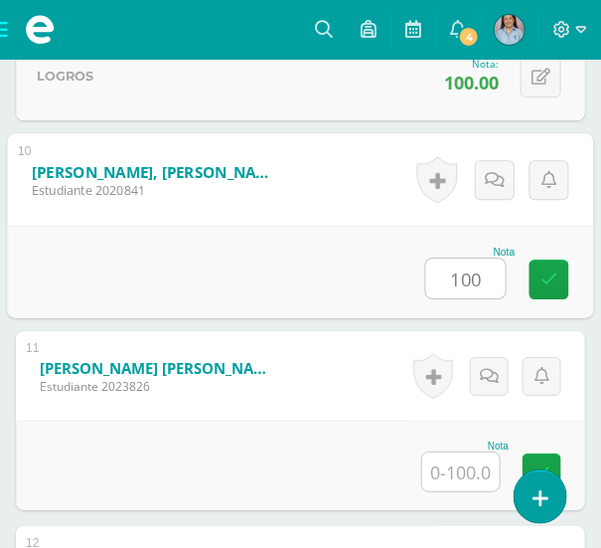
type input "100"
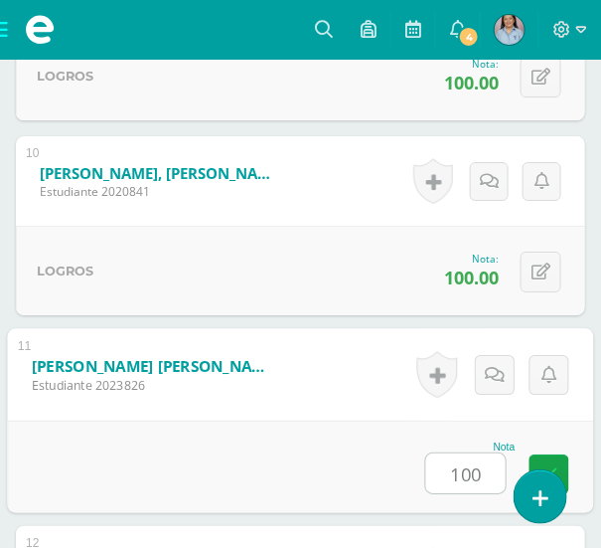
type input "100"
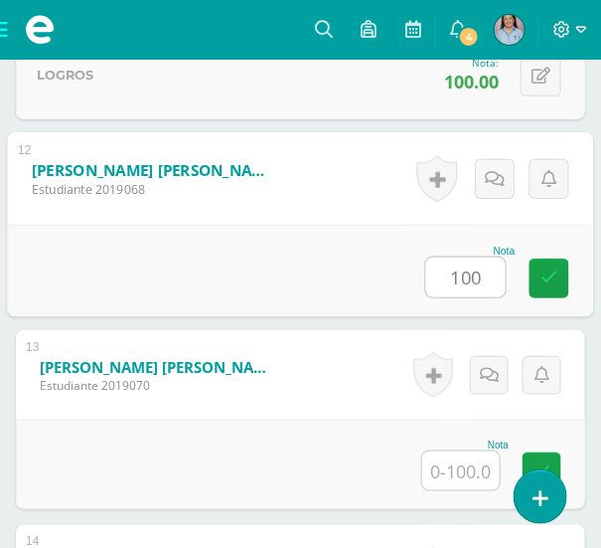
type input "100"
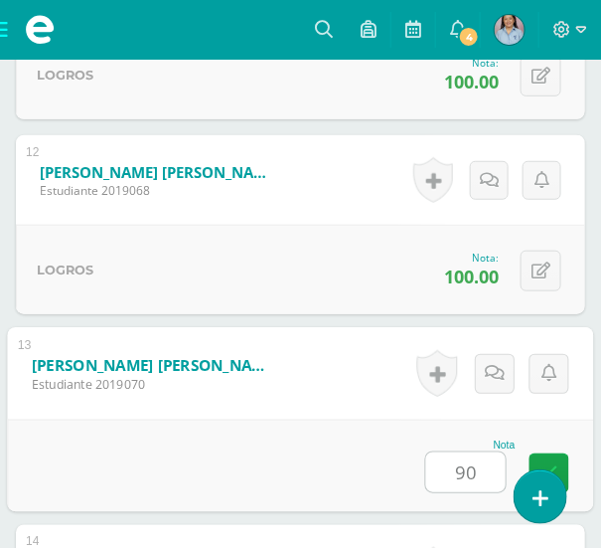
type input "90"
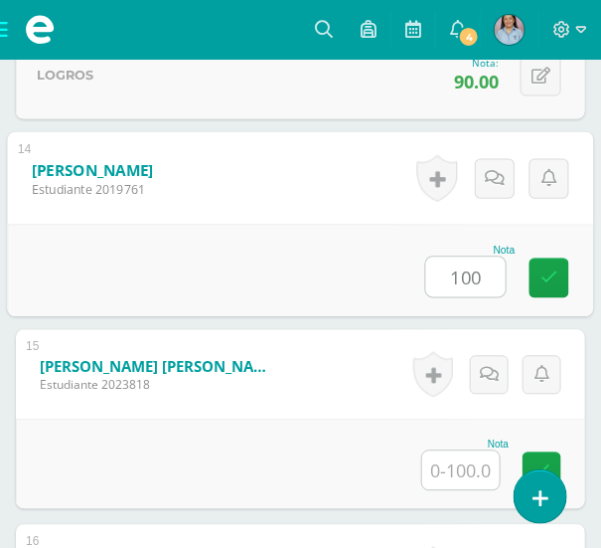
type input "100"
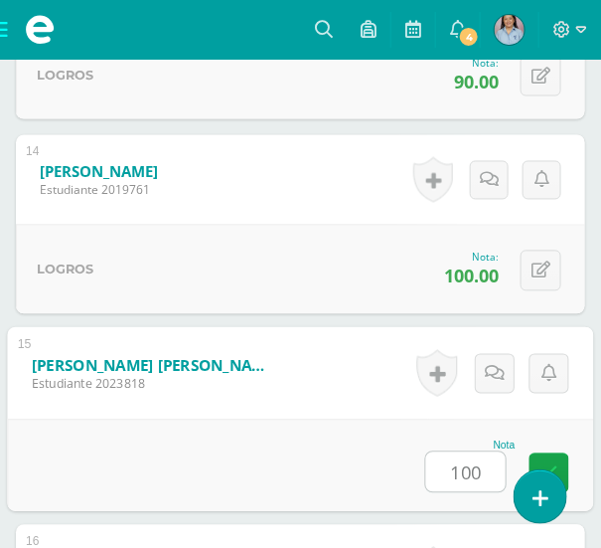
type input "100"
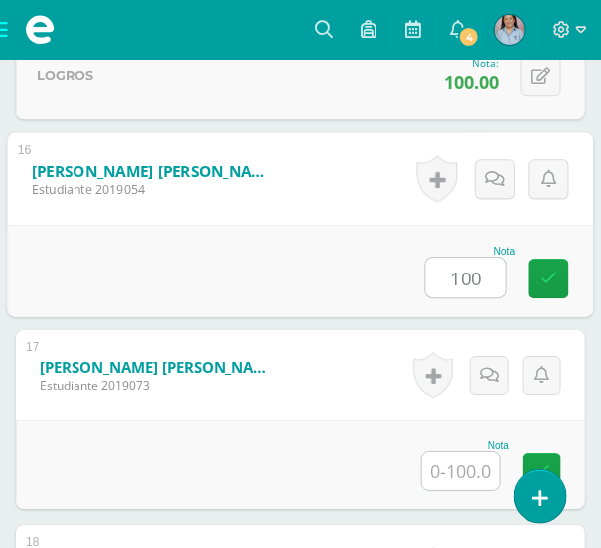
type input "100"
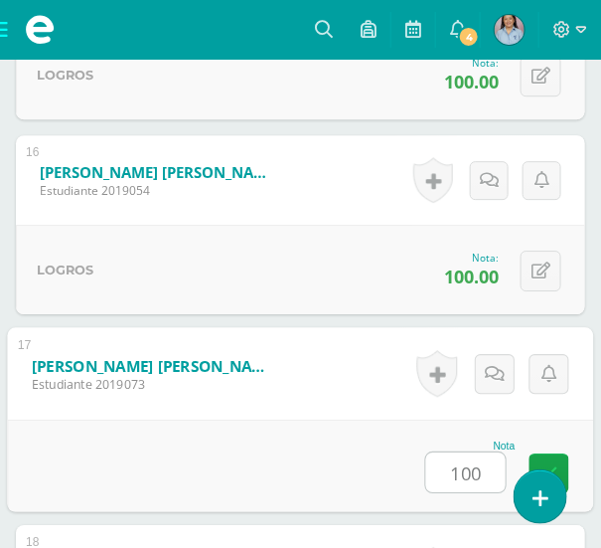
type input "100"
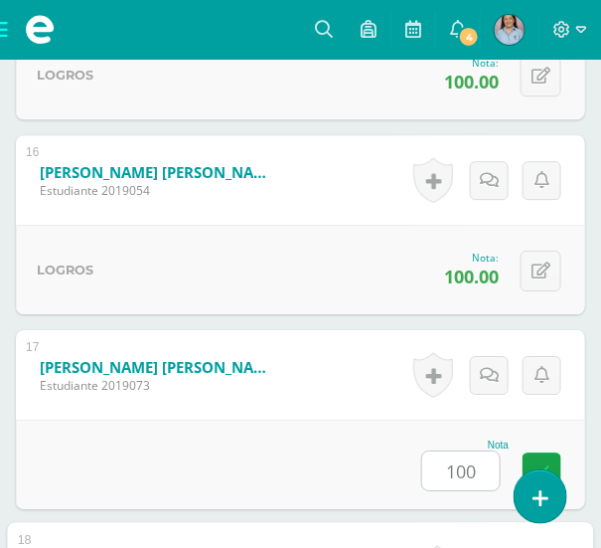
scroll to position [3986, 0]
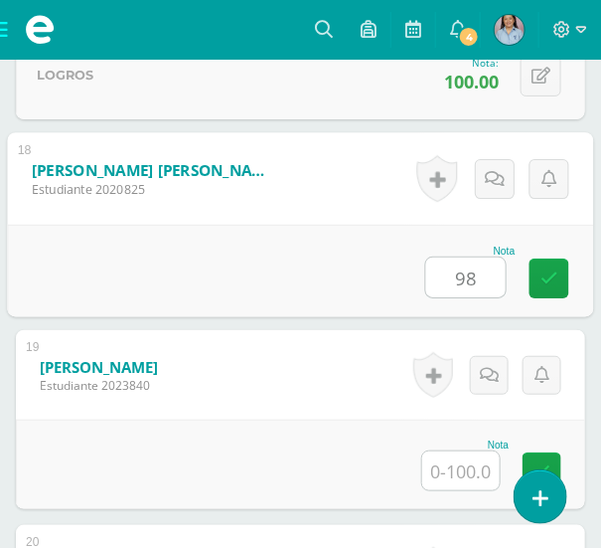
type input "98"
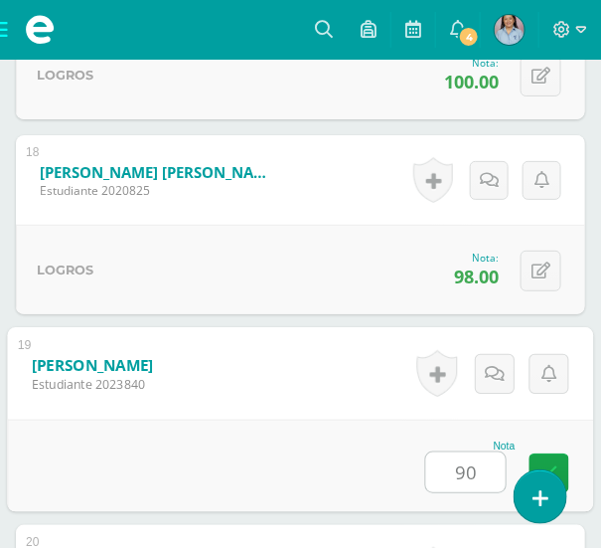
type input "90"
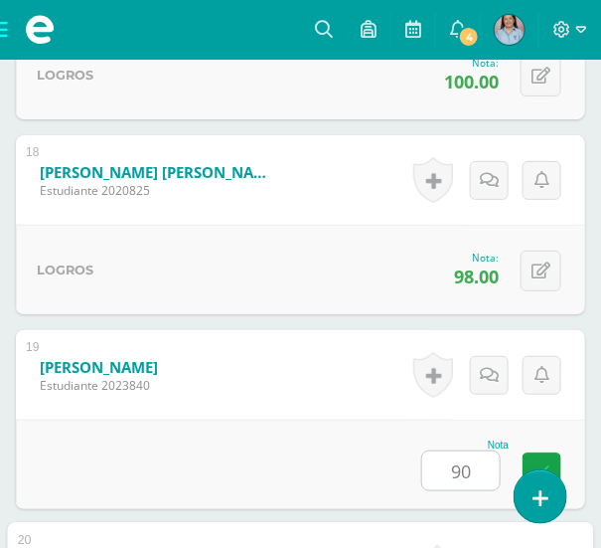
scroll to position [4374, 0]
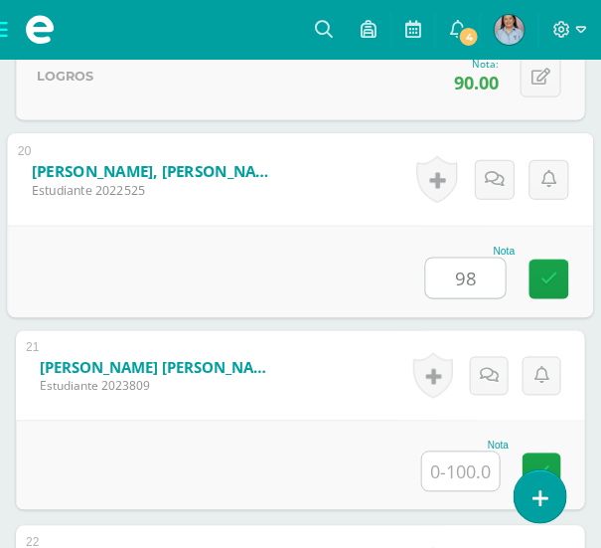
type input "98"
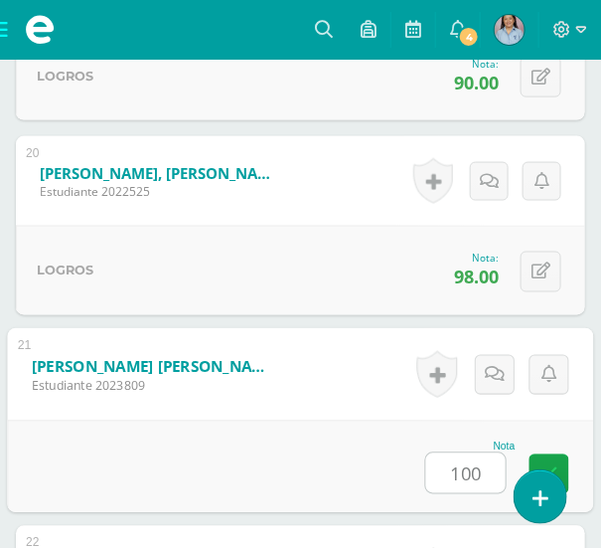
type input "100"
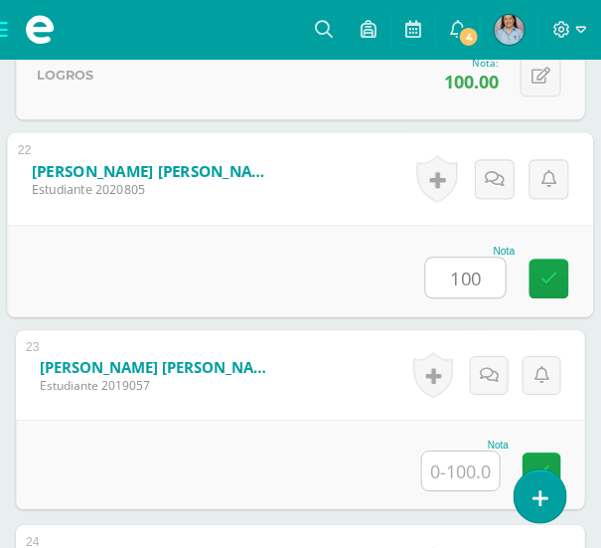
type input "100"
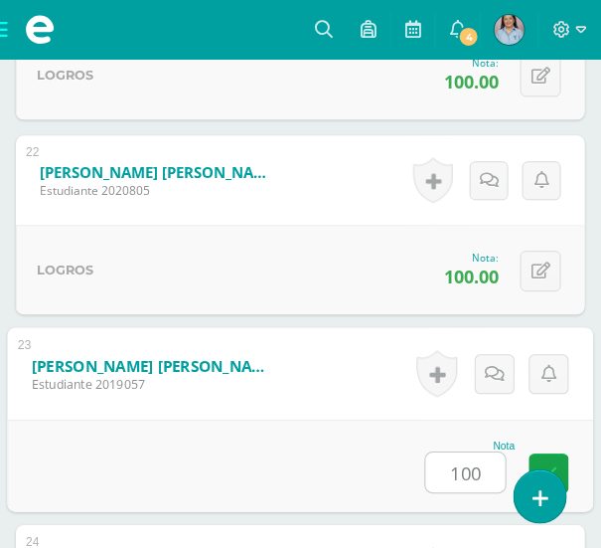
type input "100"
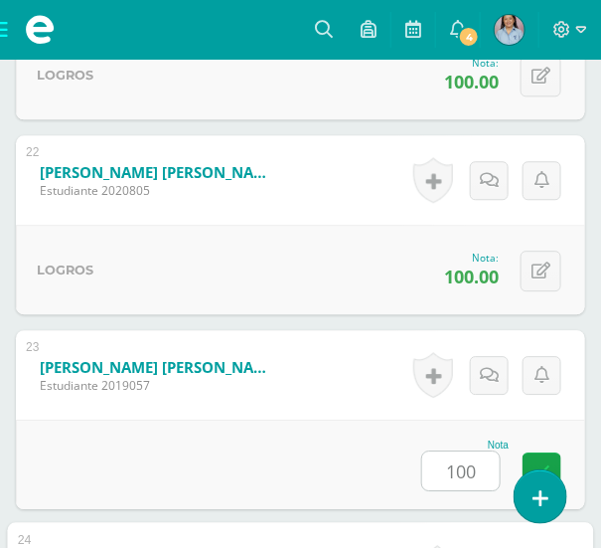
scroll to position [5155, 0]
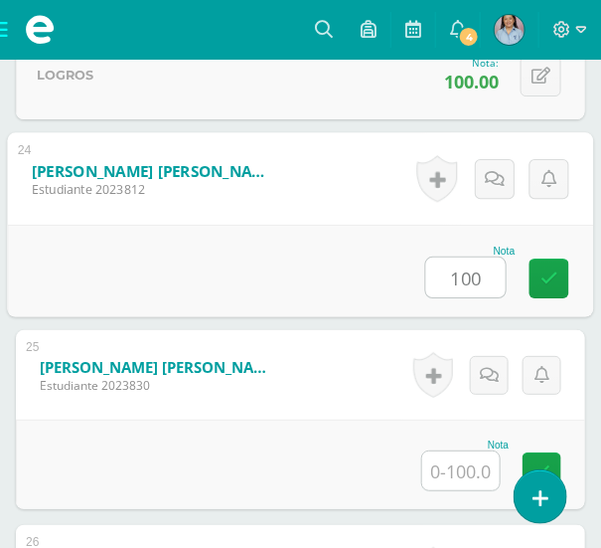
type input "100"
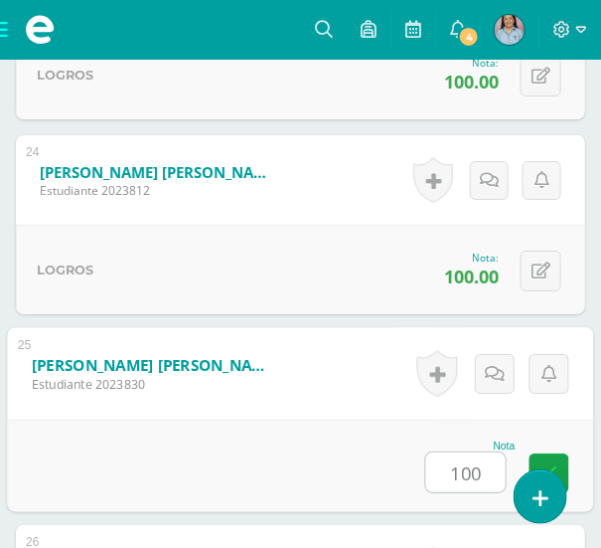
type input "100"
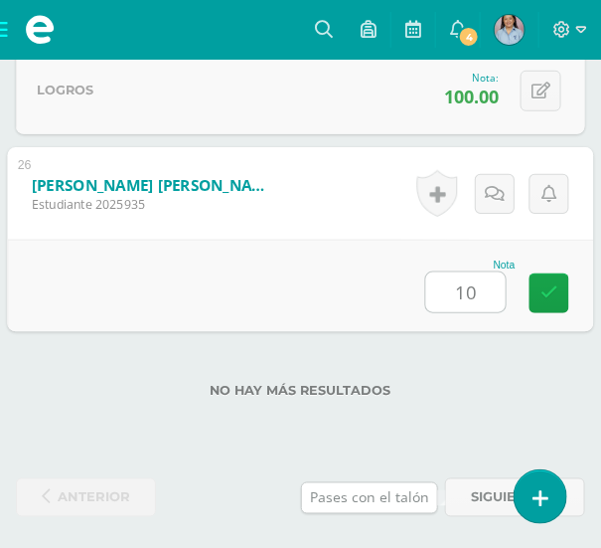
type input "100"
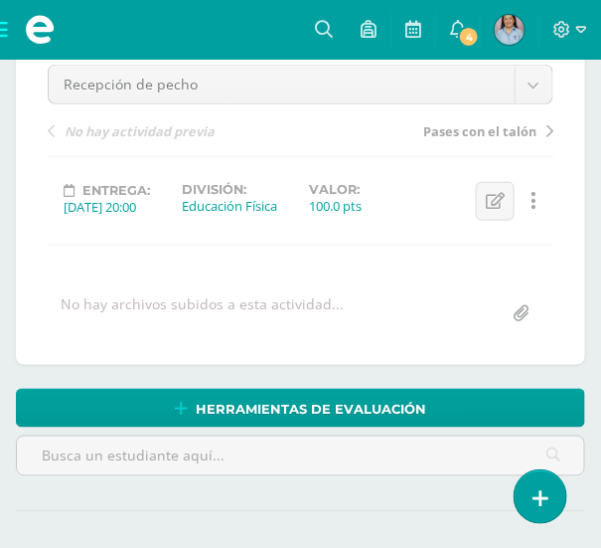
scroll to position [18, 0]
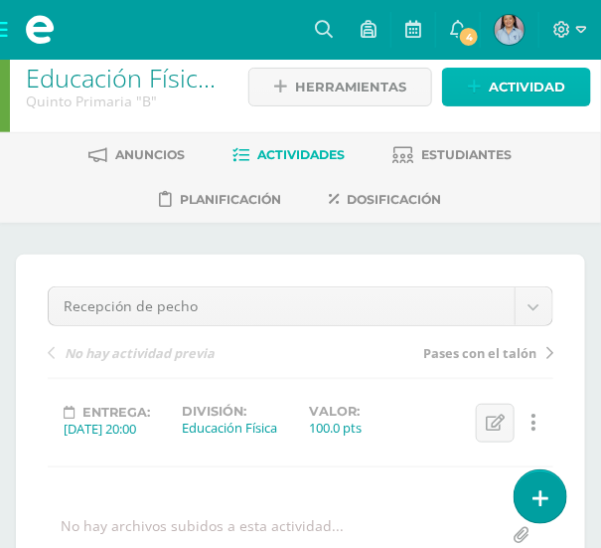
click at [530, 77] on span "Actividad" at bounding box center [527, 87] width 77 height 37
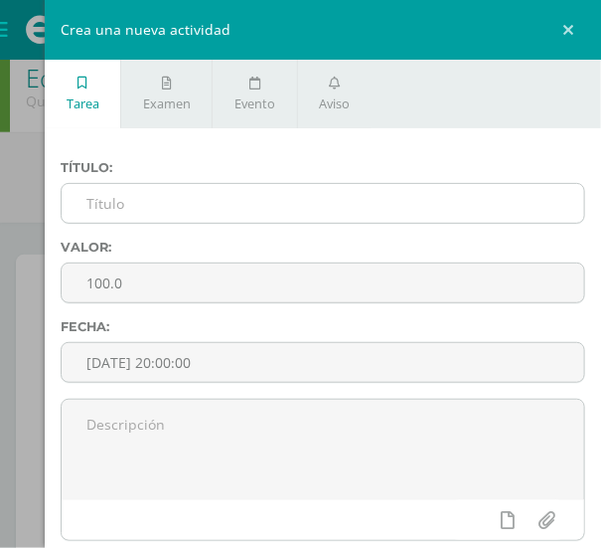
click at [244, 208] on input "text" at bounding box center [323, 203] width 523 height 39
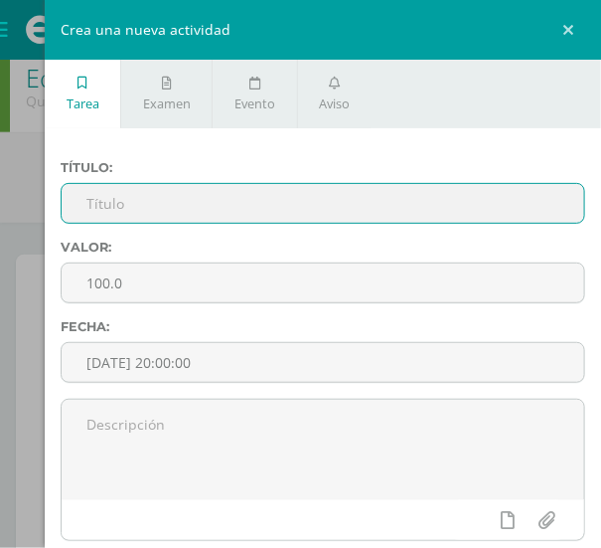
paste input "Recepción de cabeza"
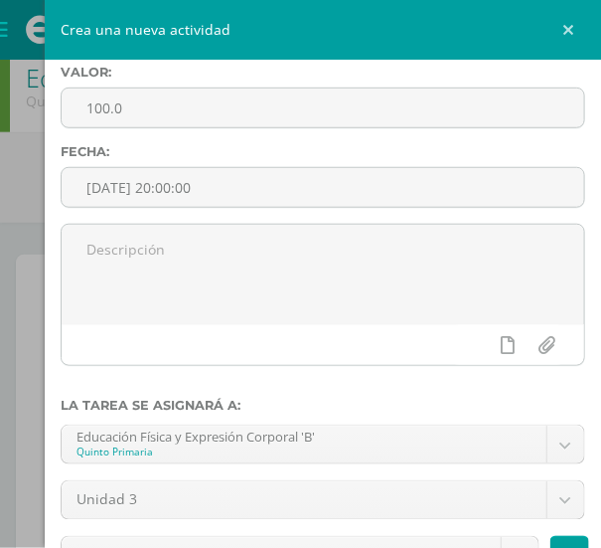
scroll to position [368, 0]
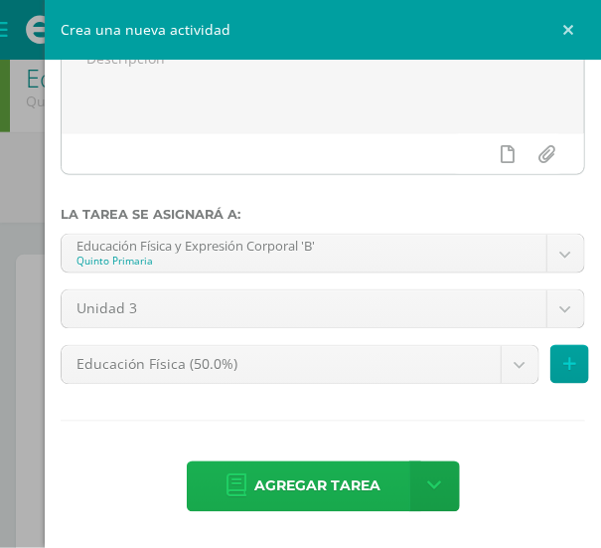
type input "Recepción de cabeza"
click at [314, 487] on span "Agregar tarea" at bounding box center [318, 486] width 126 height 49
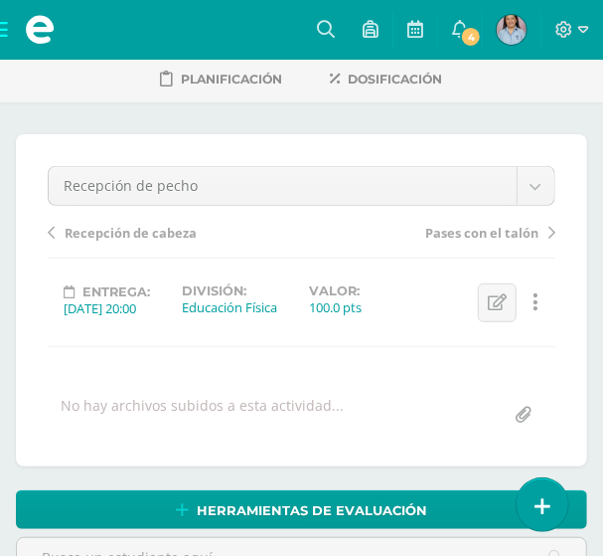
scroll to position [139, 0]
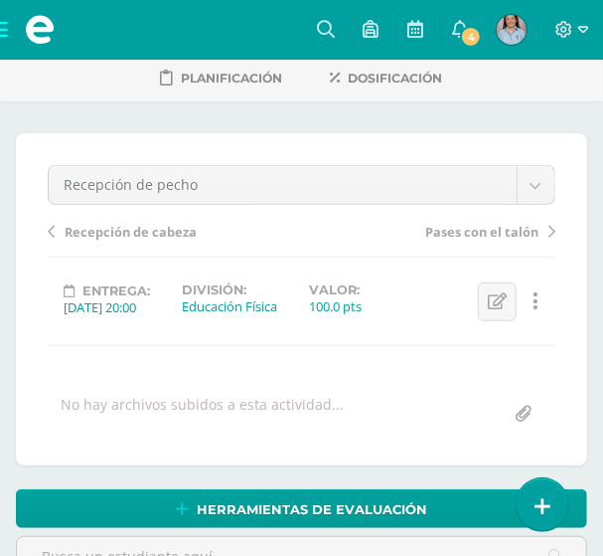
click at [133, 229] on span "Recepción de cabeza" at bounding box center [131, 232] width 132 height 18
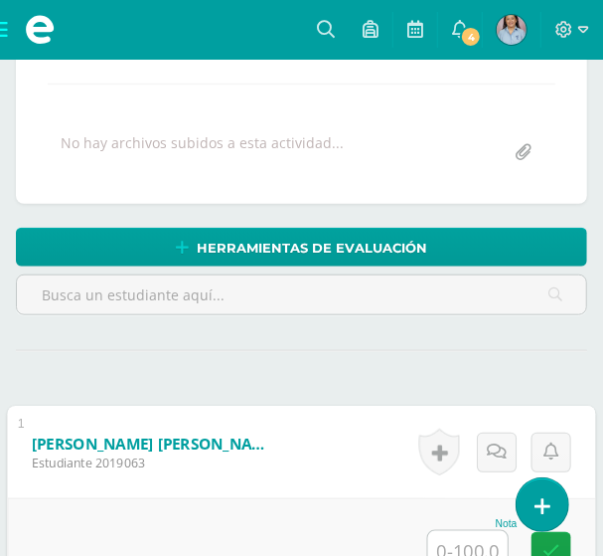
click at [470, 541] on input "text" at bounding box center [468, 551] width 80 height 40
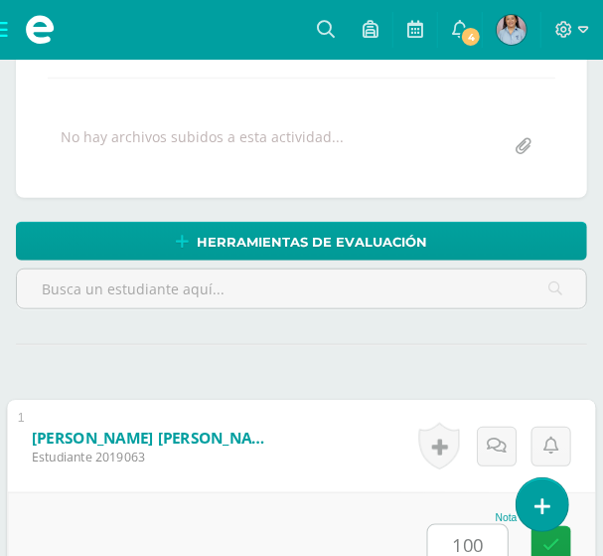
type input "100"
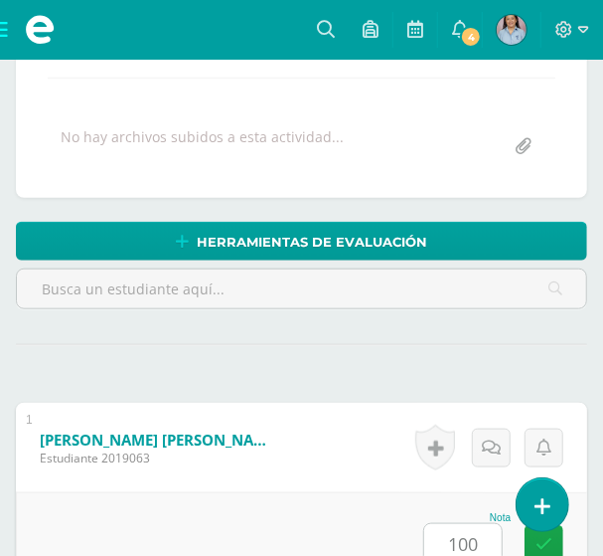
scroll to position [865, 0]
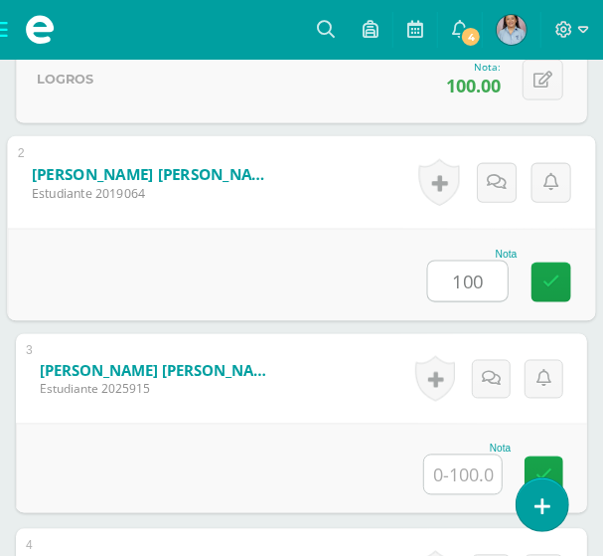
type input "100"
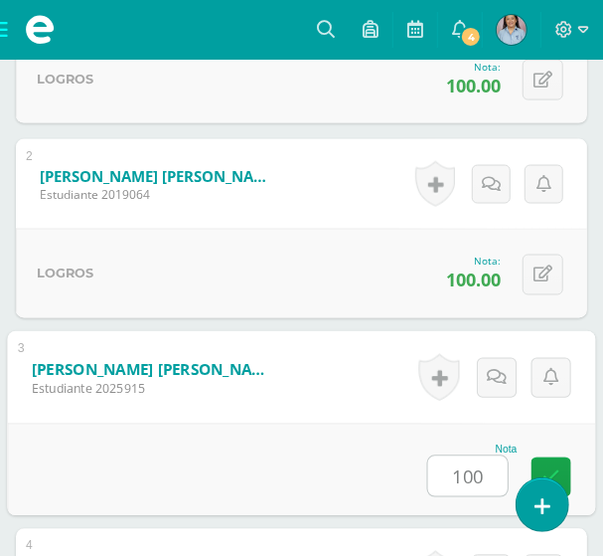
type input "100"
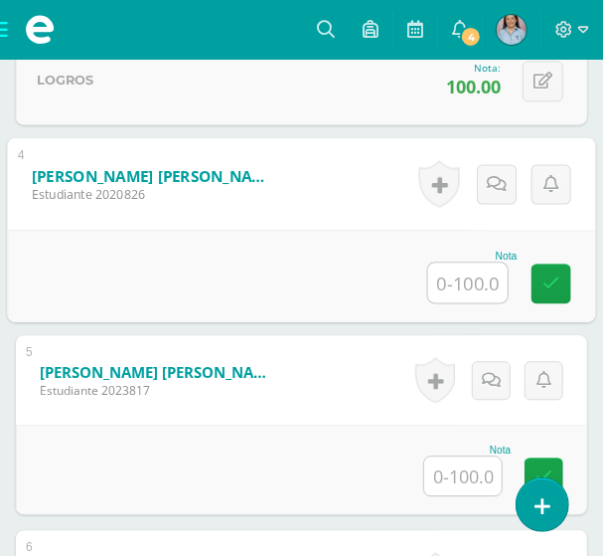
scroll to position [1254, 0]
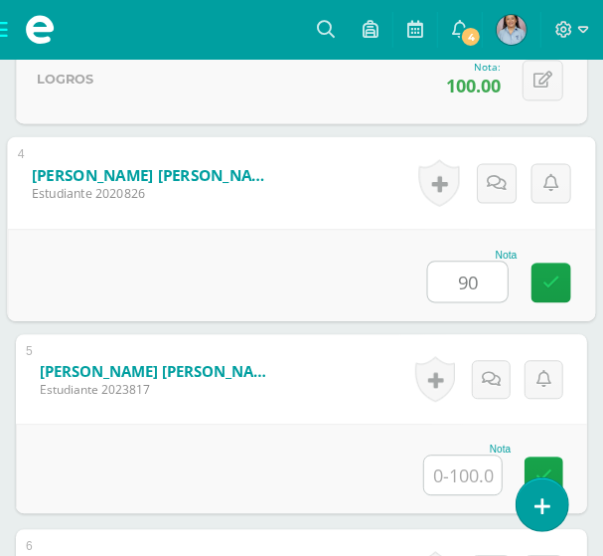
type input "90"
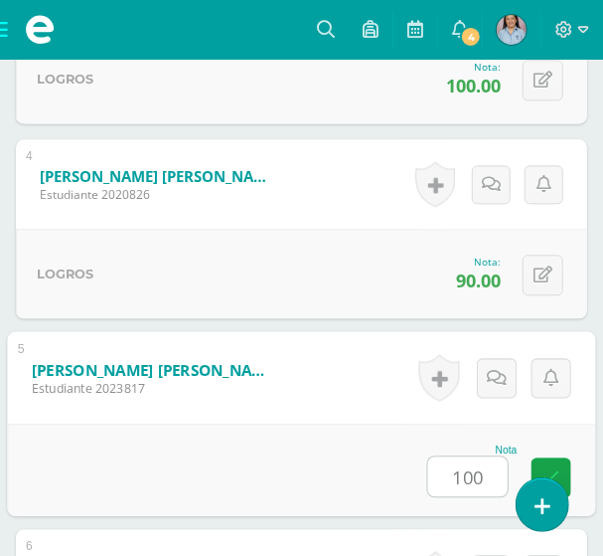
type input "100"
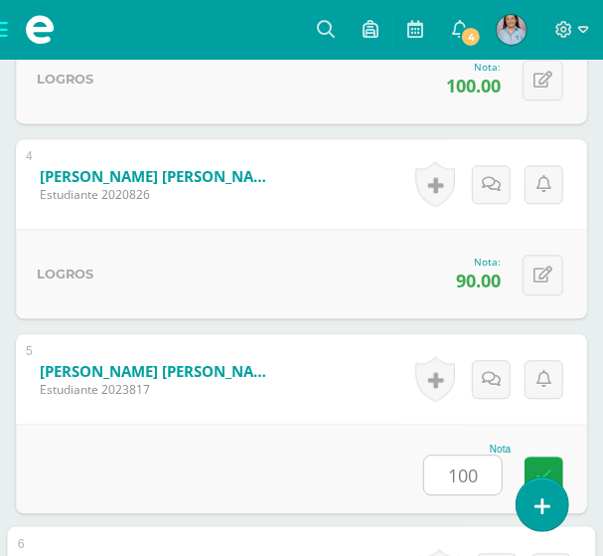
scroll to position [1644, 0]
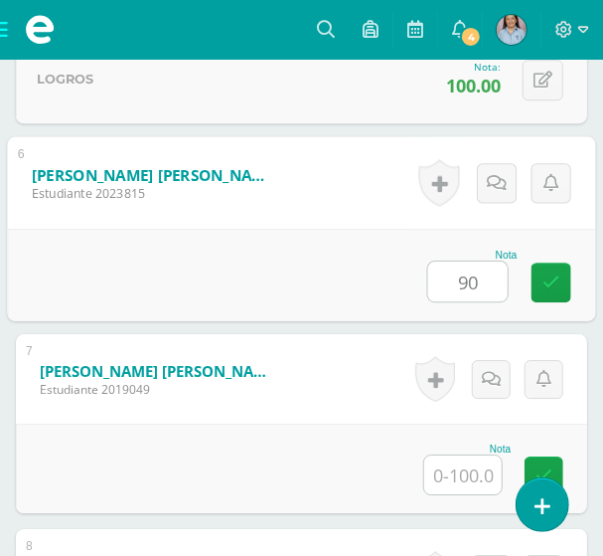
type input "90"
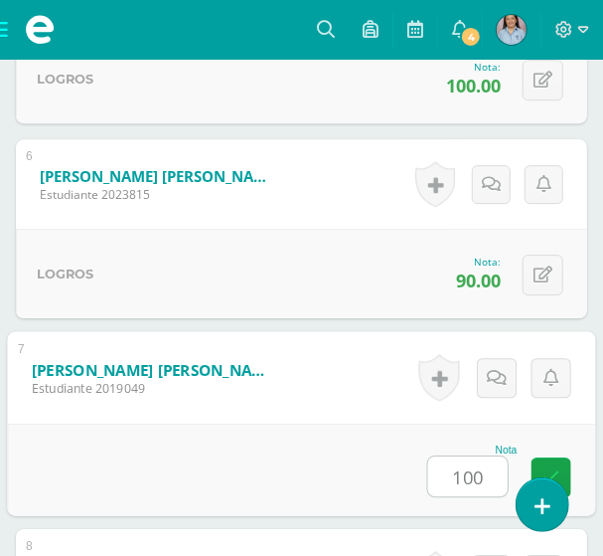
type input "100"
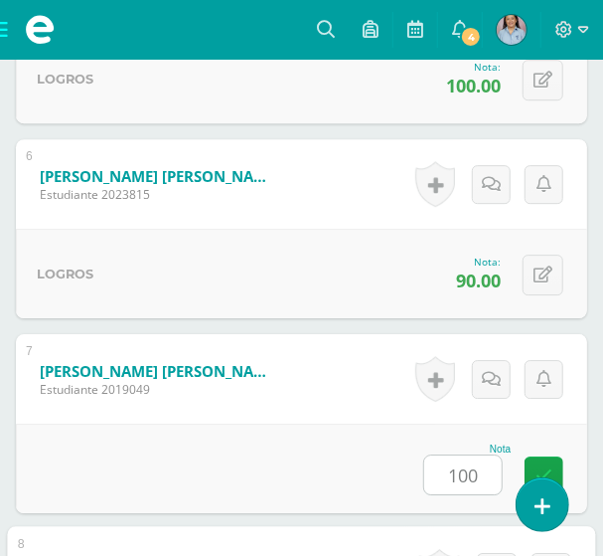
scroll to position [2034, 0]
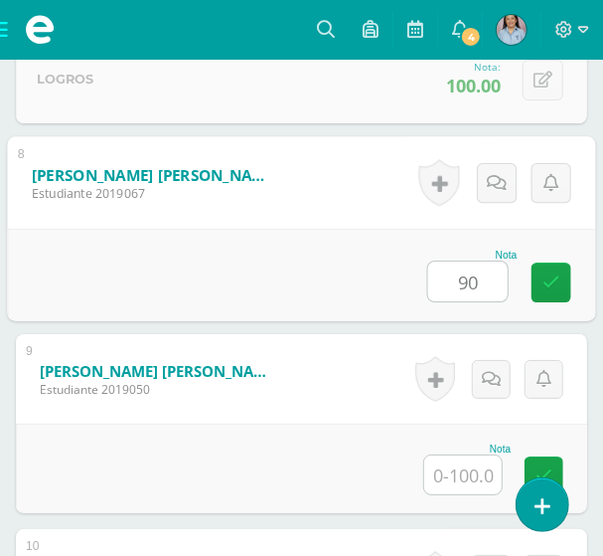
type input "90"
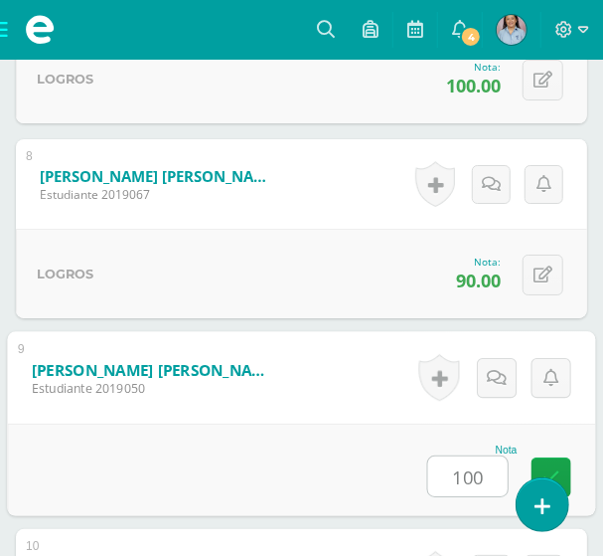
type input "100"
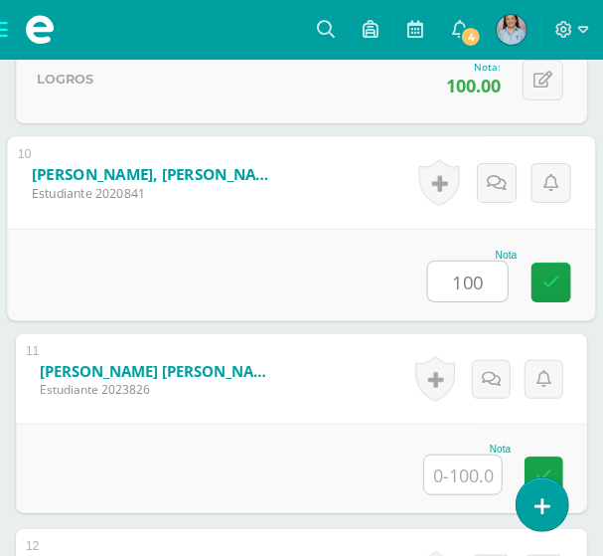
type input "100"
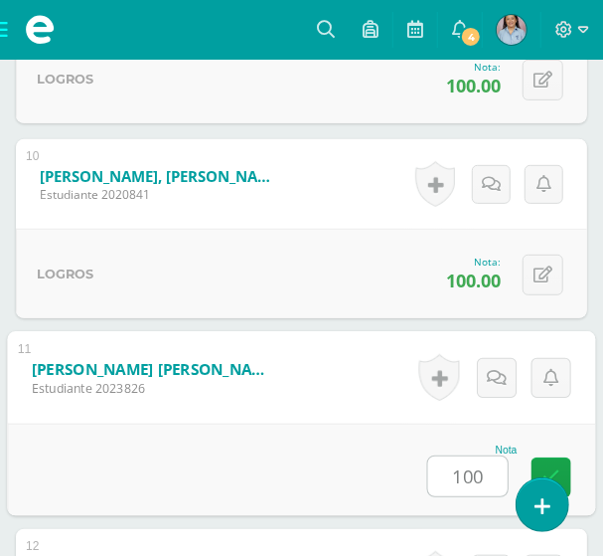
type input "100"
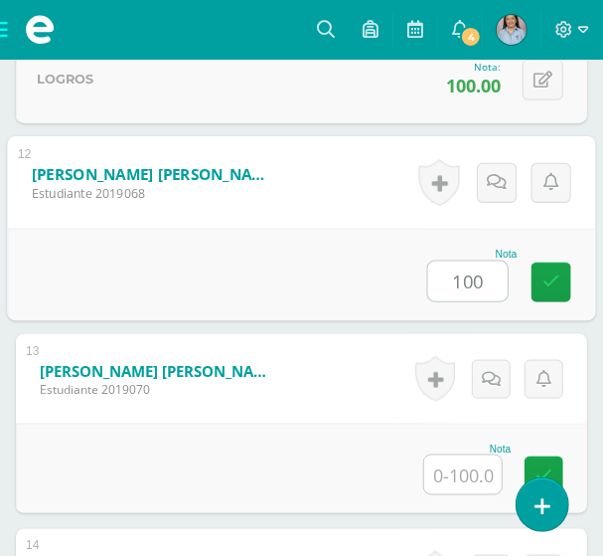
type input "100"
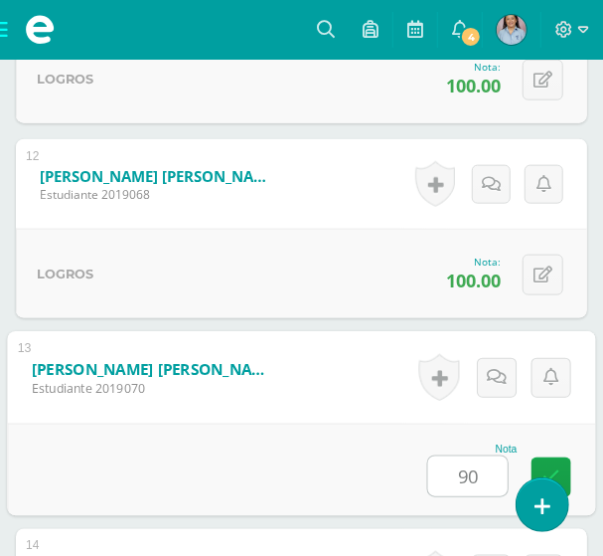
type input "90"
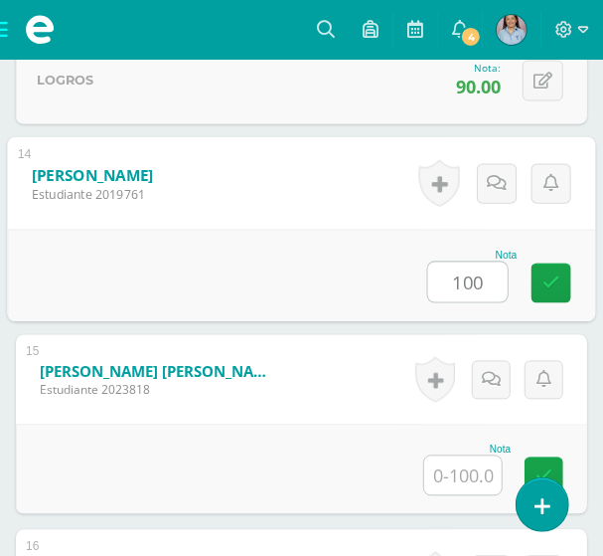
type input "100"
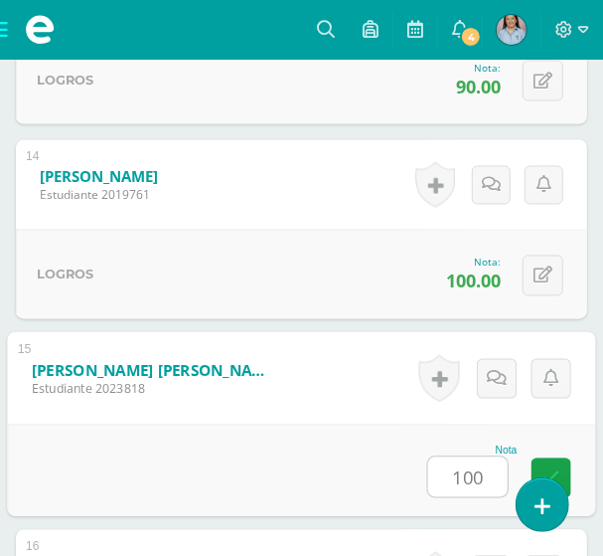
type input "100"
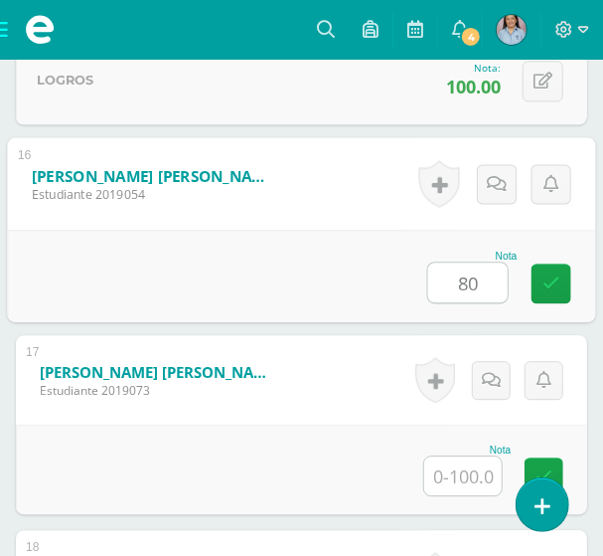
type input "80"
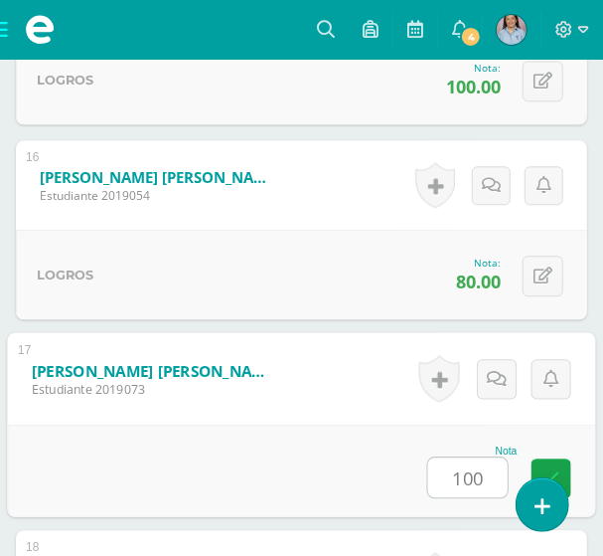
type input "100"
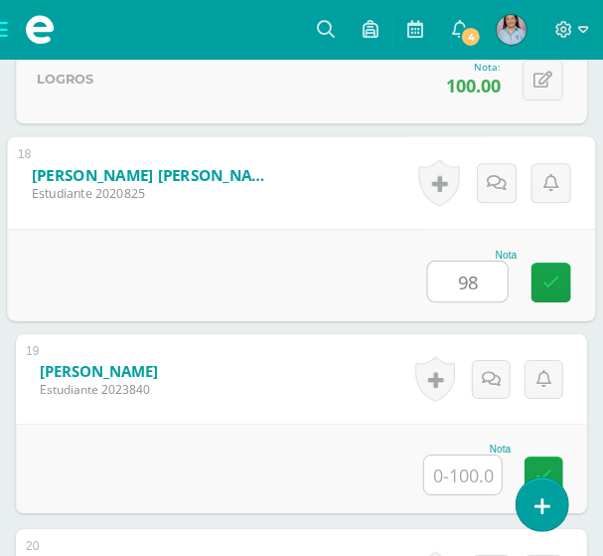
type input "98"
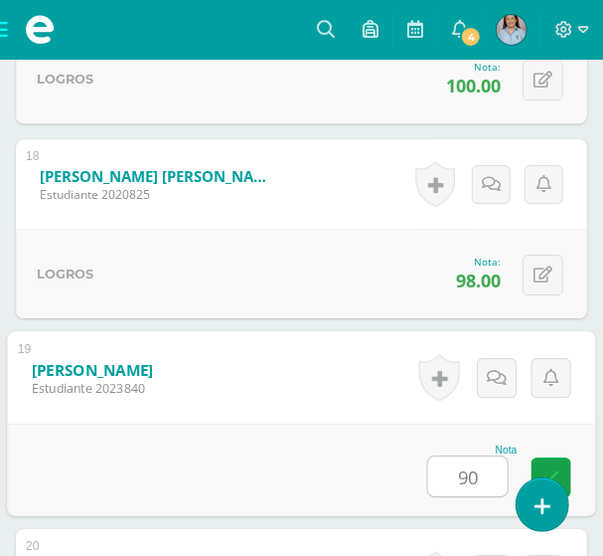
type input "90"
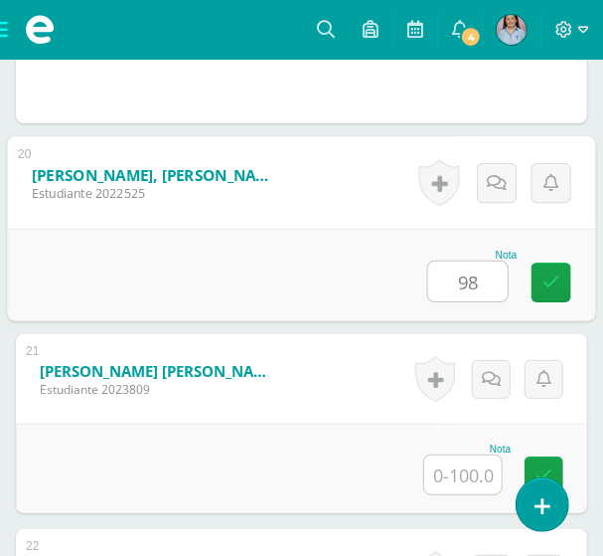
type input "98"
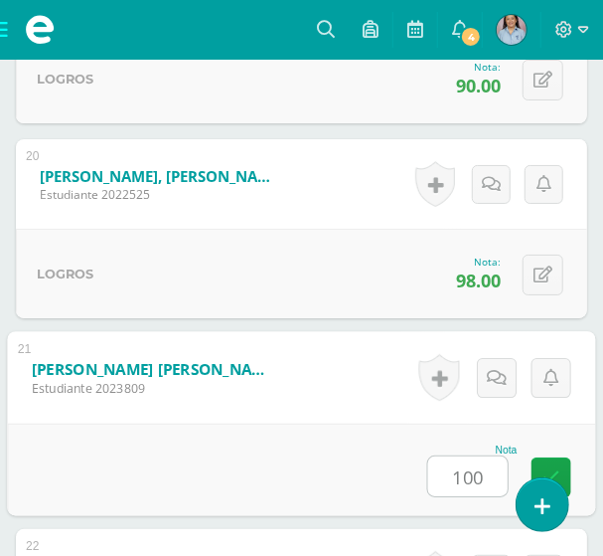
type input "100"
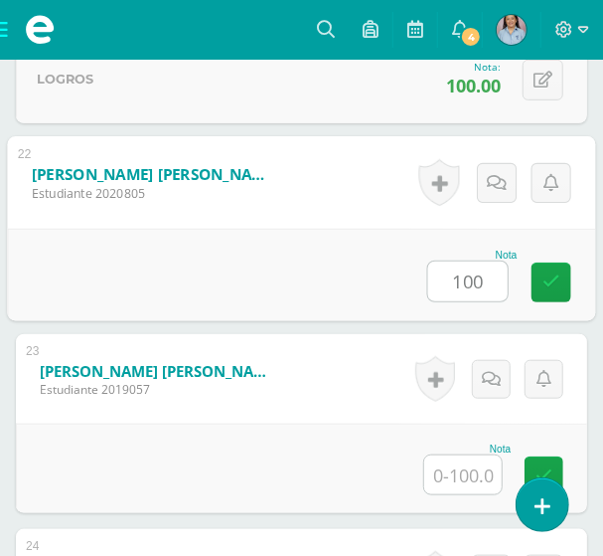
type input "100"
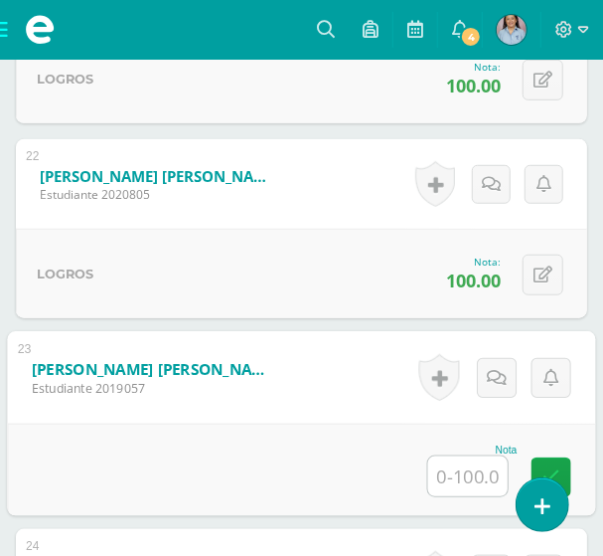
click at [468, 474] on input "text" at bounding box center [468, 476] width 80 height 40
type input "100"
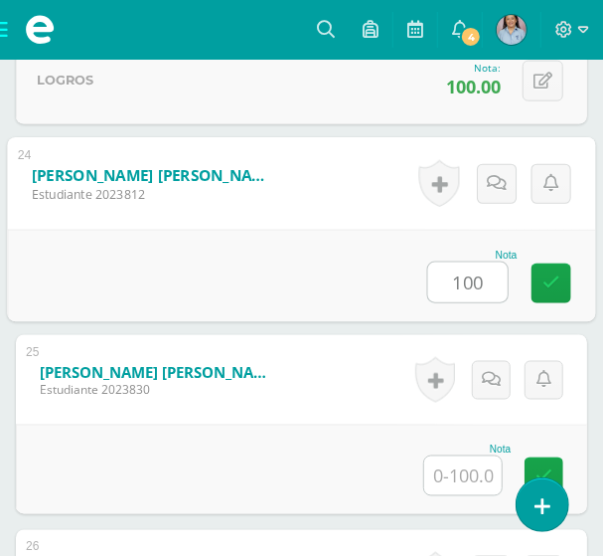
type input "100"
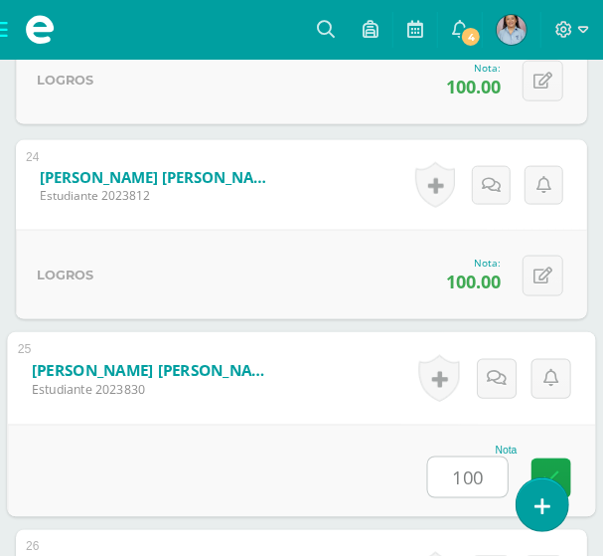
type input "100"
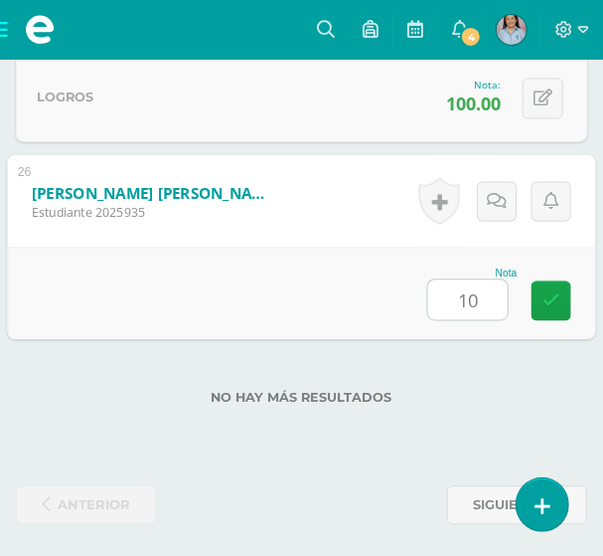
type input "100"
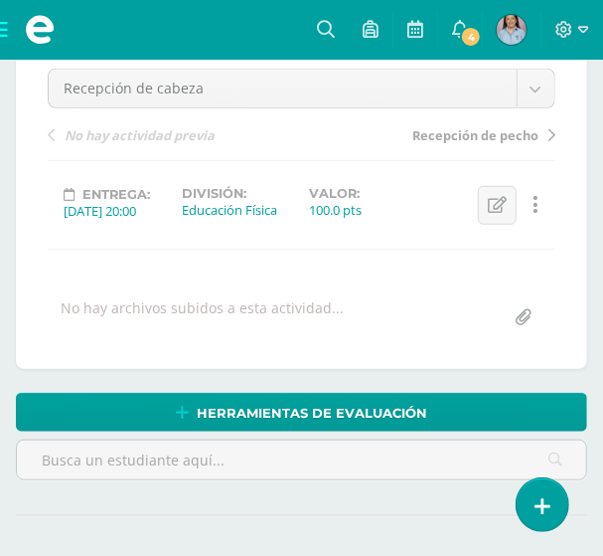
scroll to position [0, 0]
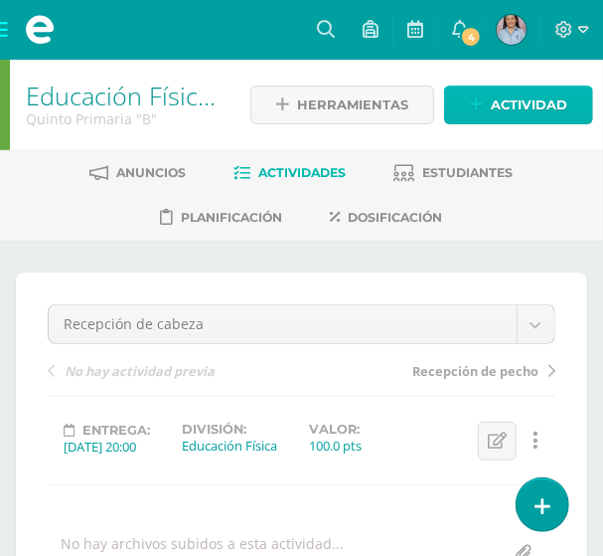
click at [520, 107] on span "Actividad" at bounding box center [529, 104] width 77 height 37
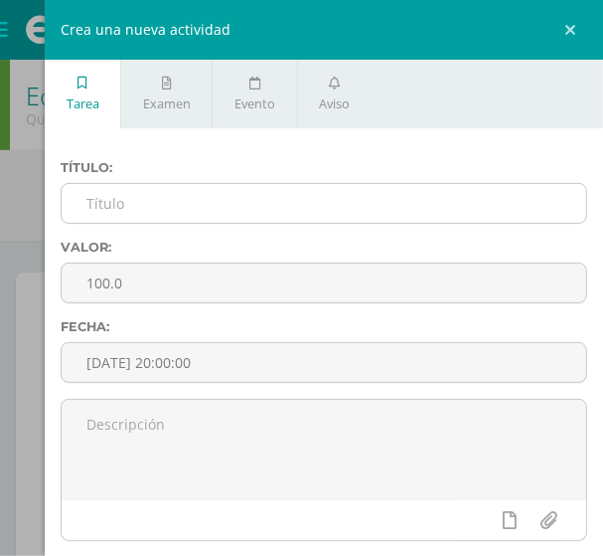
click at [122, 196] on input "text" at bounding box center [324, 203] width 525 height 39
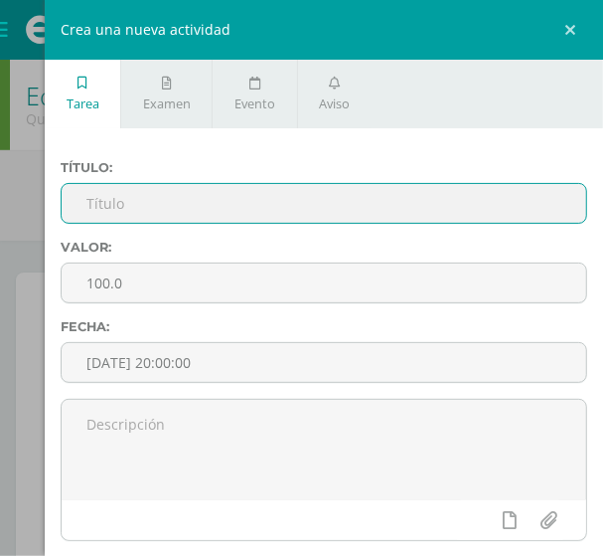
paste input "Cabeceo estacionario de frente, lateral y hacia atrás"
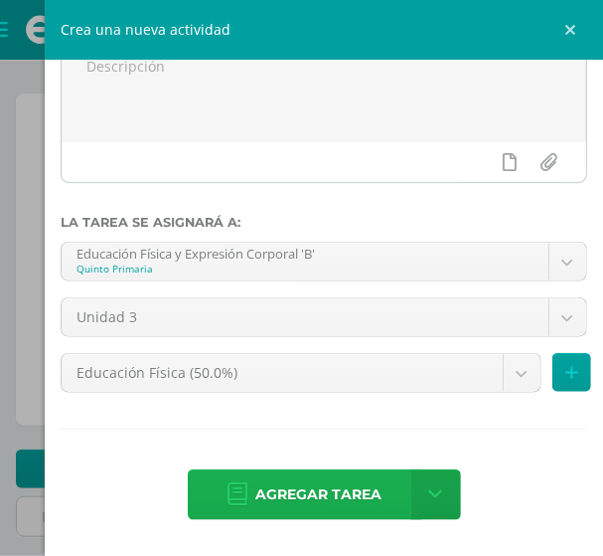
scroll to position [180, 0]
type input "Cabeceo estacionario de frente, lateral y hacia atrás"
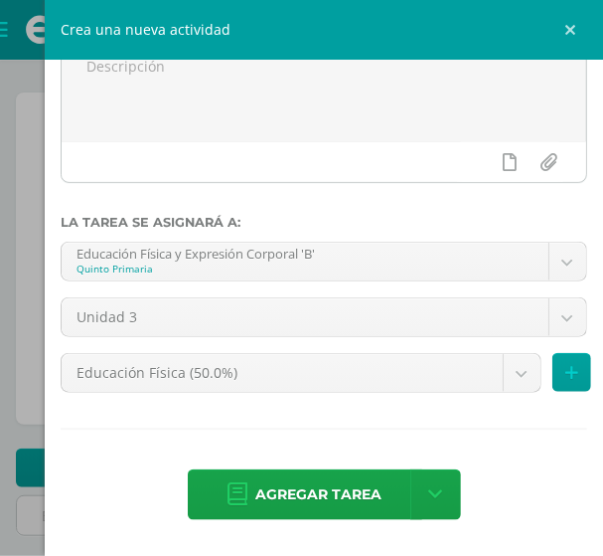
click at [337, 486] on span "Agregar tarea" at bounding box center [319, 494] width 126 height 49
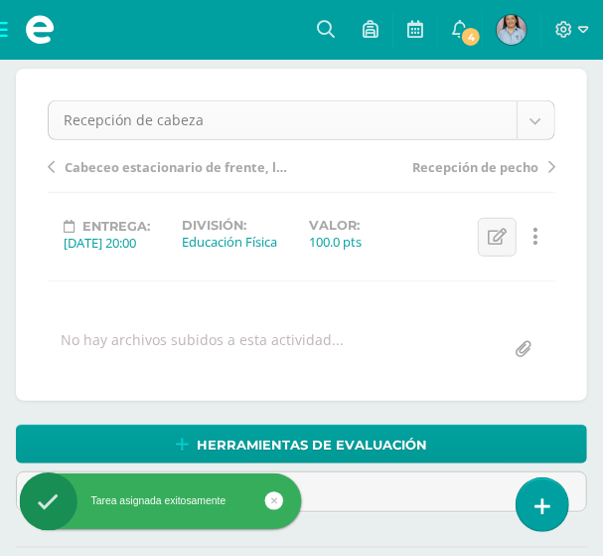
scroll to position [203, 0]
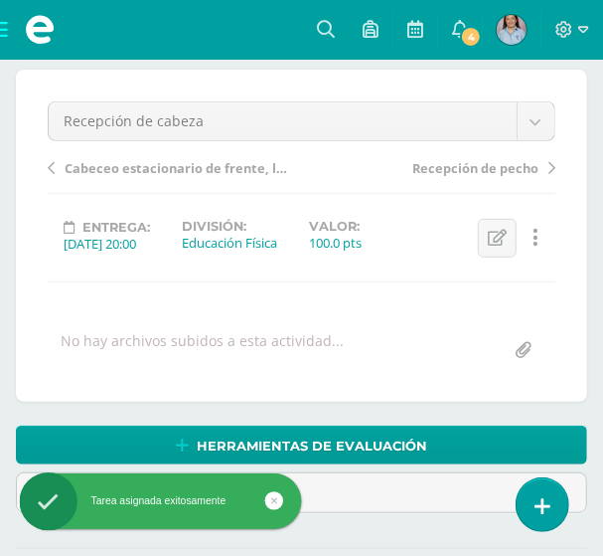
click at [101, 161] on span "Cabeceo estacionario de frente, lateral y hacia atrás" at bounding box center [179, 168] width 229 height 18
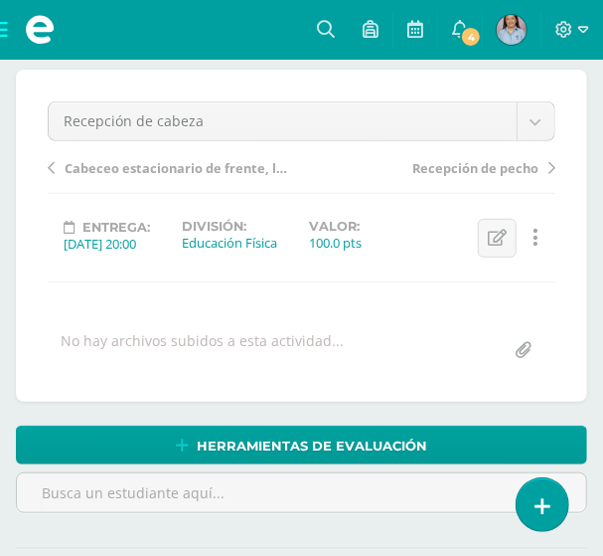
scroll to position [204, 0]
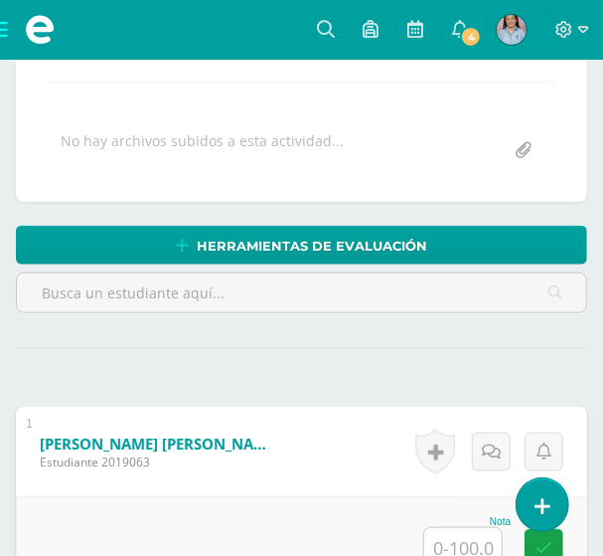
scroll to position [404, 0]
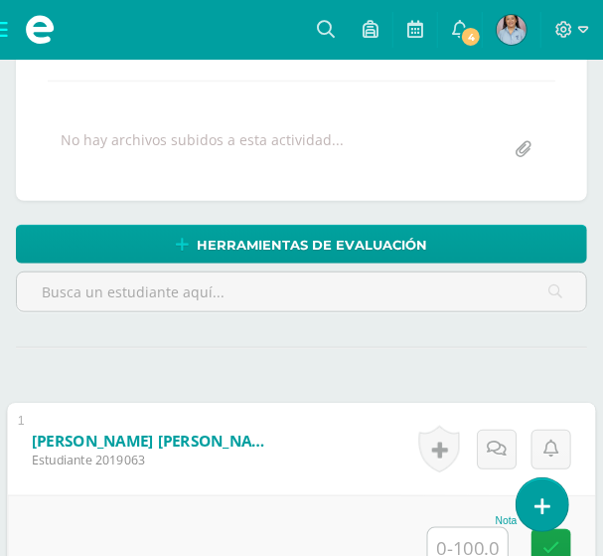
click at [444, 531] on input "text" at bounding box center [468, 548] width 80 height 40
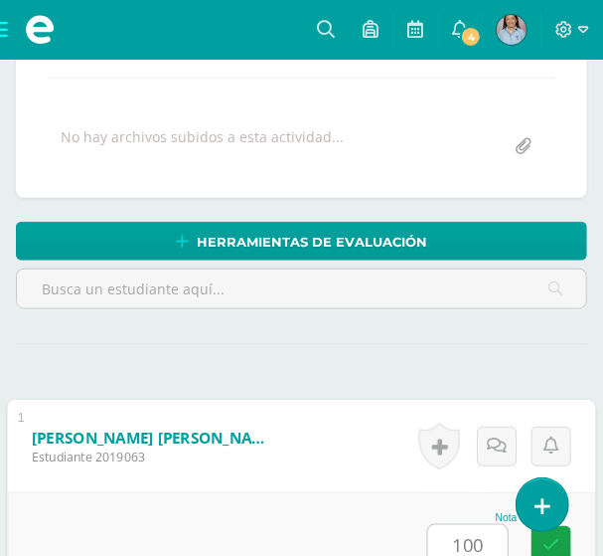
type input "100"
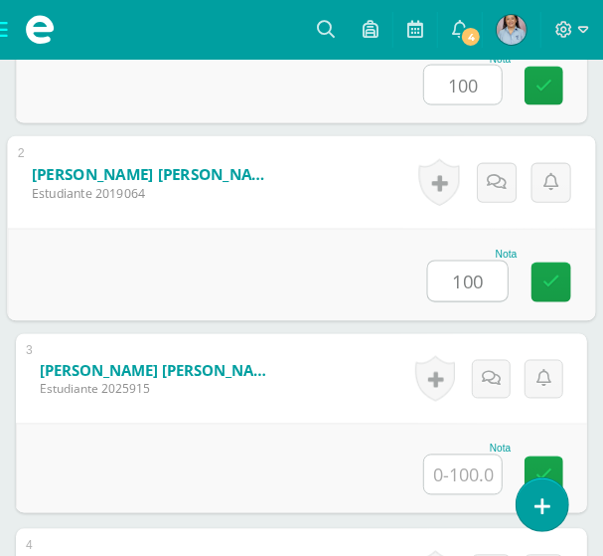
type input "100"
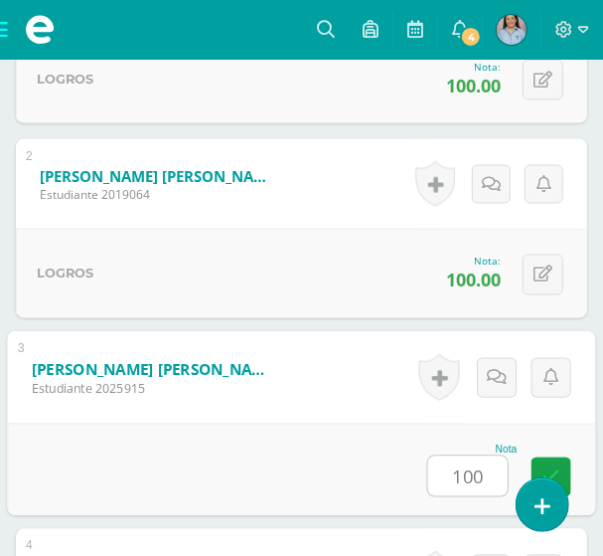
type input "100"
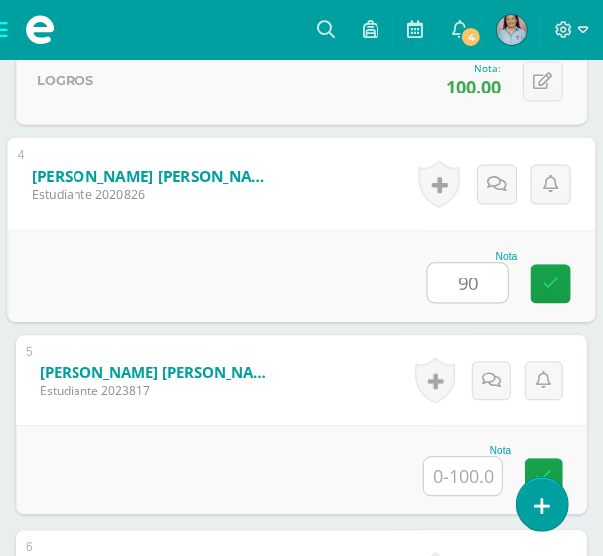
type input "90"
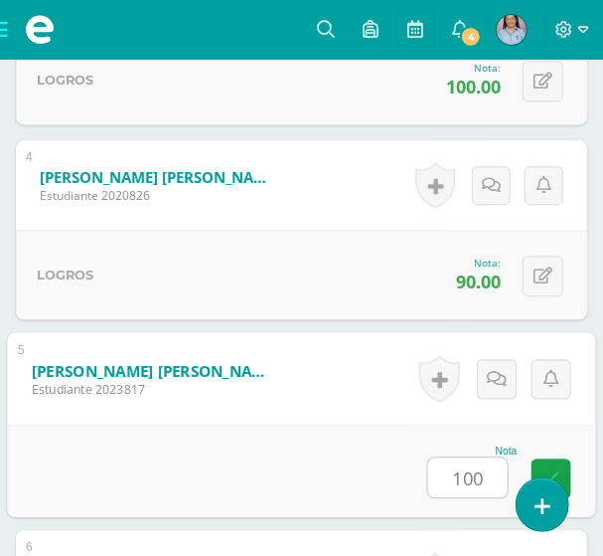
type input "100"
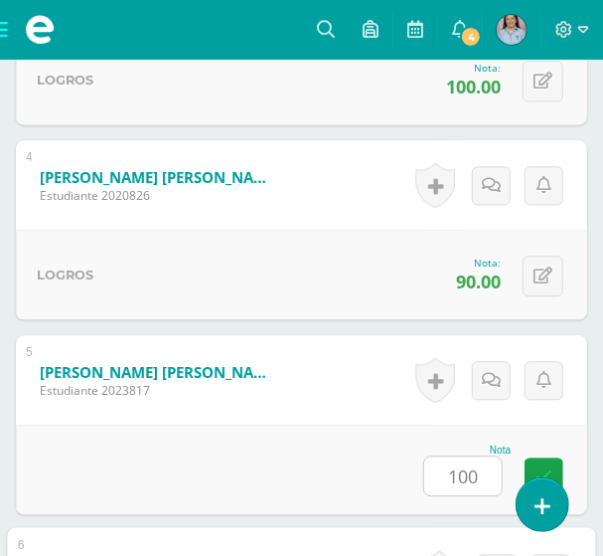
scroll to position [1644, 0]
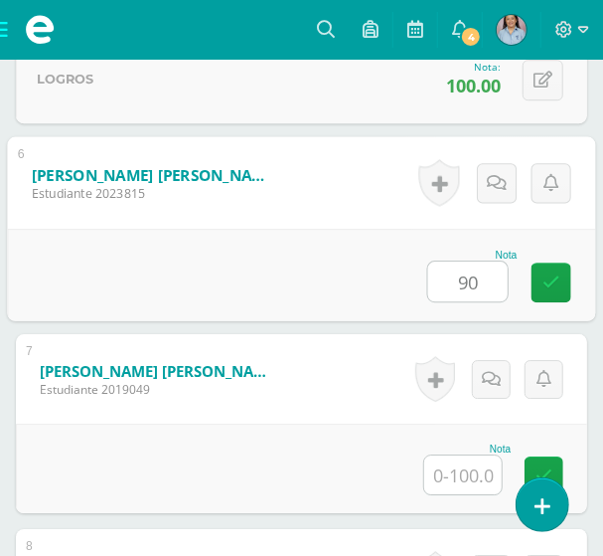
type input "90"
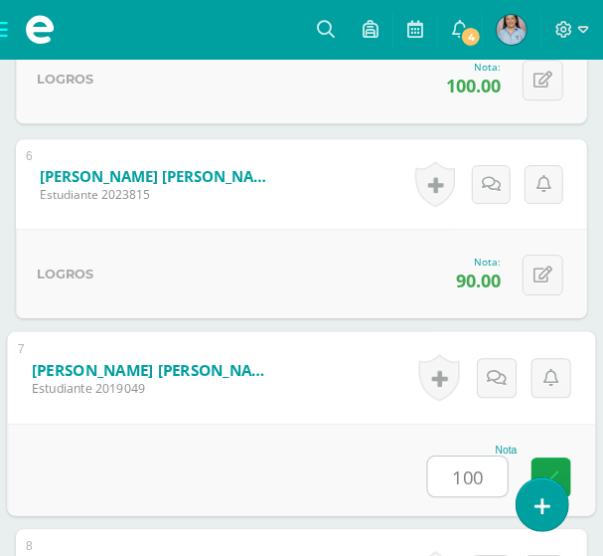
type input "100"
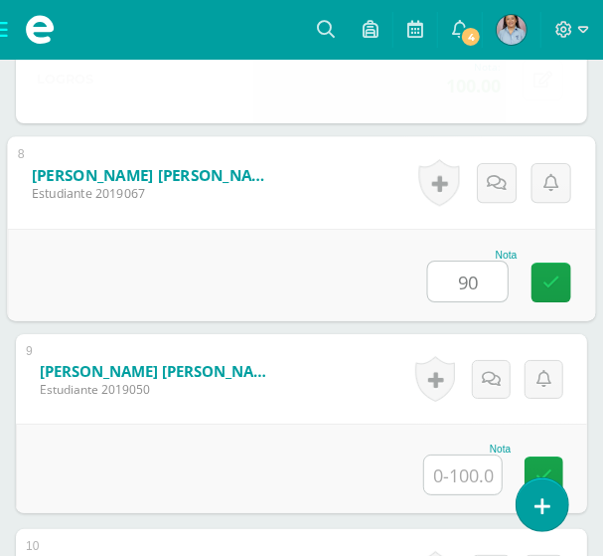
type input "90"
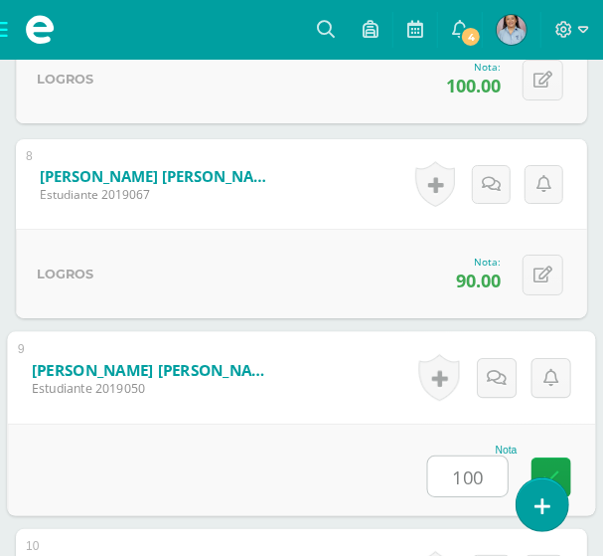
type input "100"
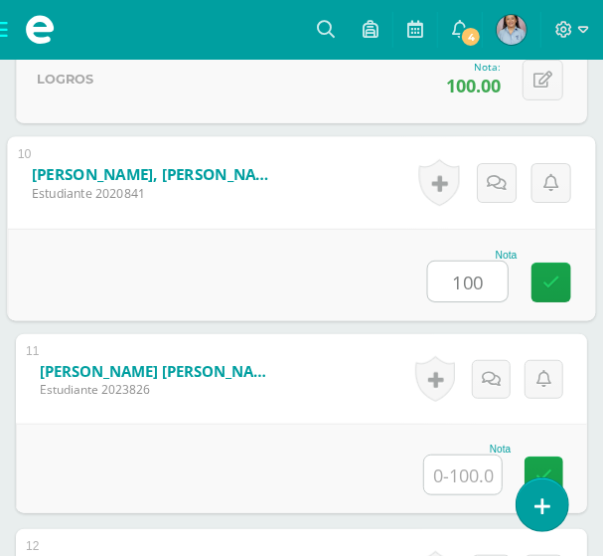
type input "100"
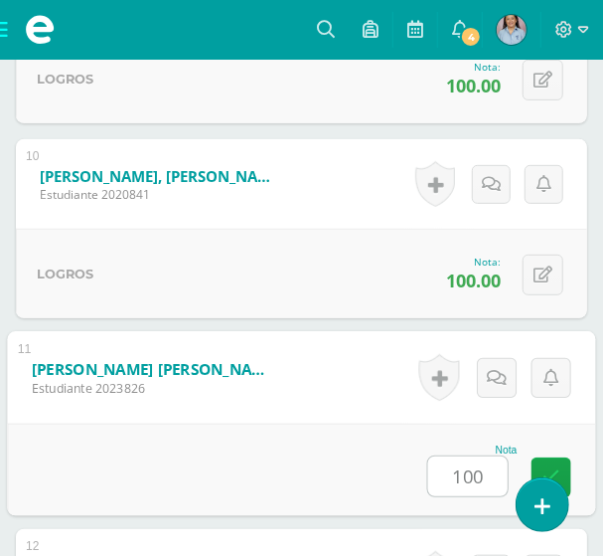
type input "100"
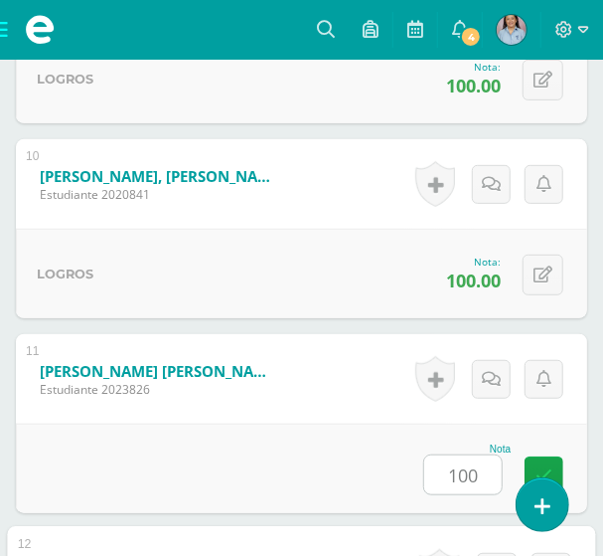
scroll to position [2813, 0]
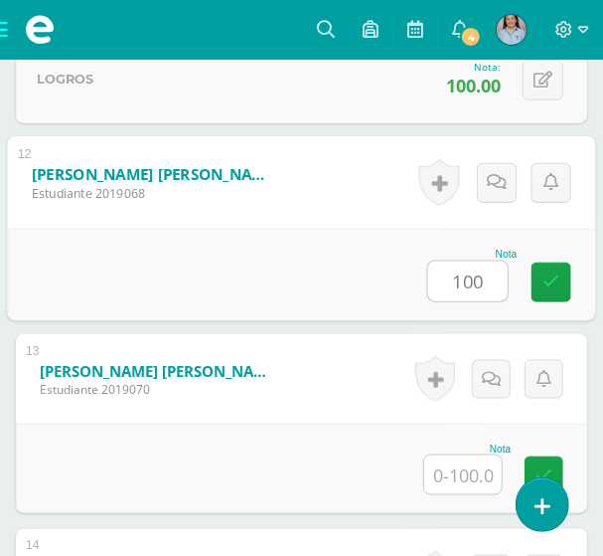
type input "100"
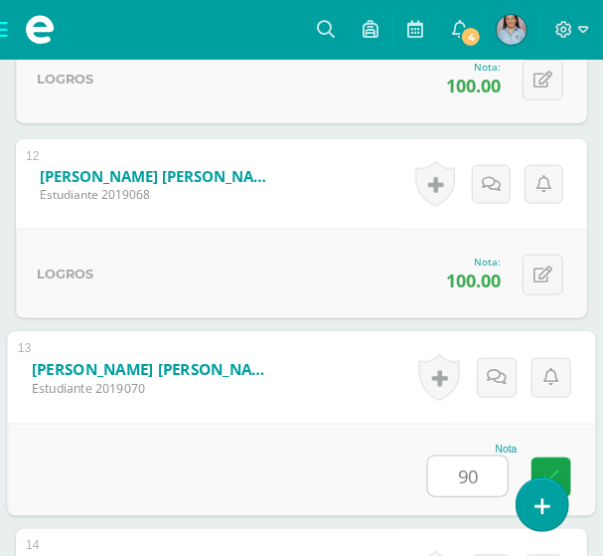
type input "90"
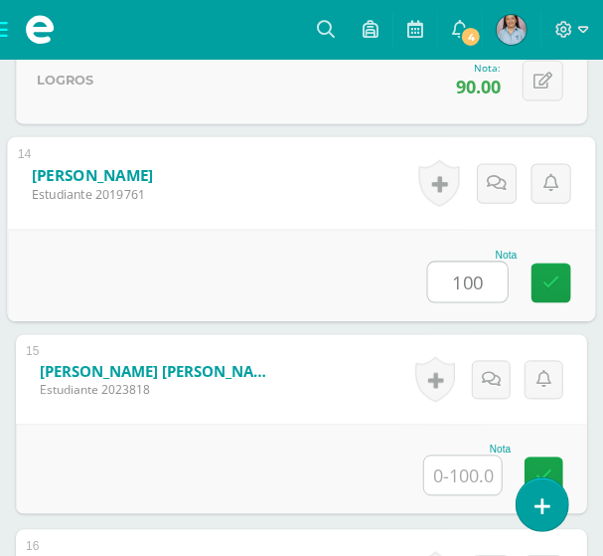
type input "100"
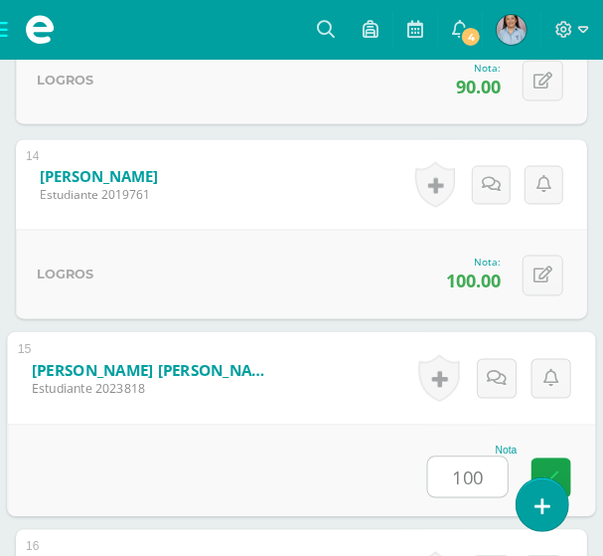
type input "100"
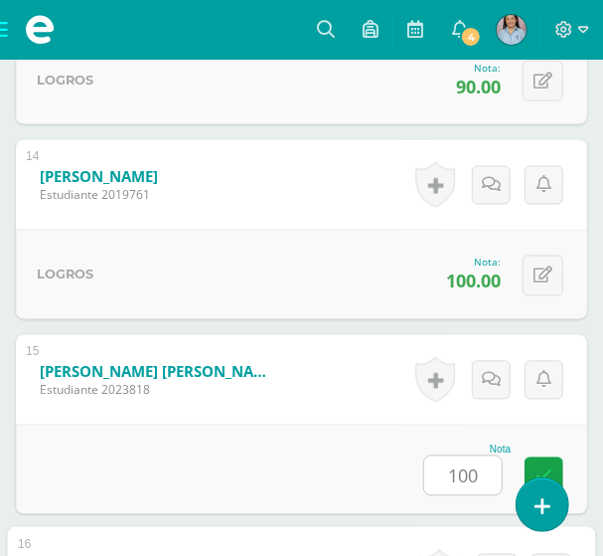
scroll to position [3591, 0]
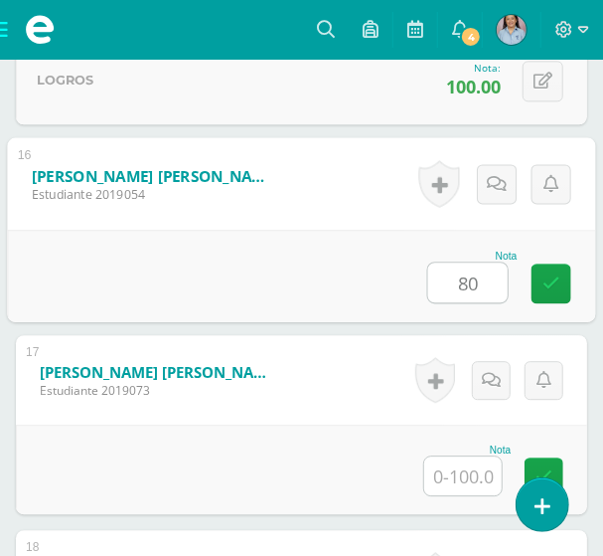
type input "80"
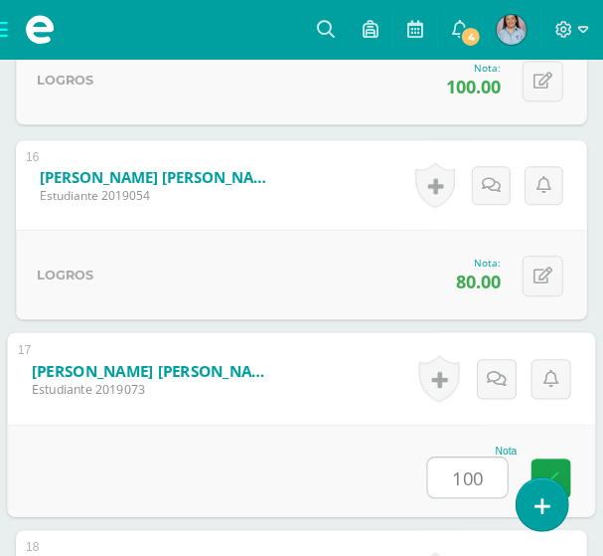
type input "100"
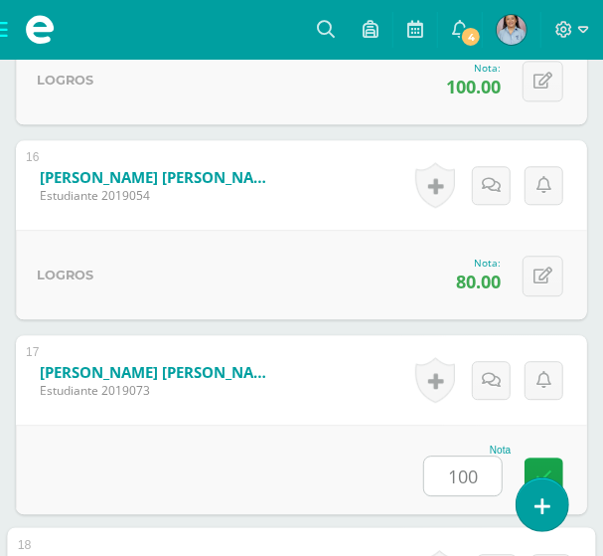
scroll to position [3982, 0]
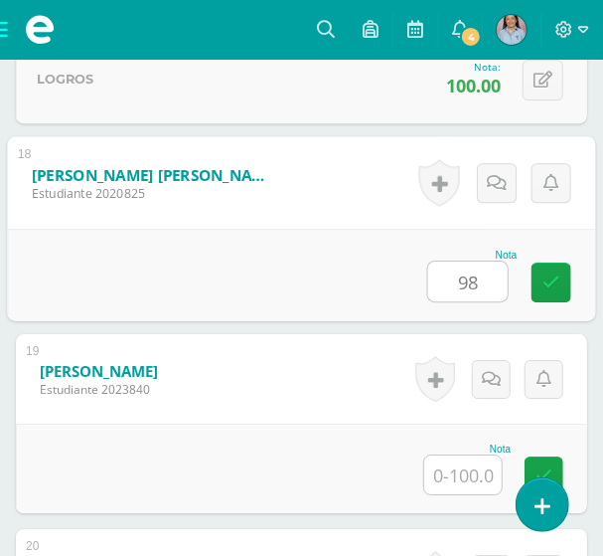
type input "98"
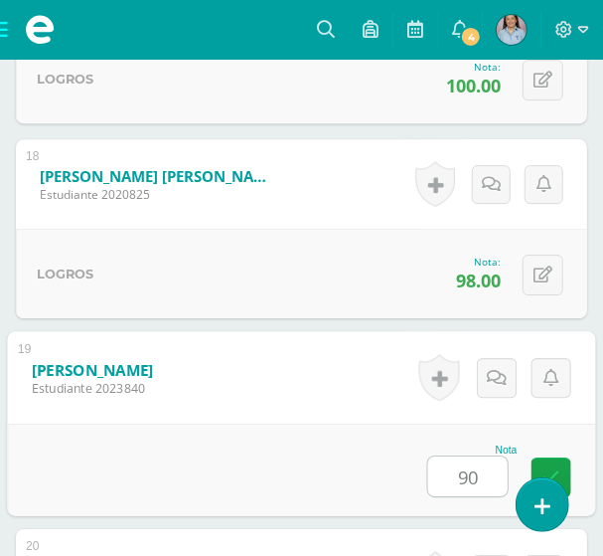
type input "90"
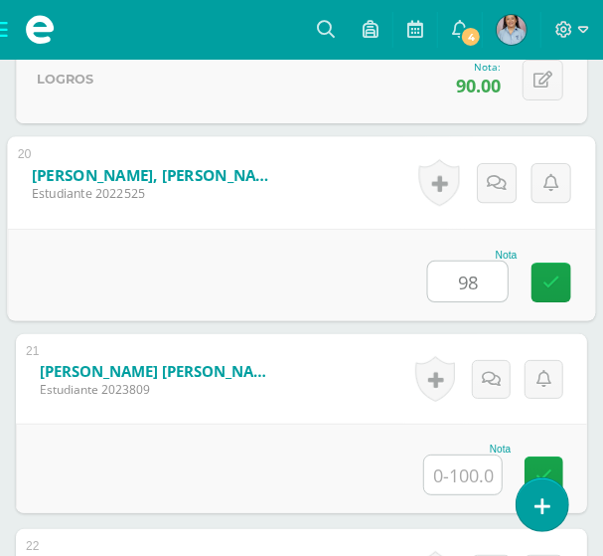
type input "98"
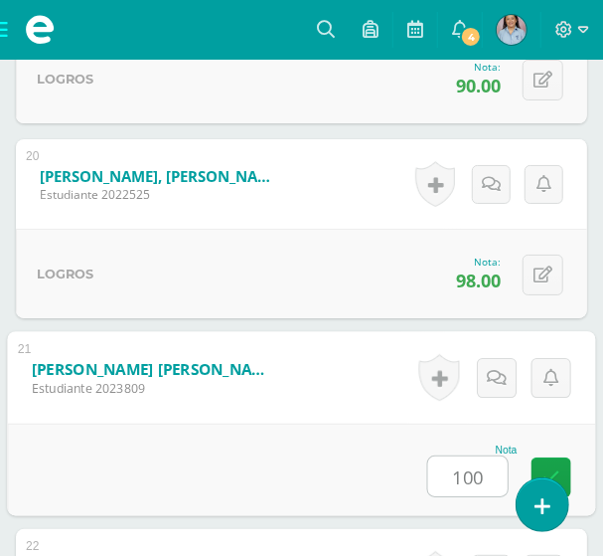
type input "100"
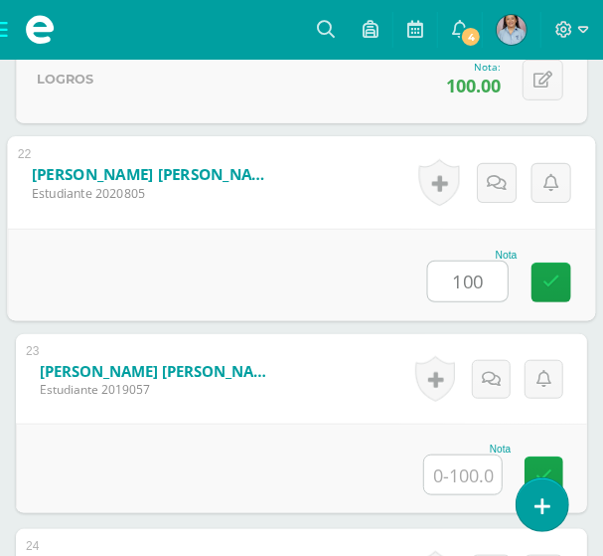
type input "100"
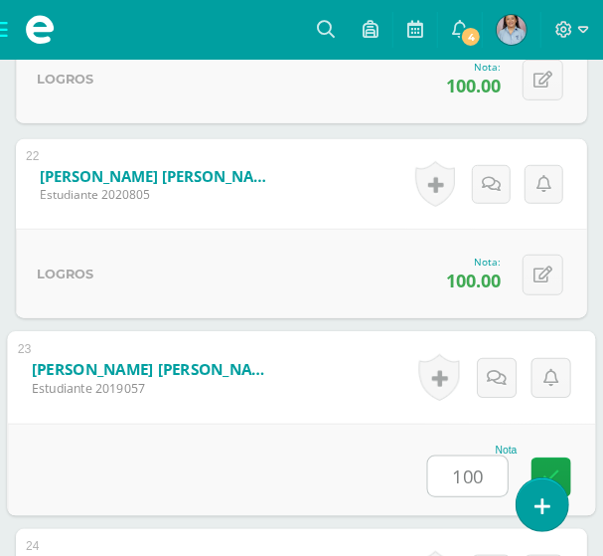
type input "100"
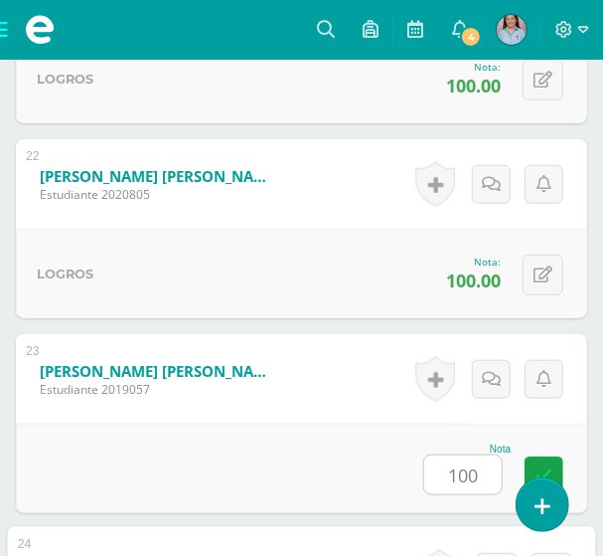
scroll to position [5150, 0]
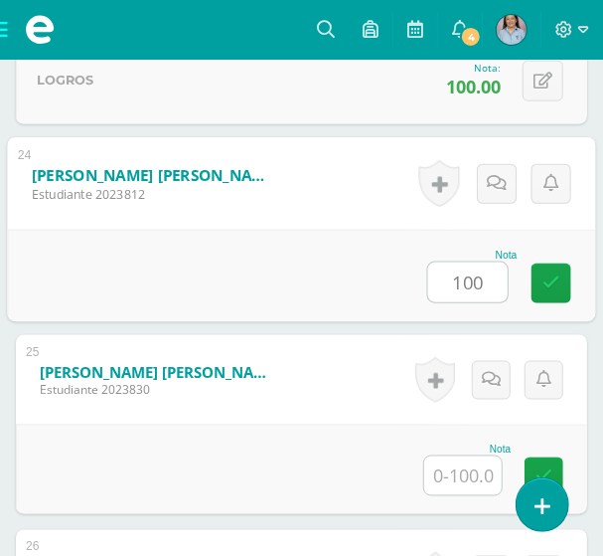
type input "100"
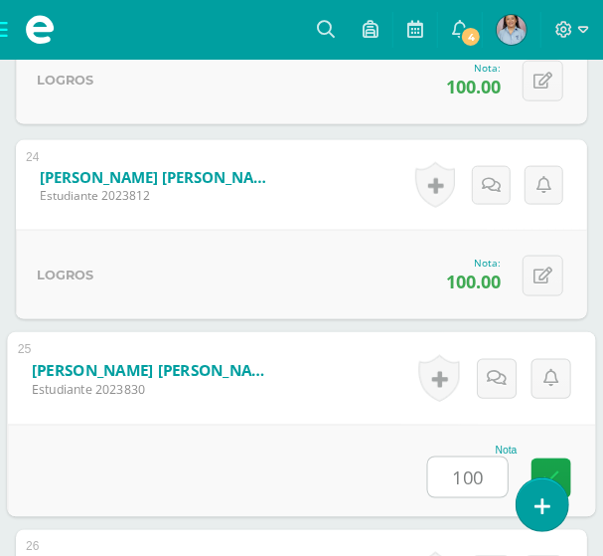
type input "100"
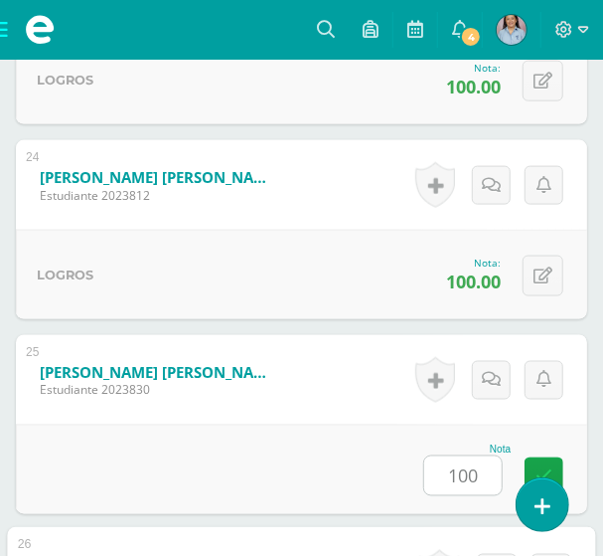
scroll to position [5521, 0]
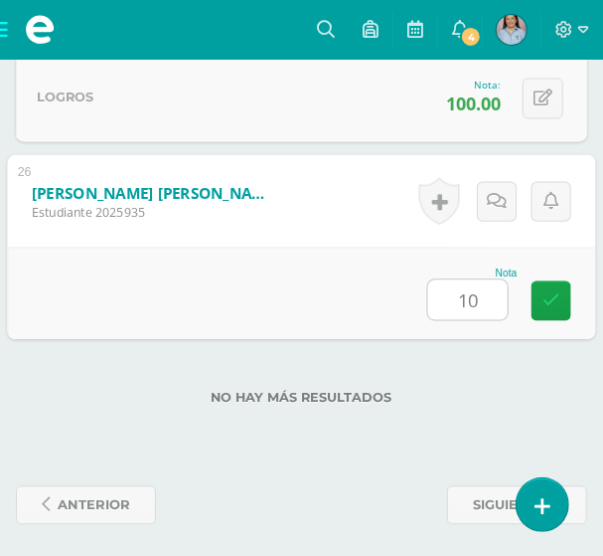
type input "100"
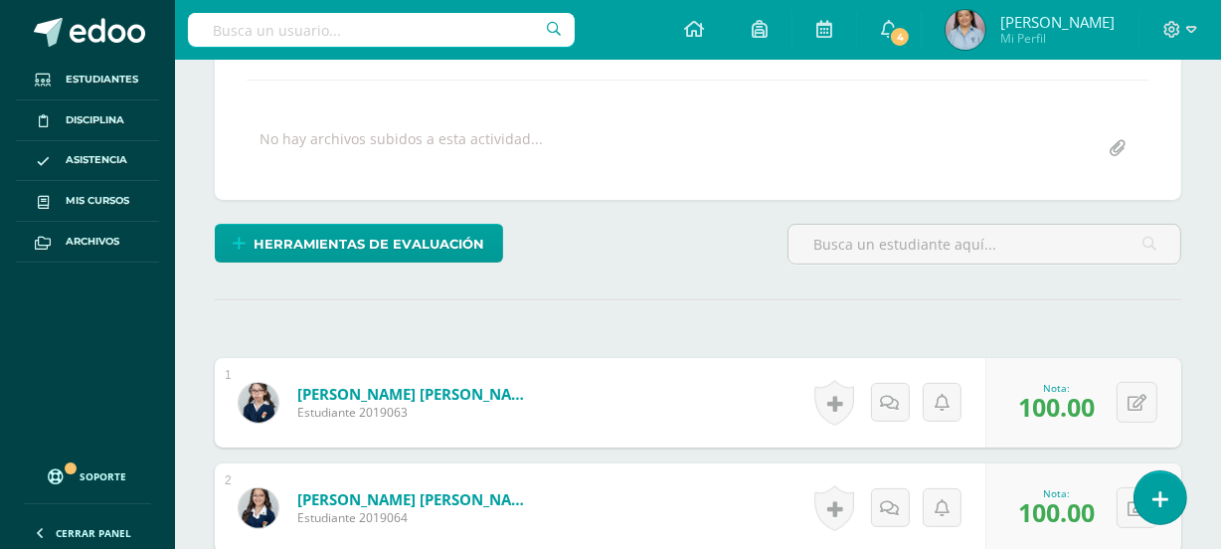
scroll to position [0, 0]
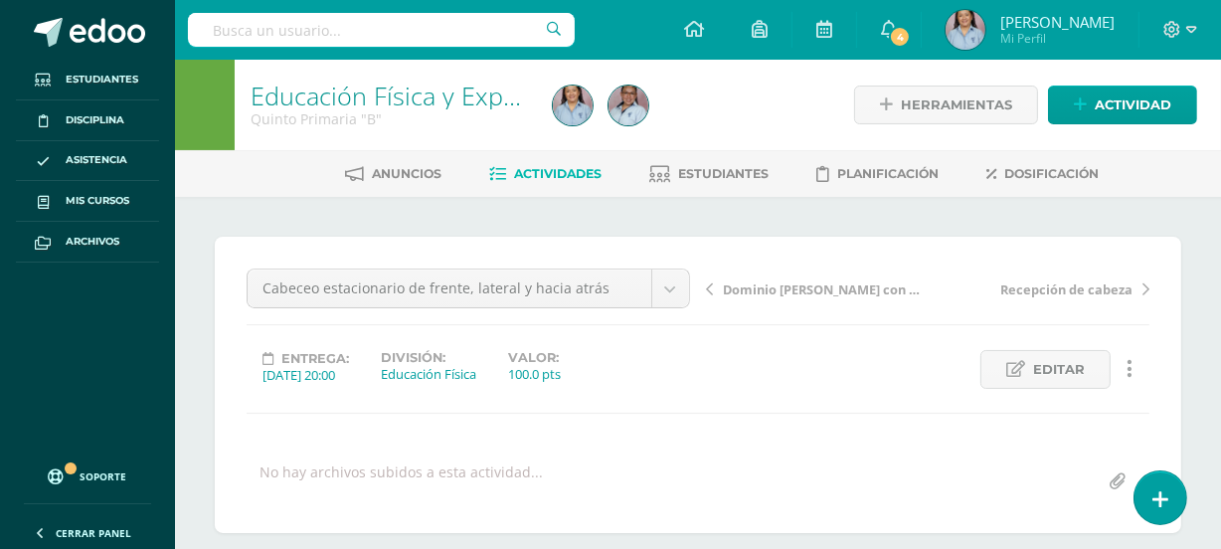
click at [555, 166] on span "Actividades" at bounding box center [557, 173] width 87 height 15
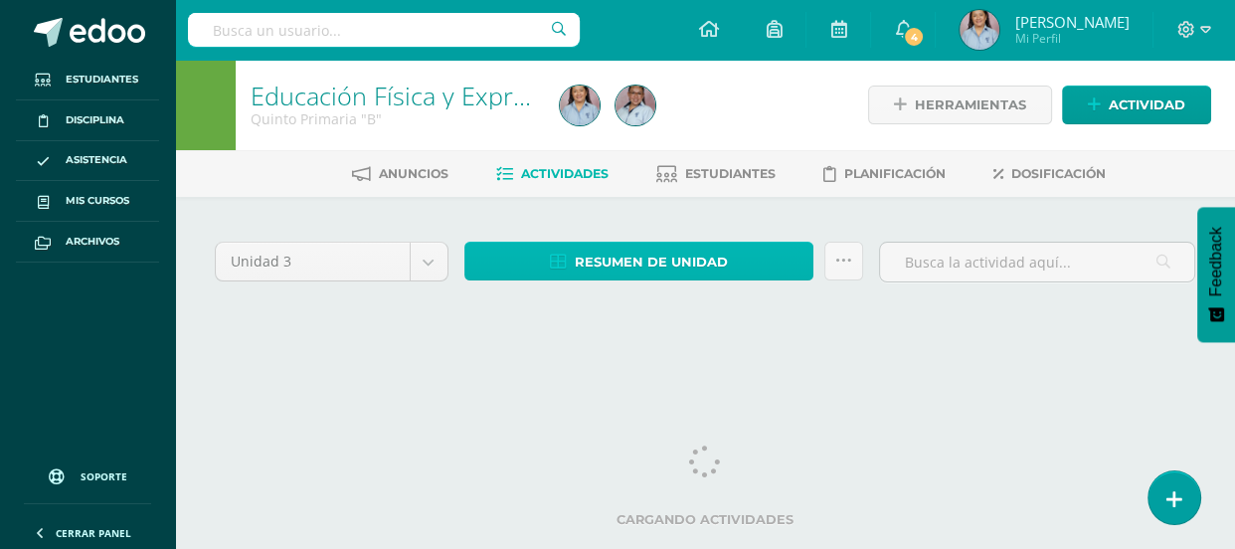
click at [673, 262] on span "Resumen de unidad" at bounding box center [651, 262] width 153 height 37
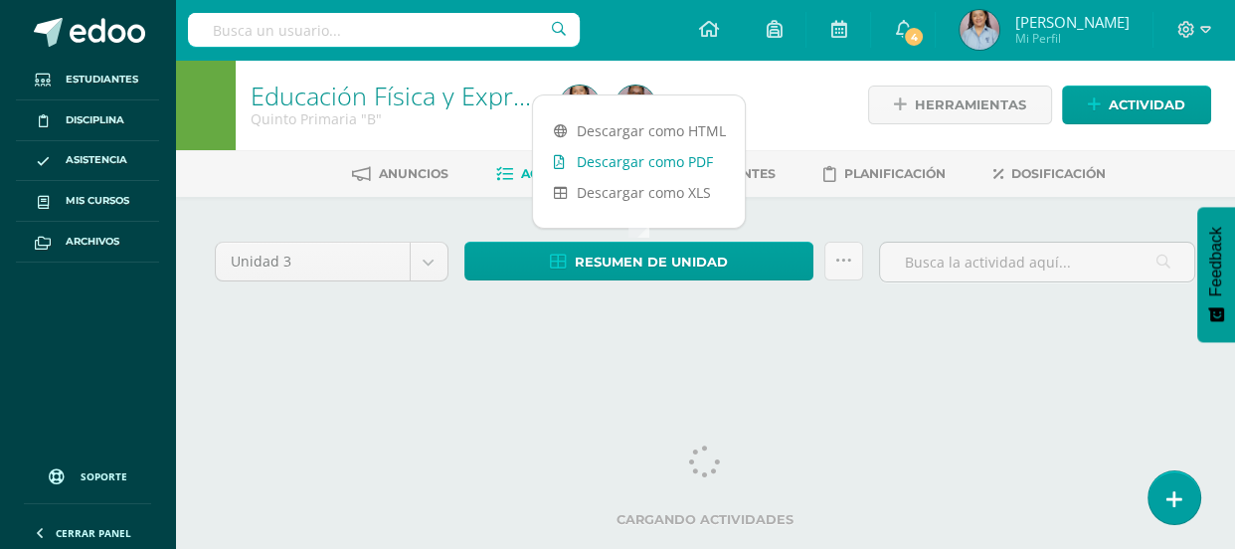
click at [666, 170] on link "Descargar como PDF" at bounding box center [639, 161] width 212 height 31
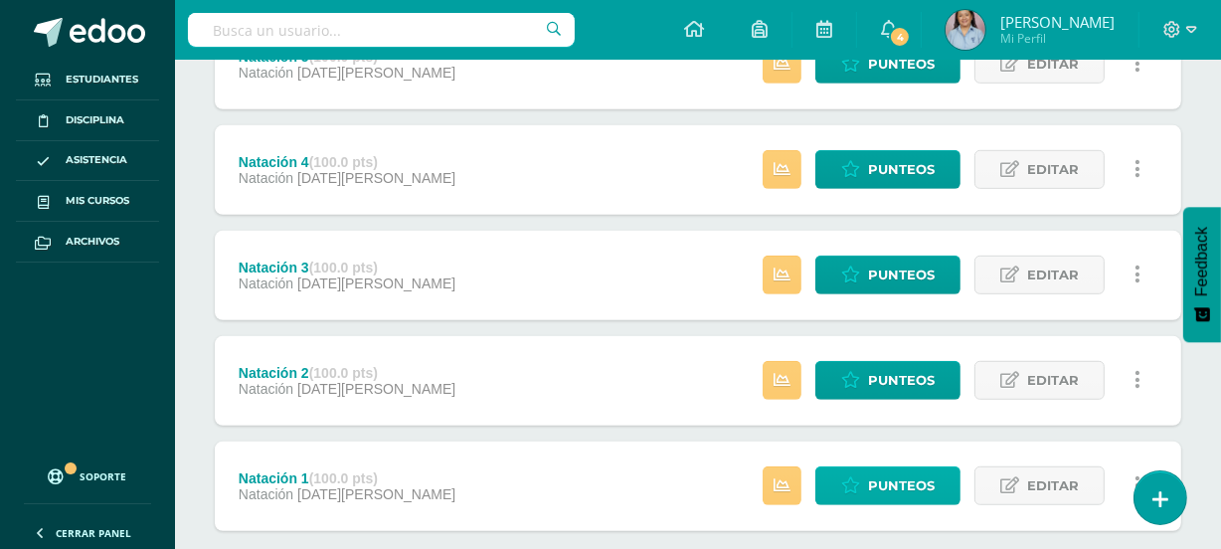
scroll to position [1168, 0]
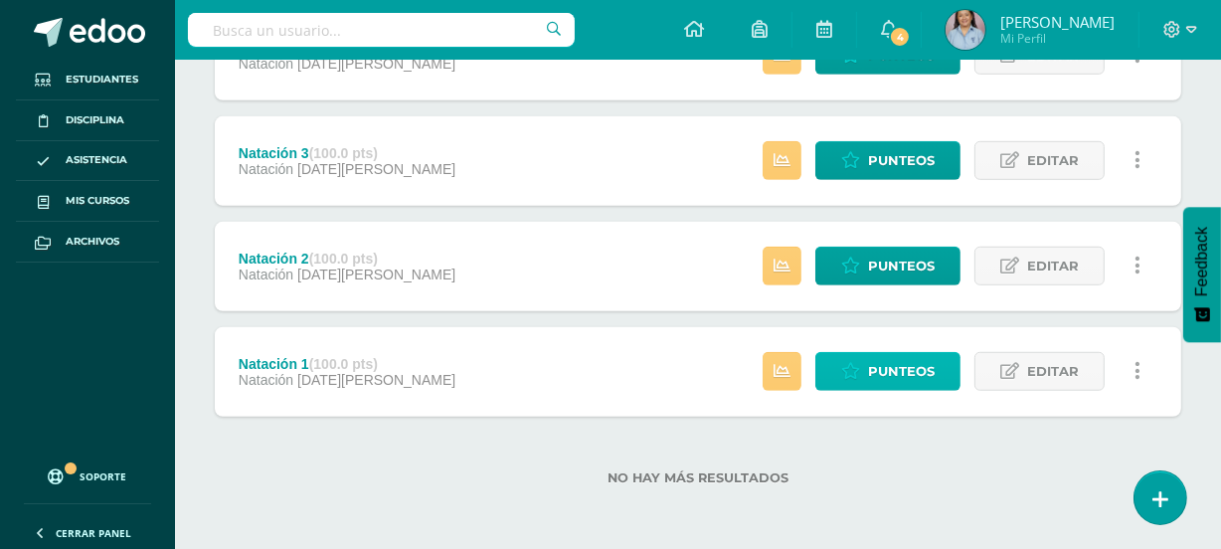
click at [874, 377] on span "Punteos" at bounding box center [901, 371] width 67 height 37
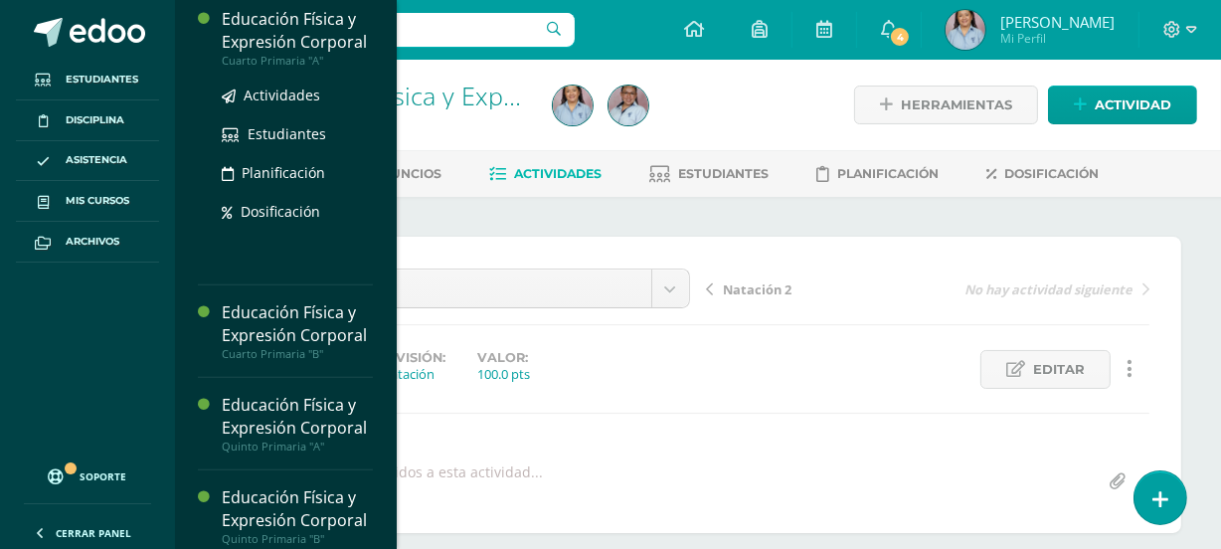
scroll to position [1014, 0]
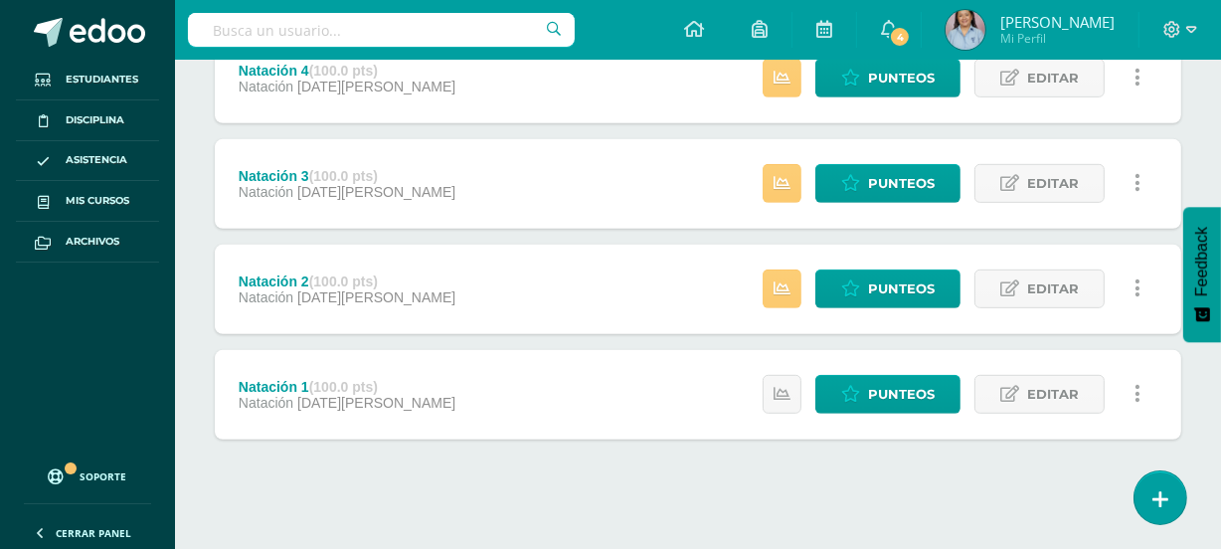
scroll to position [949, 0]
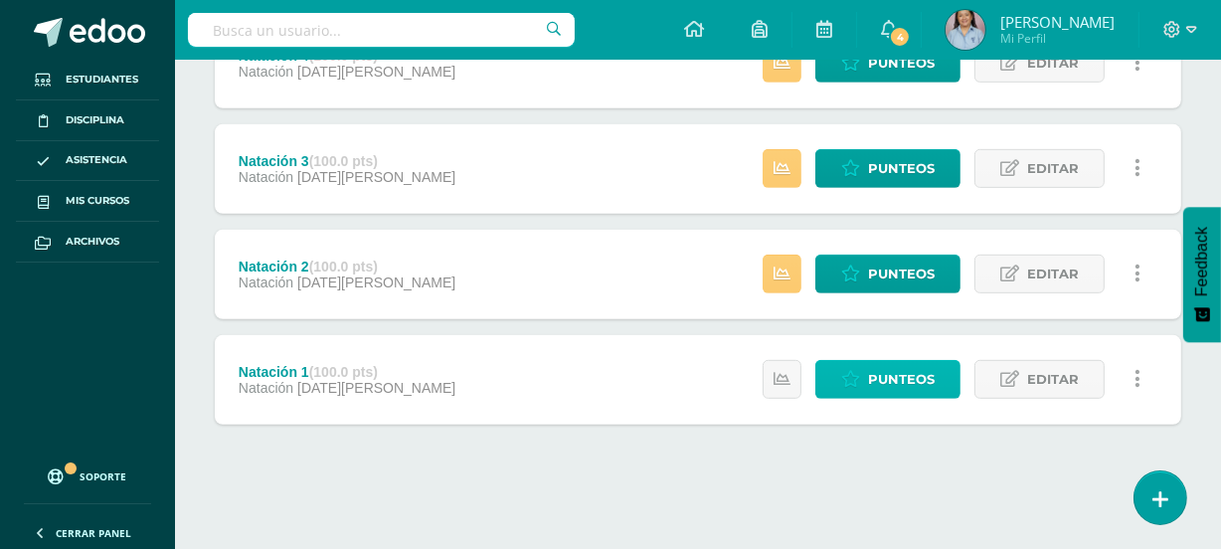
click at [874, 378] on span "Punteos" at bounding box center [901, 379] width 67 height 37
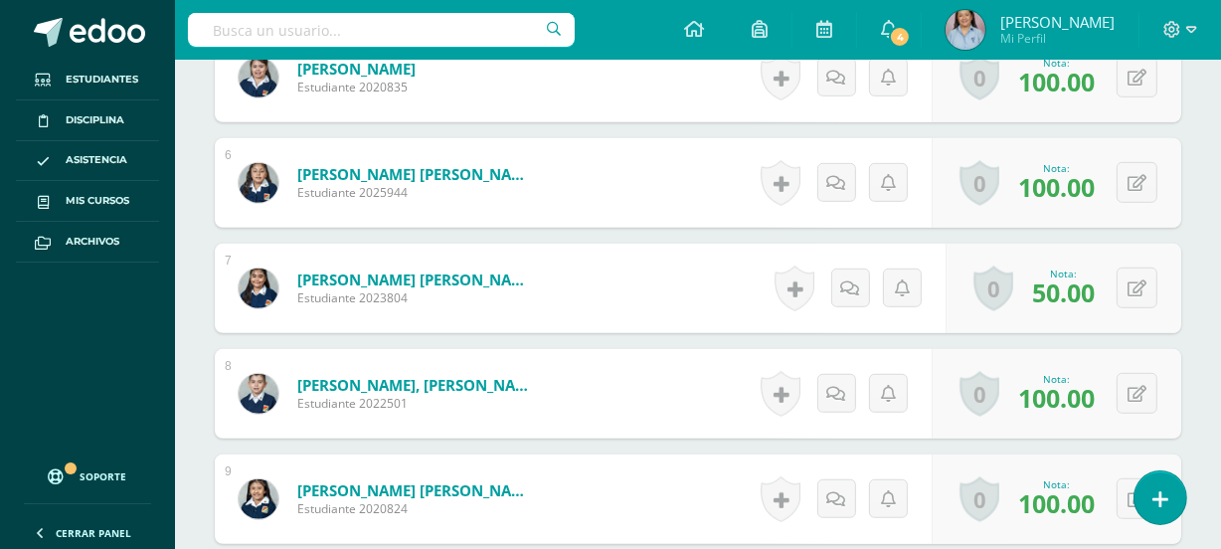
scroll to position [1111, 0]
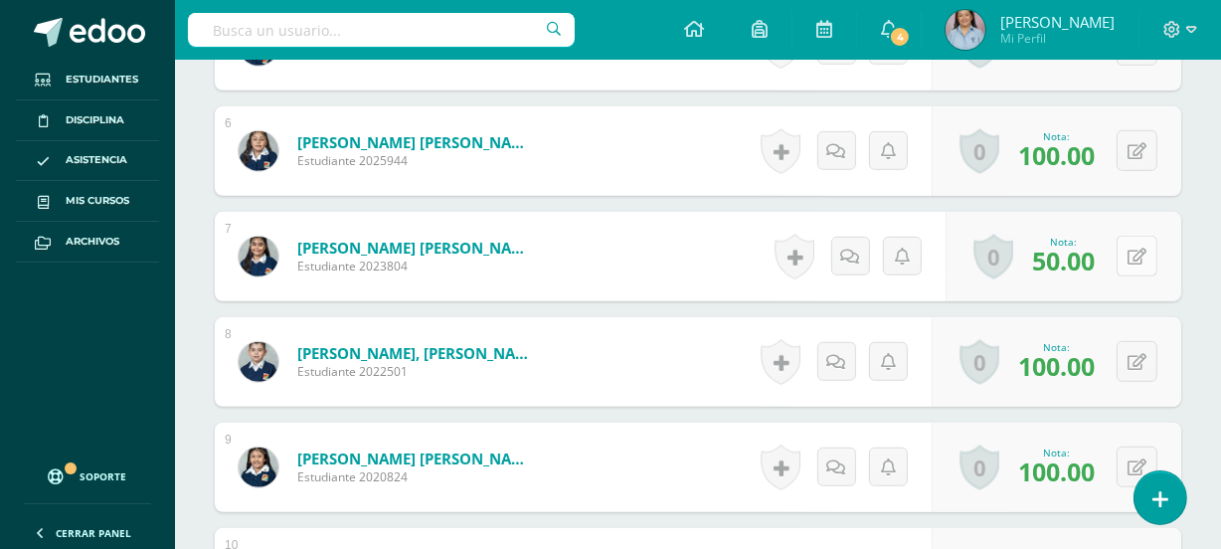
click at [1137, 256] on icon at bounding box center [1136, 256] width 19 height 17
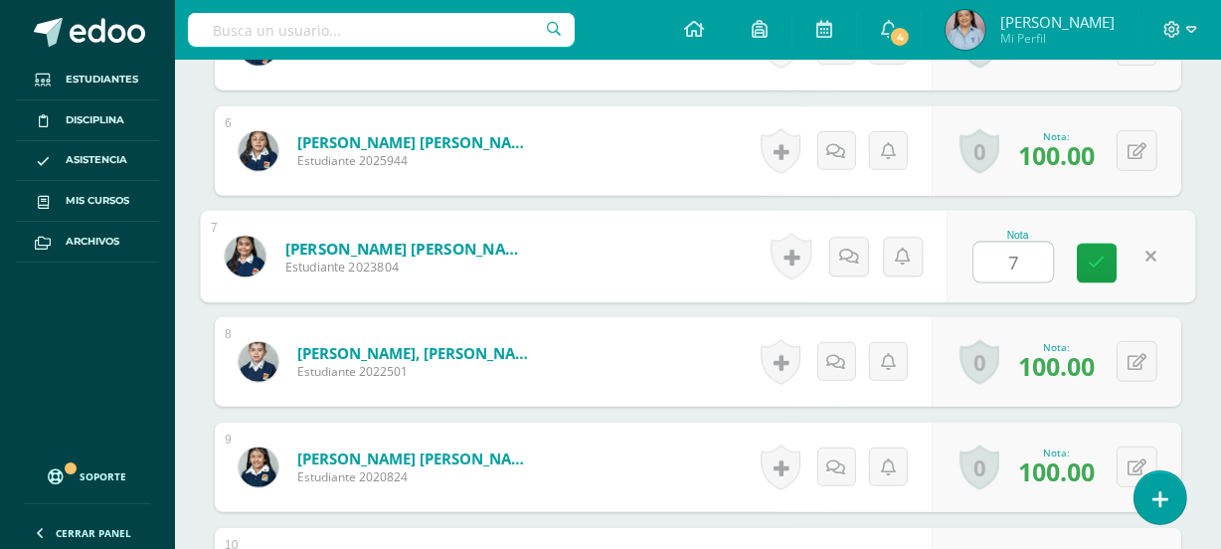
type input "75"
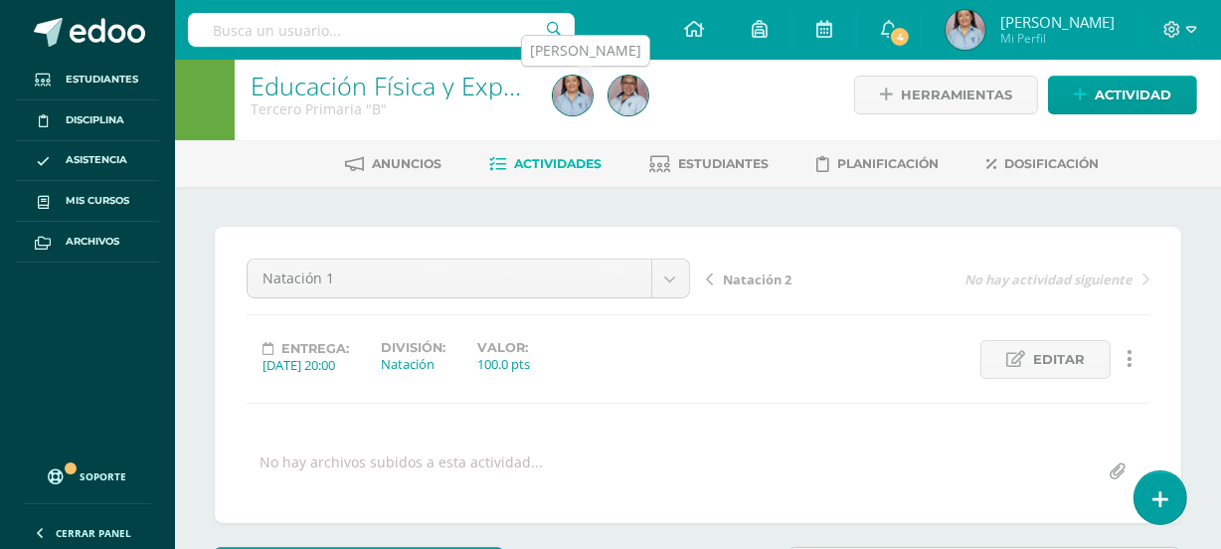
scroll to position [0, 0]
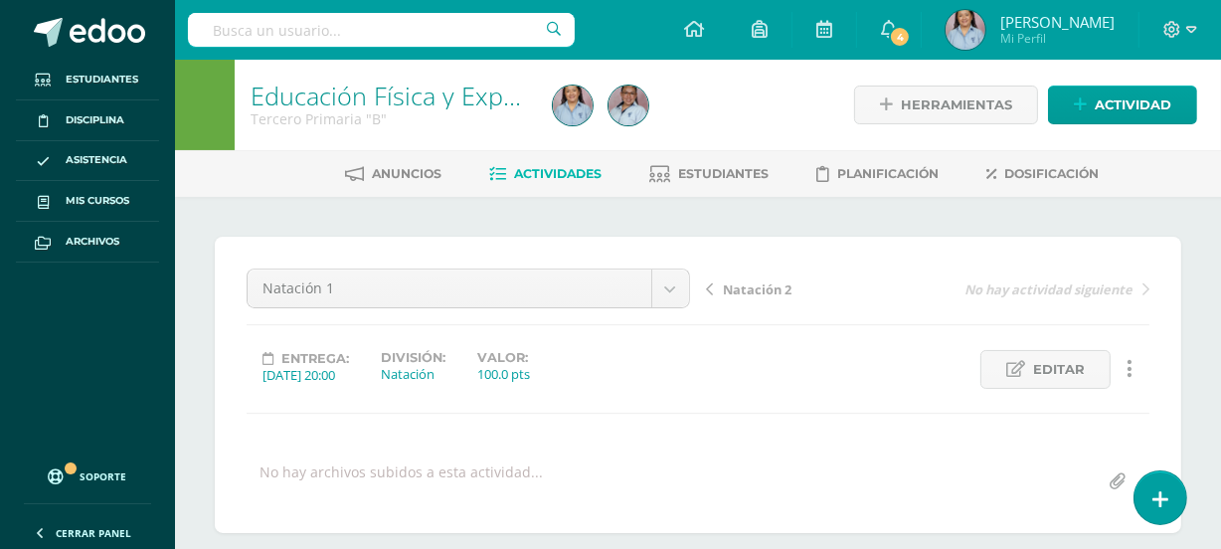
click at [567, 163] on link "Actividades" at bounding box center [545, 174] width 112 height 32
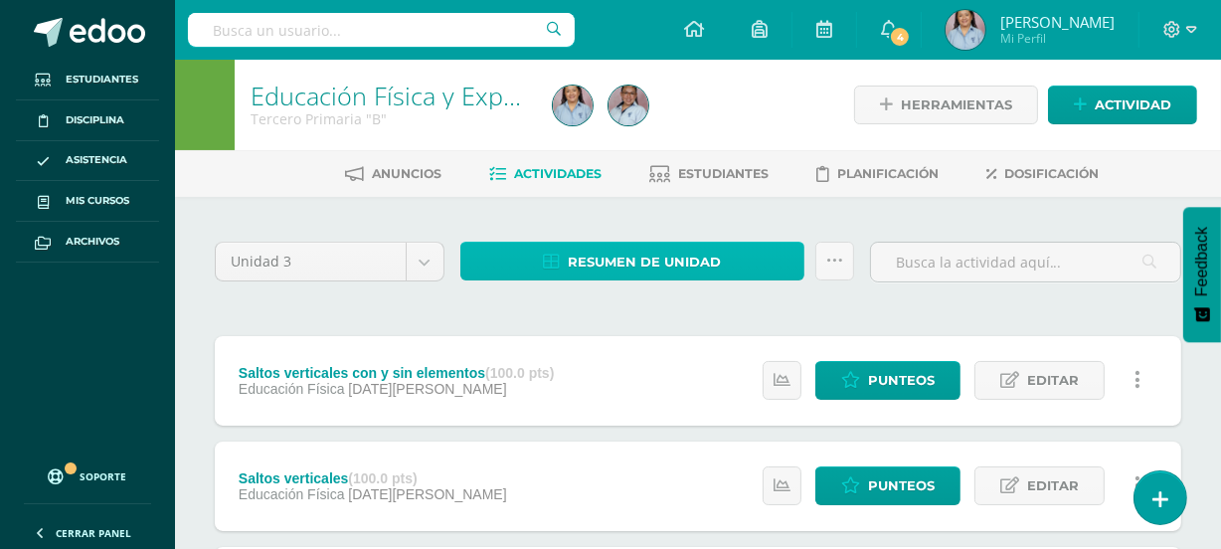
click at [630, 258] on span "Resumen de unidad" at bounding box center [644, 262] width 153 height 37
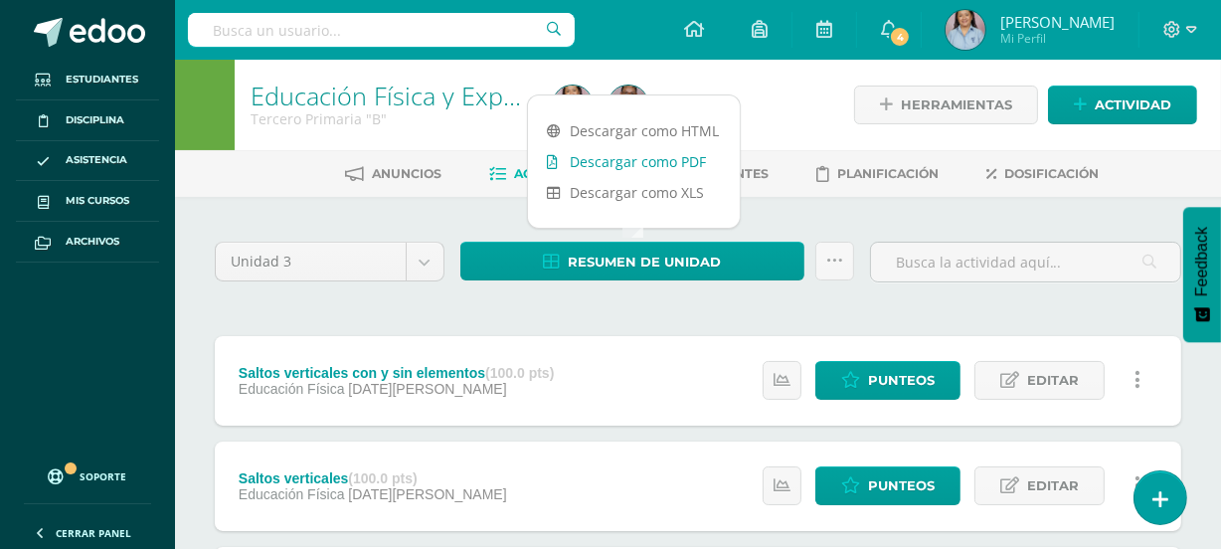
click at [643, 167] on link "Descargar como PDF" at bounding box center [634, 161] width 212 height 31
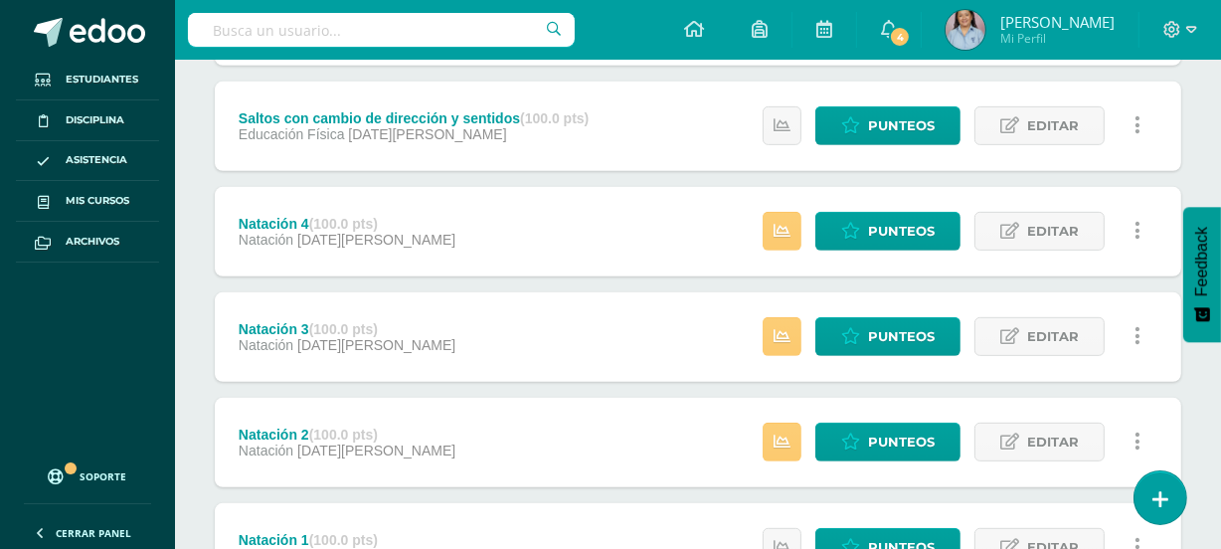
scroll to position [813, 0]
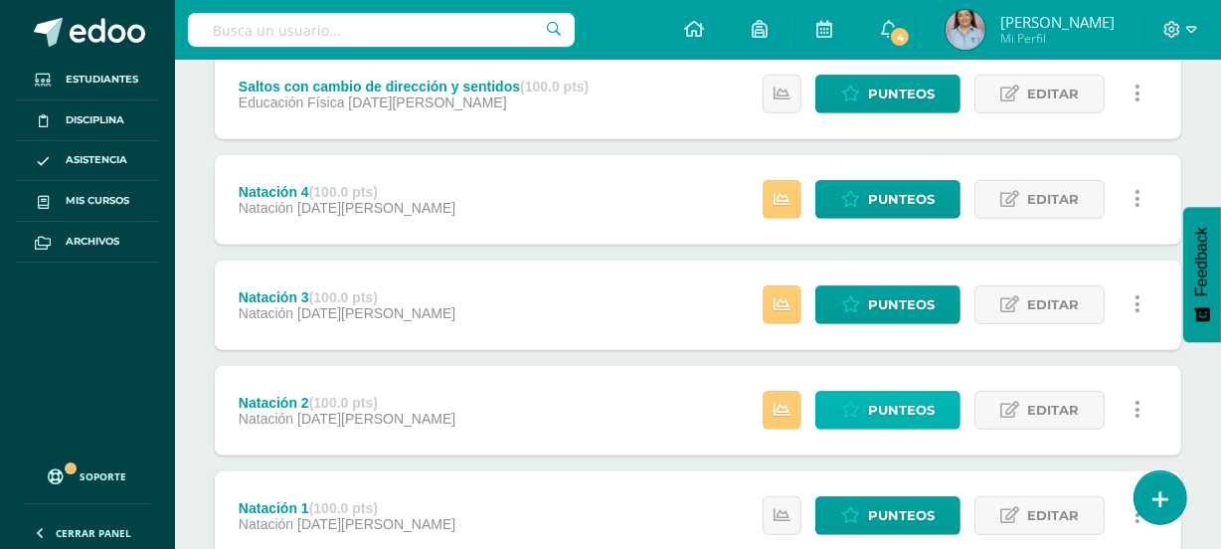
click at [885, 410] on span "Punteos" at bounding box center [901, 410] width 67 height 37
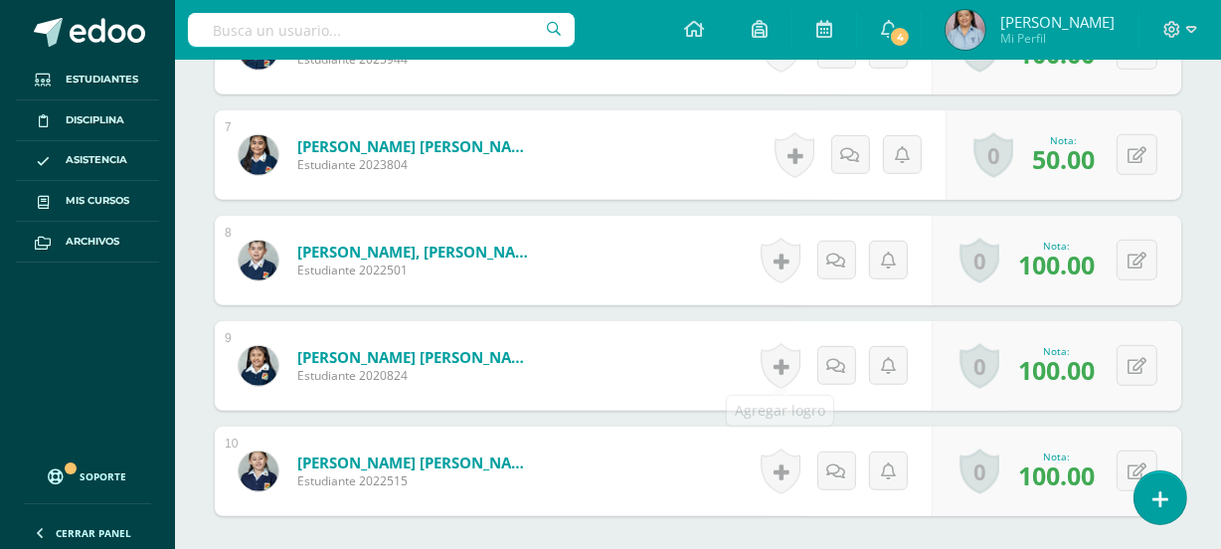
scroll to position [1291, 0]
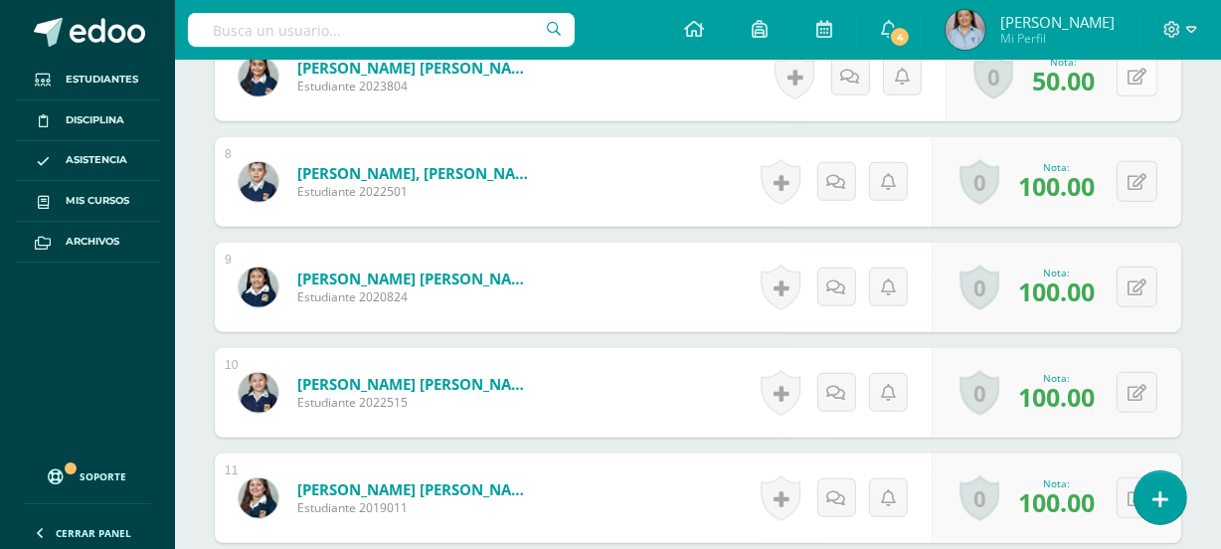
click at [1131, 82] on button at bounding box center [1136, 76] width 41 height 41
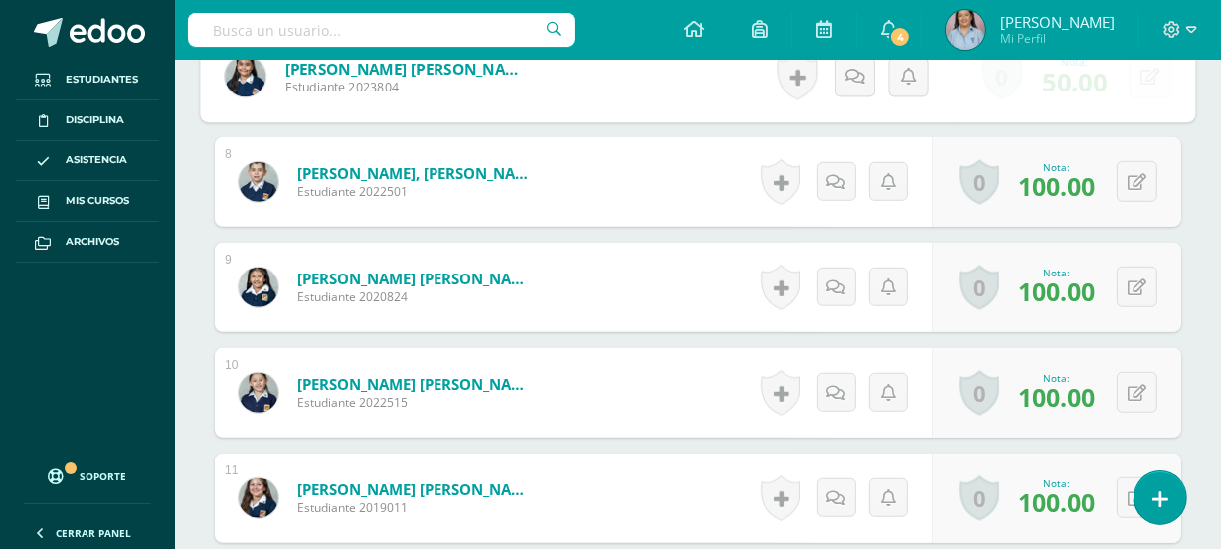
scroll to position [1292, 0]
type input "60"
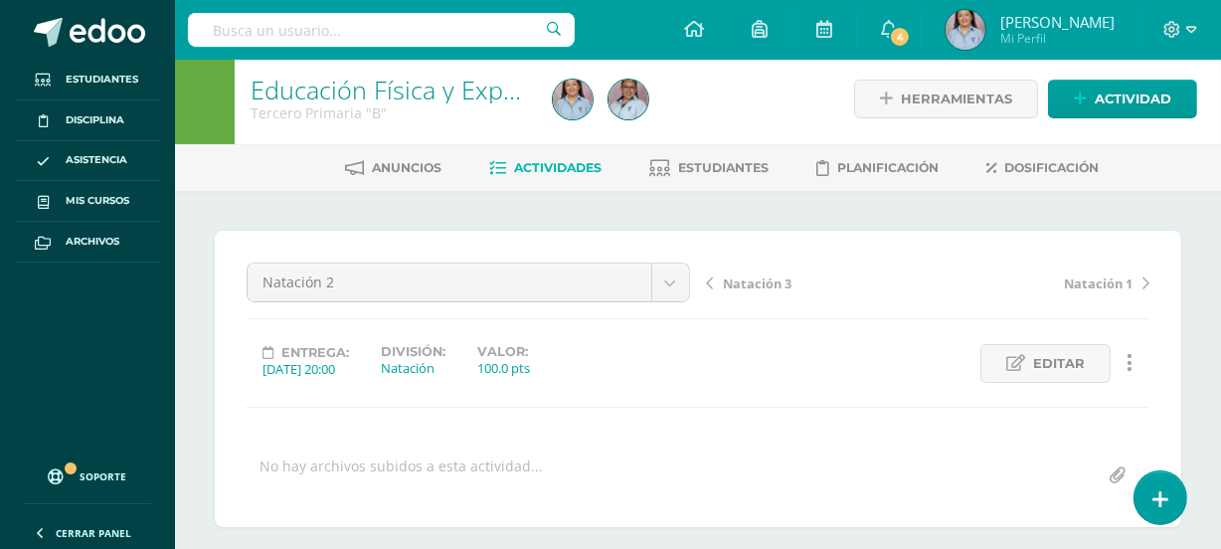
scroll to position [0, 0]
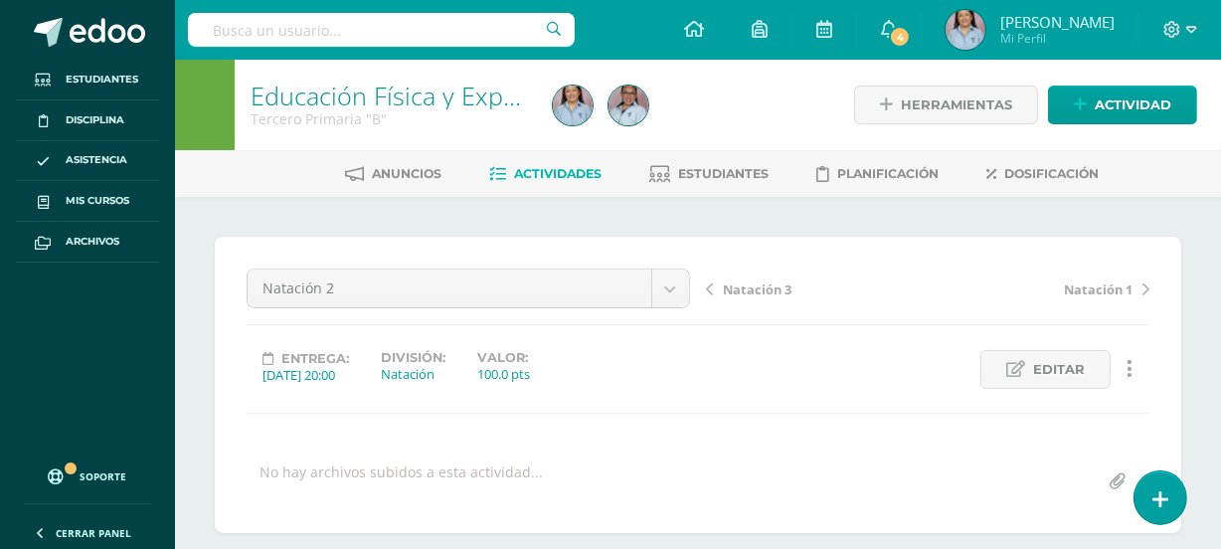
click at [576, 171] on span "Actividades" at bounding box center [557, 173] width 87 height 15
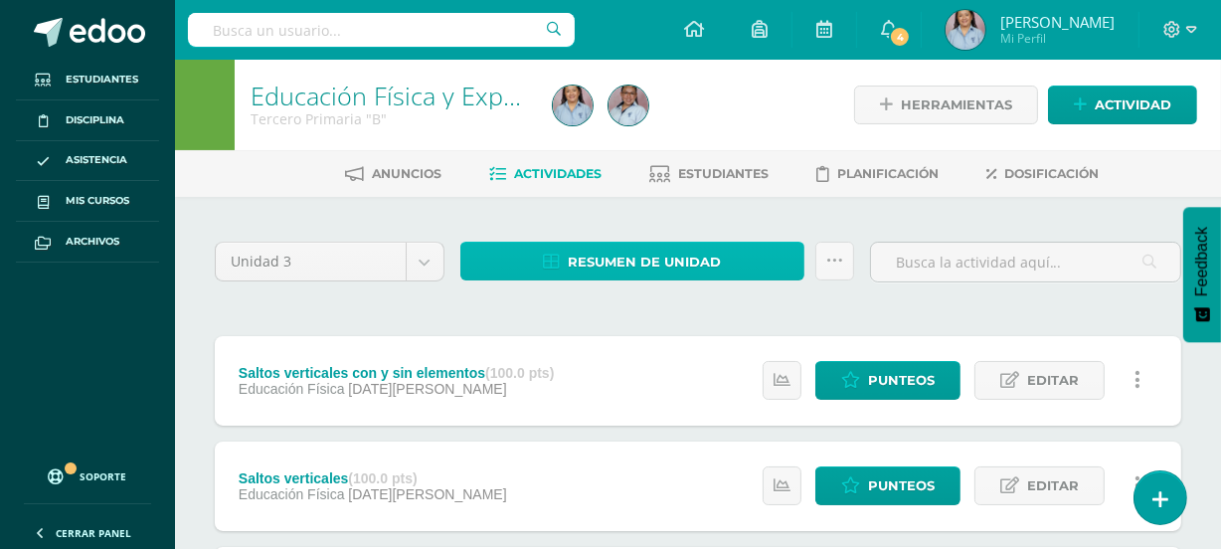
click at [652, 258] on span "Resumen de unidad" at bounding box center [644, 262] width 153 height 37
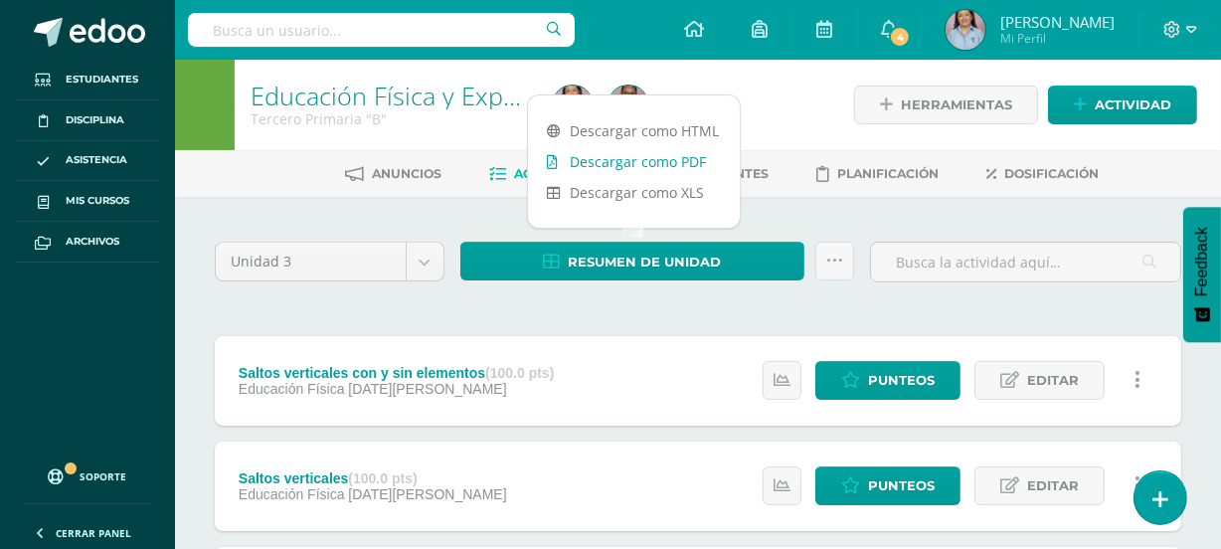
click at [645, 159] on link "Descargar como PDF" at bounding box center [634, 161] width 212 height 31
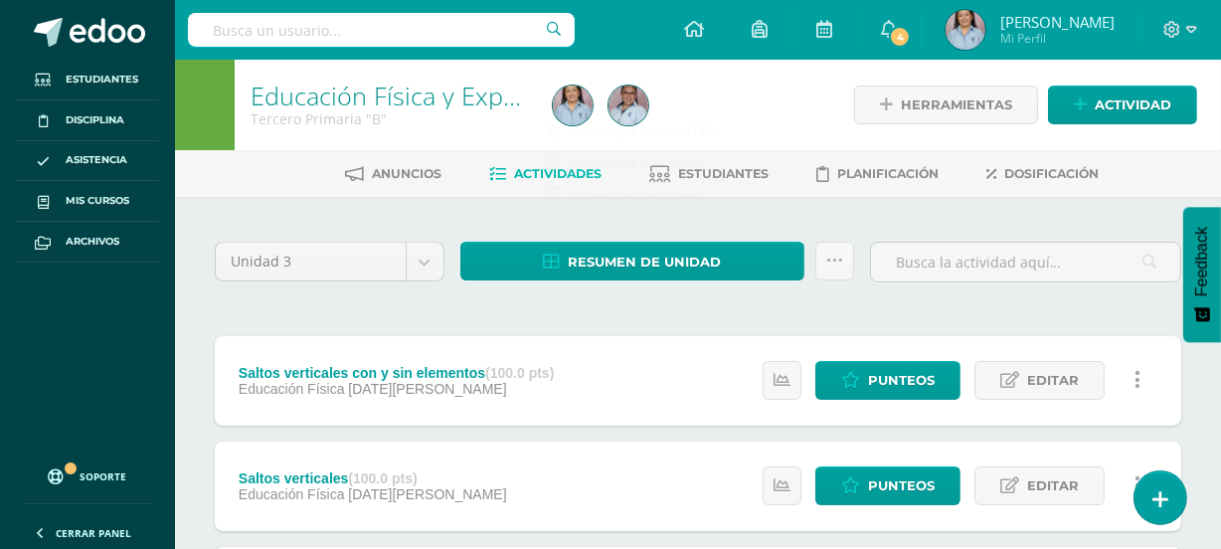
click at [777, 101] on div at bounding box center [700, 105] width 310 height 90
click at [751, 108] on div at bounding box center [700, 105] width 310 height 90
